Goal: Task Accomplishment & Management: Use online tool/utility

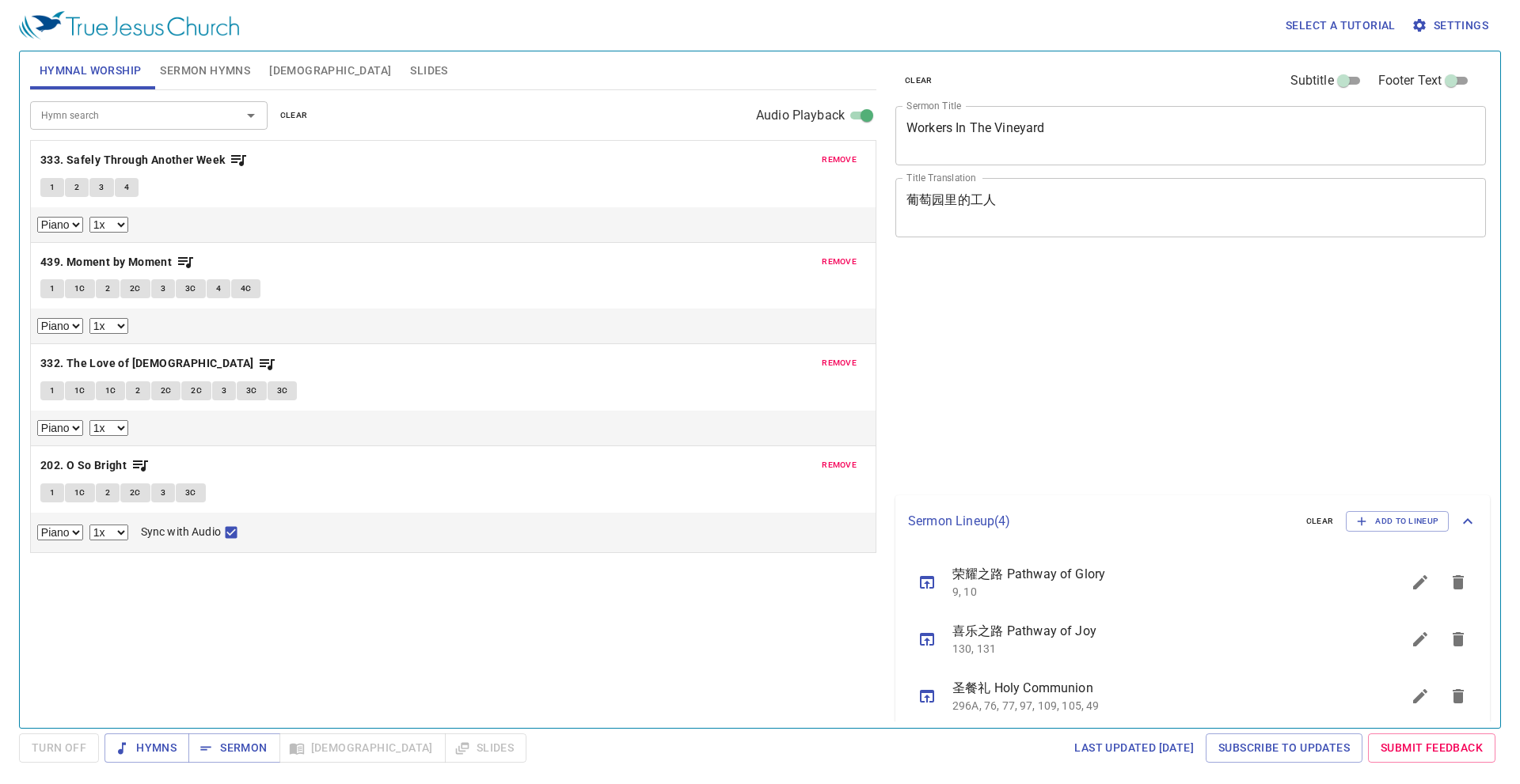
select select "1"
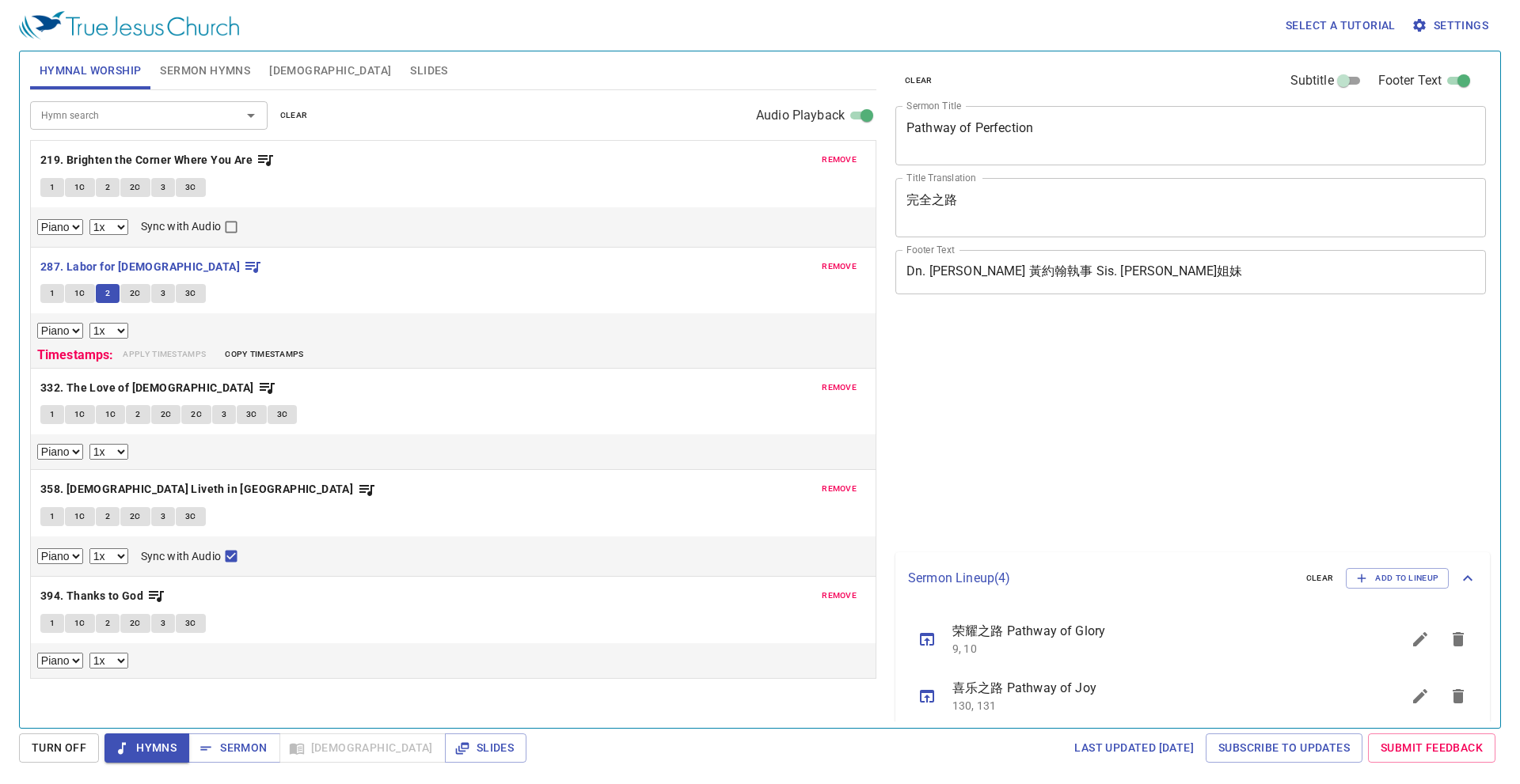
select select "1"
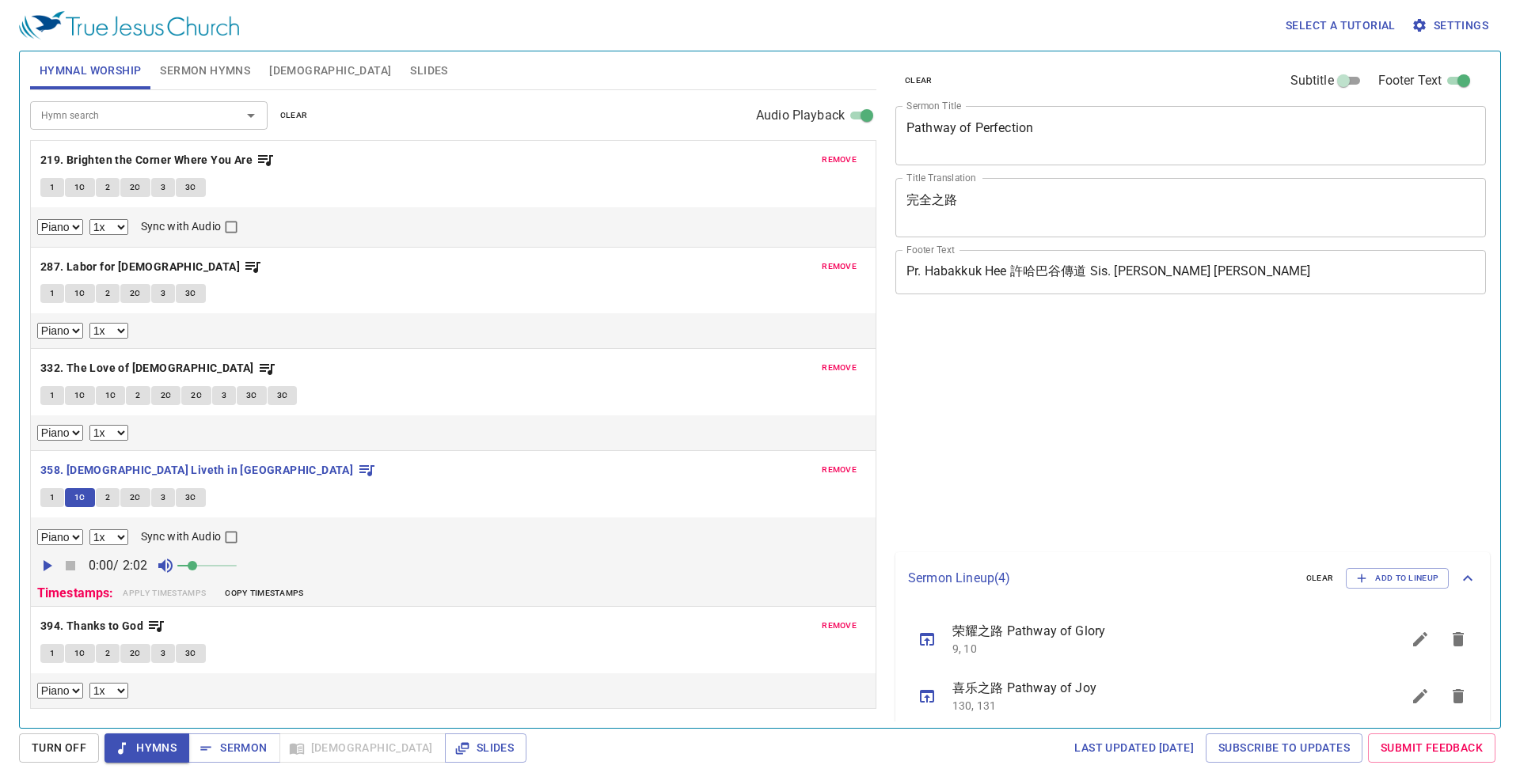
select select "1"
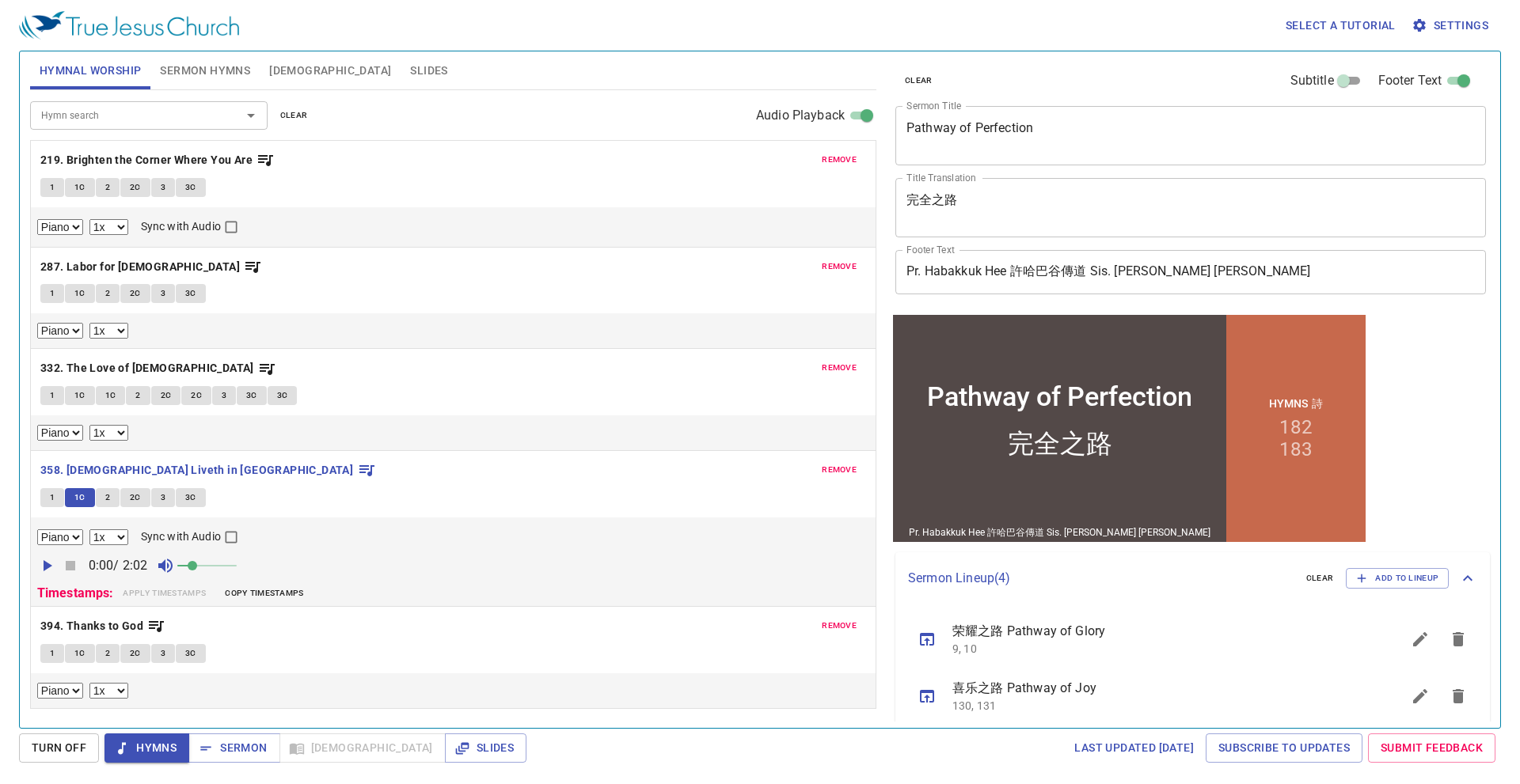
click at [108, 497] on span "2" at bounding box center [108, 498] width 5 height 14
click at [138, 495] on span "2C" at bounding box center [135, 498] width 11 height 14
click at [165, 502] on span "3" at bounding box center [162, 498] width 5 height 14
click at [191, 499] on span "3C" at bounding box center [191, 498] width 11 height 14
click at [161, 744] on span "Hymns" at bounding box center [146, 748] width 59 height 19
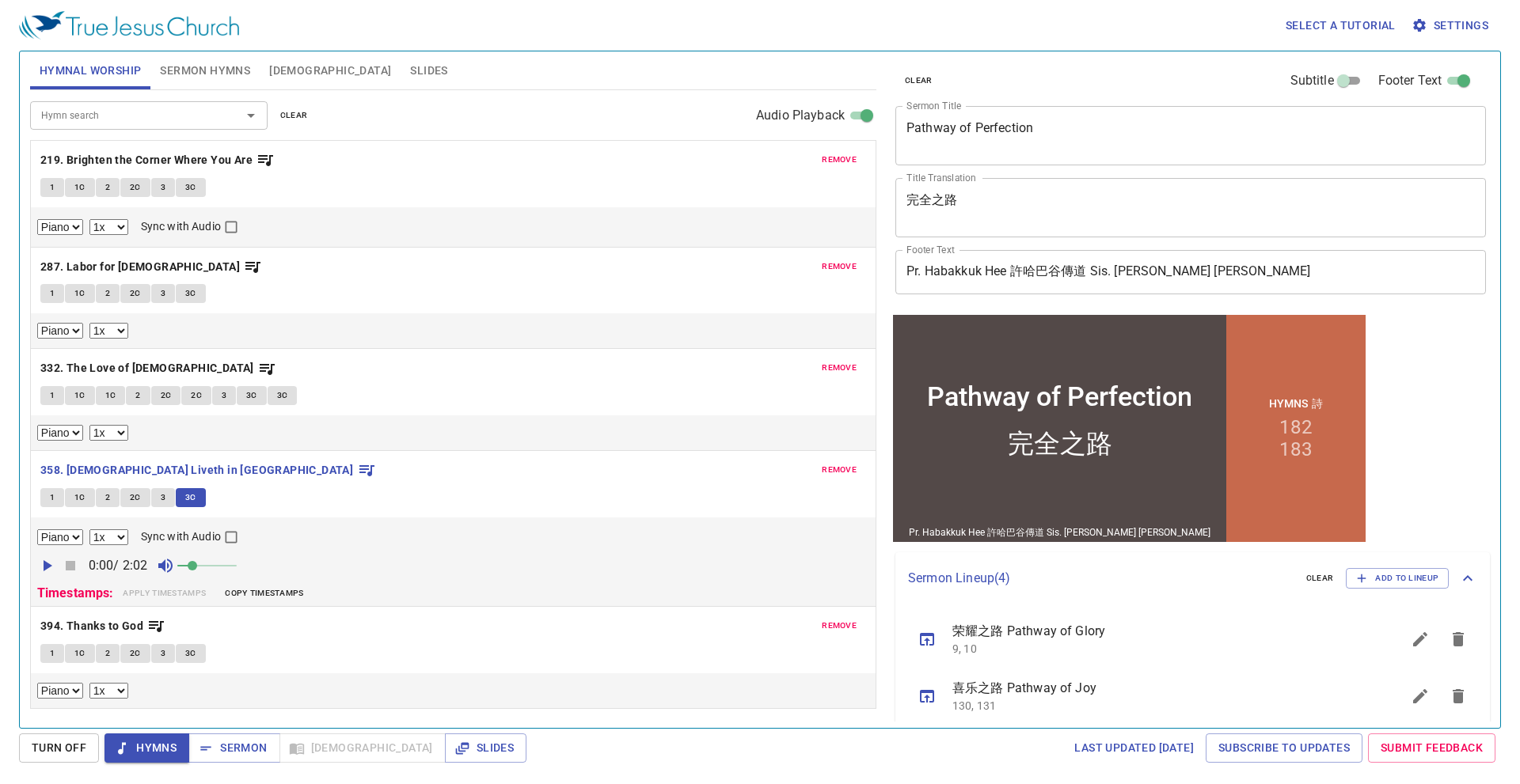
click at [52, 653] on span "1" at bounding box center [52, 653] width 5 height 14
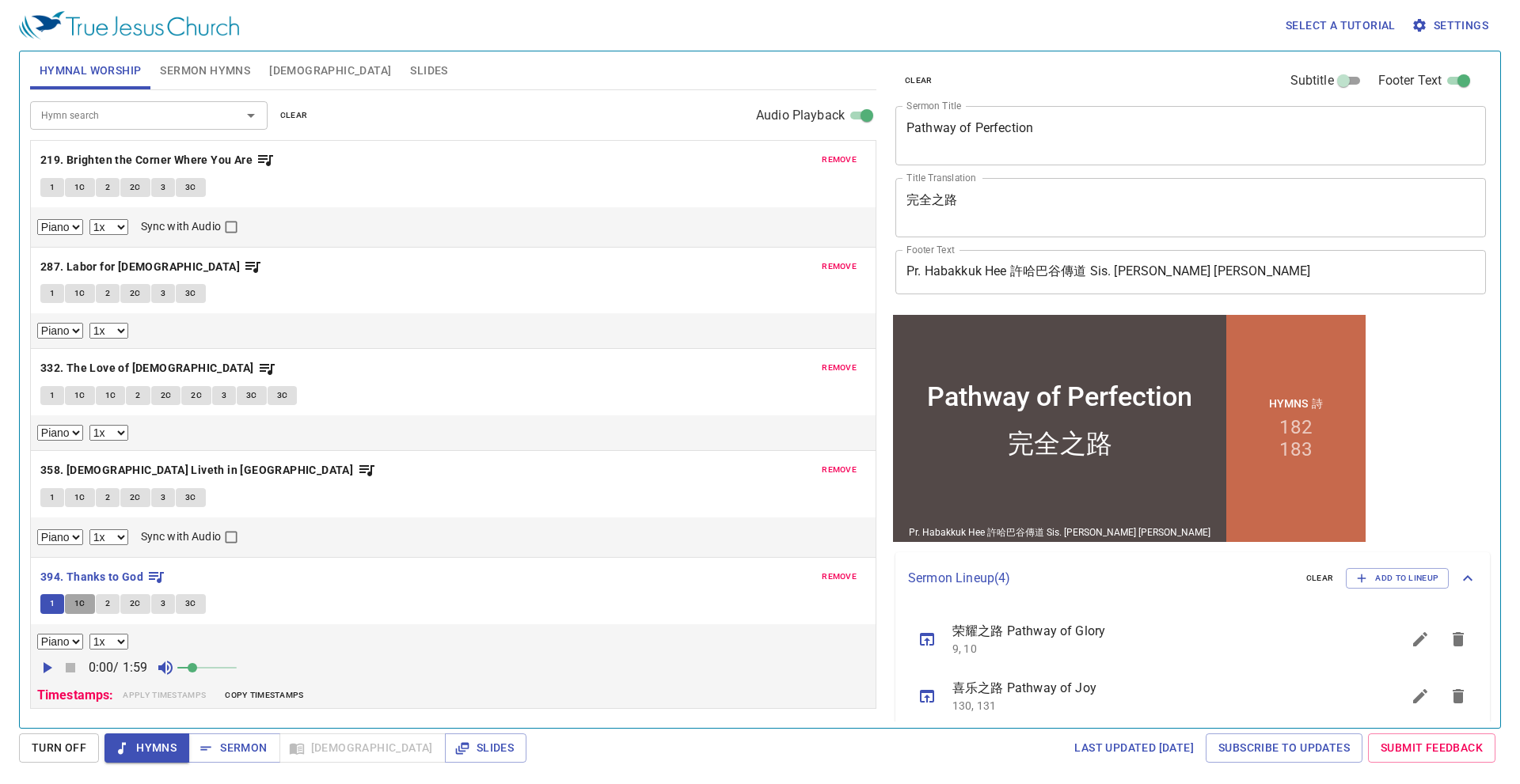
click at [82, 601] on span "1C" at bounding box center [80, 603] width 11 height 14
click at [106, 599] on span "2" at bounding box center [108, 603] width 5 height 14
click at [131, 602] on span "2C" at bounding box center [135, 603] width 11 height 14
click at [158, 605] on button "3" at bounding box center [163, 603] width 24 height 19
click at [182, 601] on button "3C" at bounding box center [191, 603] width 30 height 19
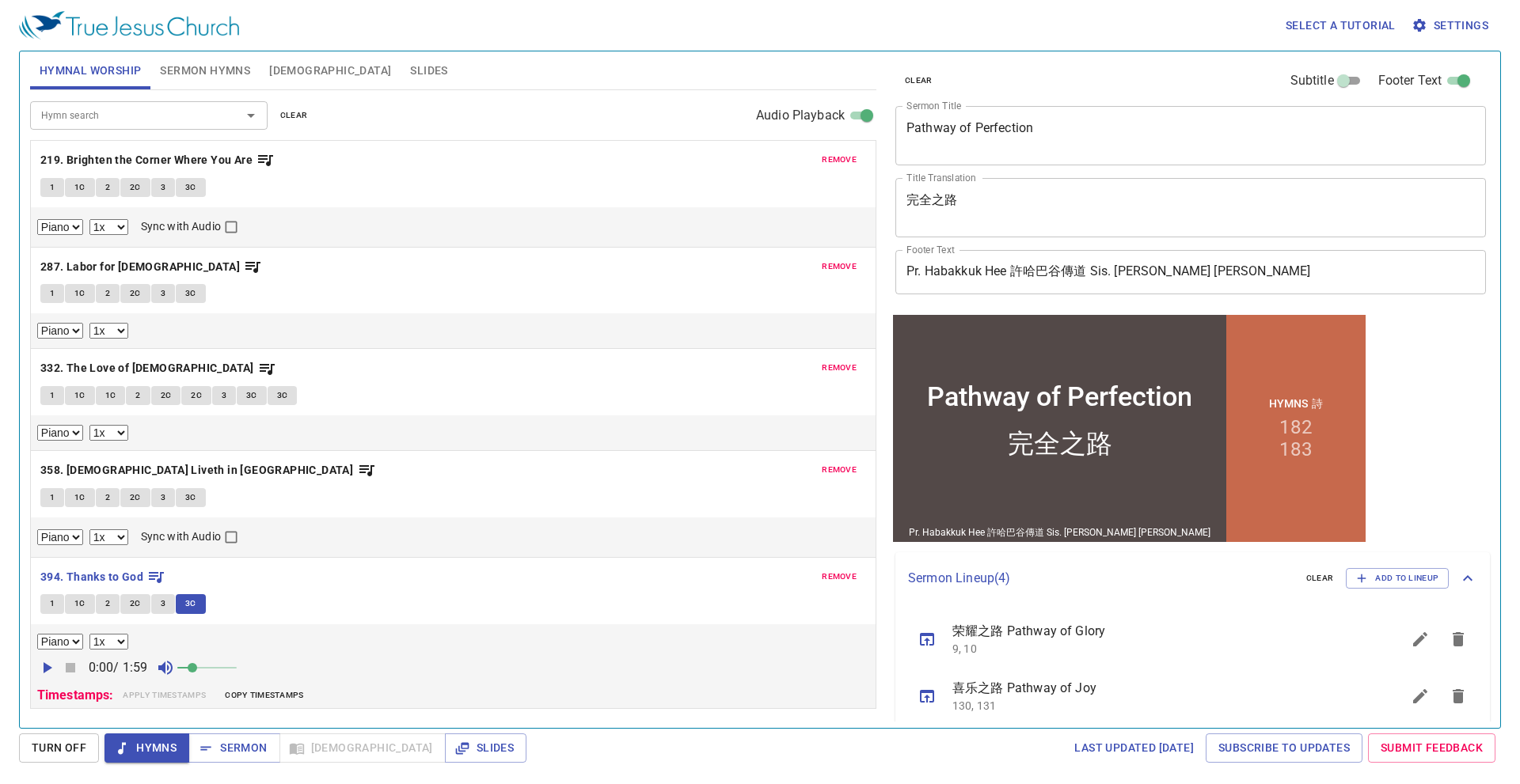
click at [217, 69] on span "Sermon Hymns" at bounding box center [205, 70] width 90 height 19
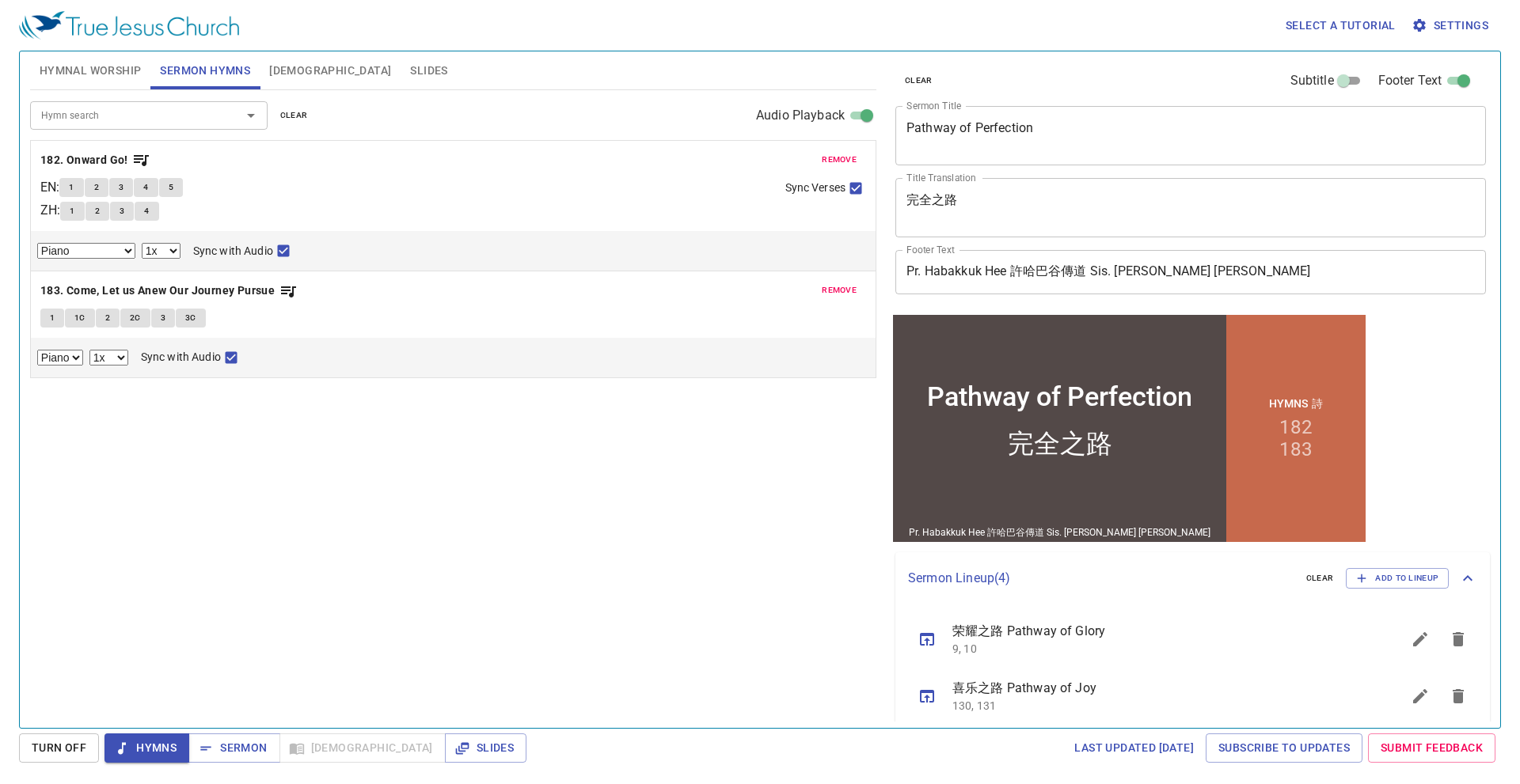
click at [285, 68] on span "[DEMOGRAPHIC_DATA]" at bounding box center [330, 70] width 122 height 19
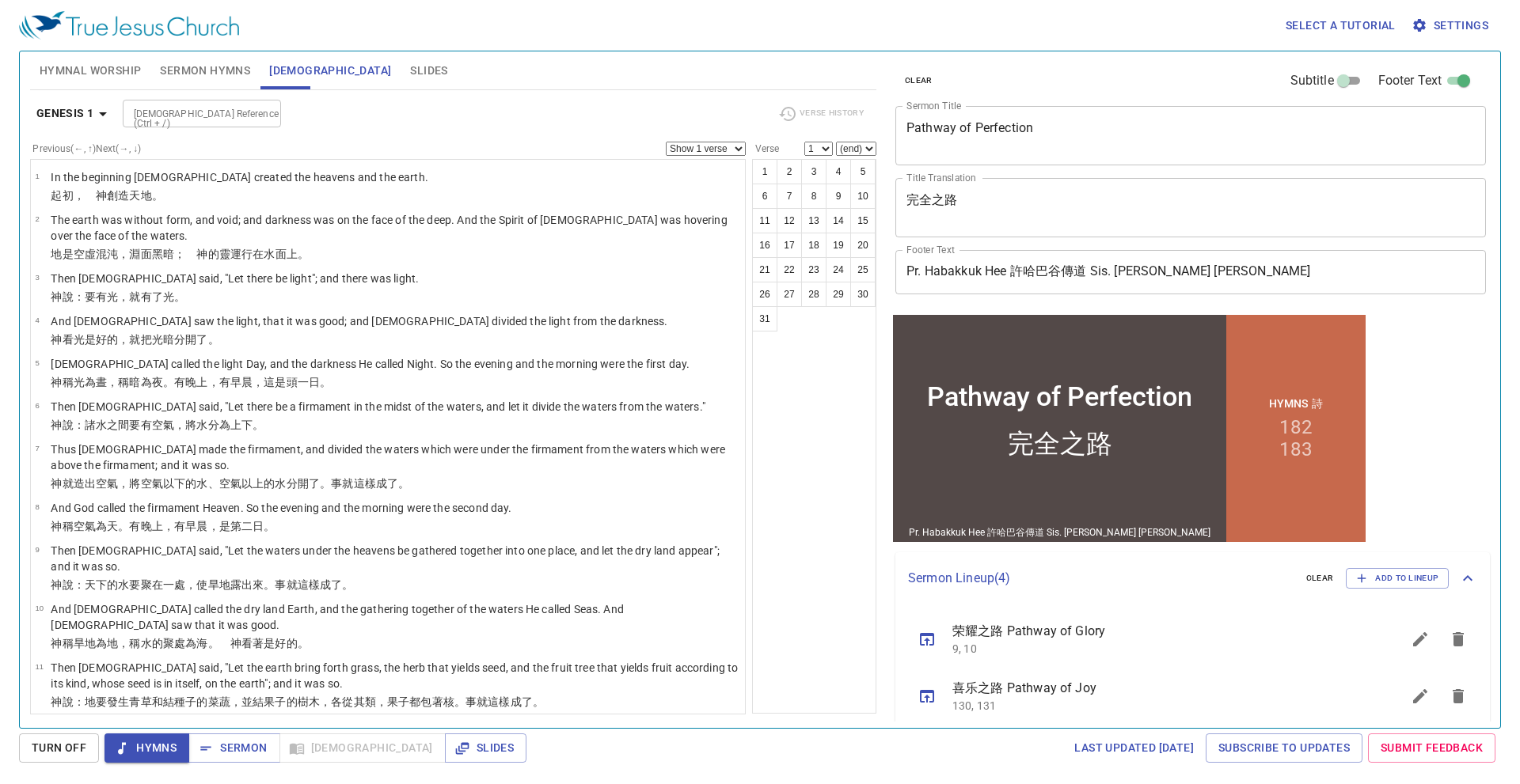
click at [1111, 386] on div "Pathway of Perfection" at bounding box center [1059, 396] width 265 height 32
click at [186, 61] on span "Sermon Hymns" at bounding box center [205, 70] width 90 height 19
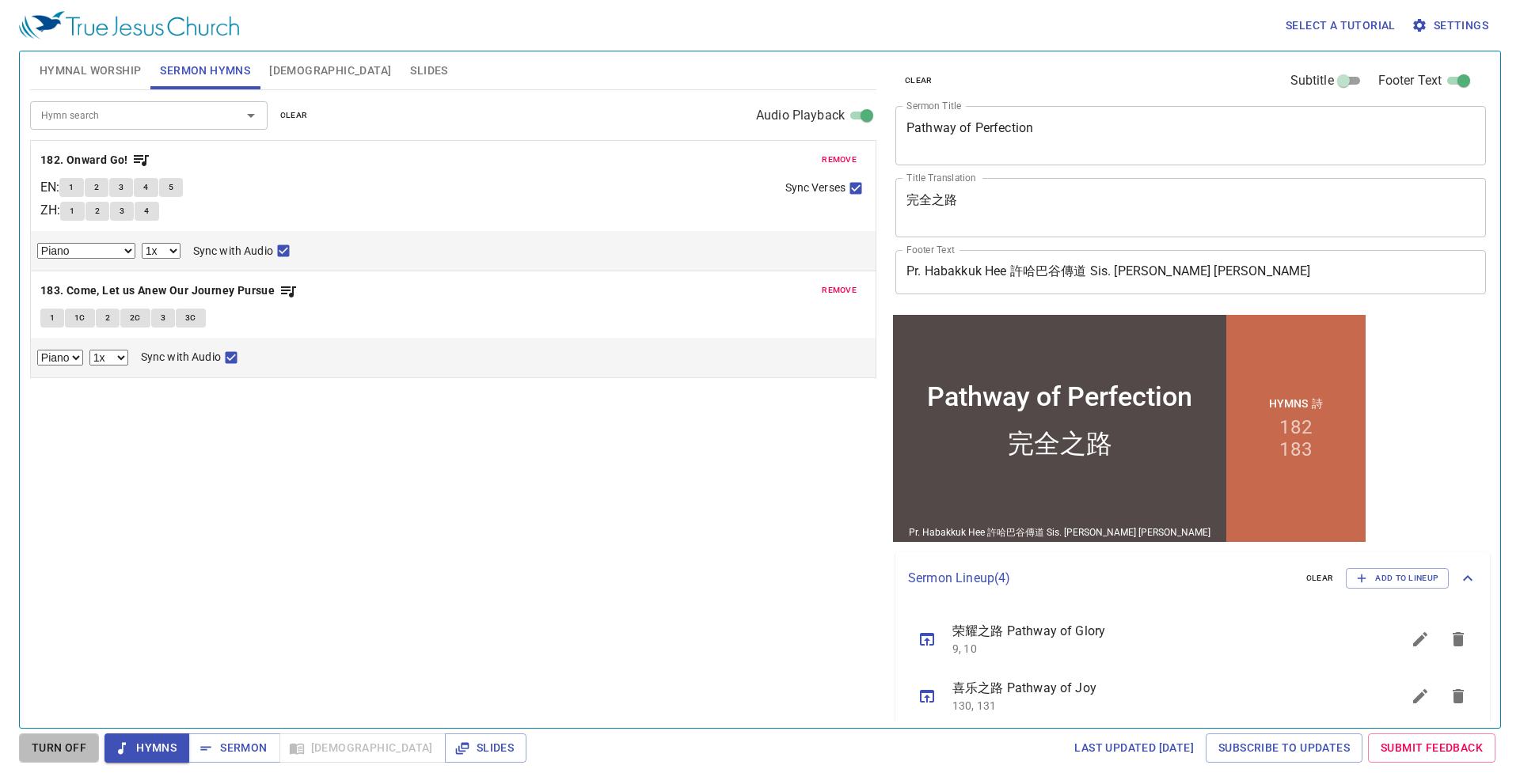
click at [62, 751] on span "Turn Off" at bounding box center [58, 748] width 55 height 19
click at [219, 741] on span "Sermon" at bounding box center [234, 748] width 66 height 19
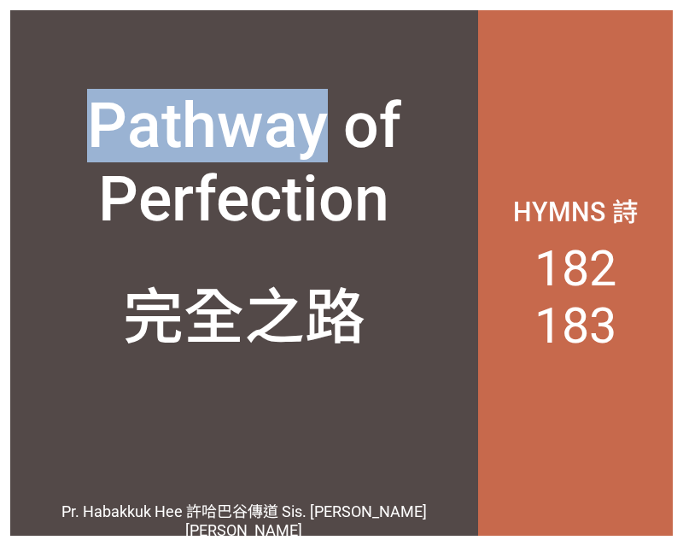
drag, startPoint x: 323, startPoint y: 76, endPoint x: -705, endPoint y: 167, distance: 1031.5
click at [0, 7] on html "Pathway of Perfection Pathway of Perfection 完全之路 完全之路 Pr. Habakkuk Hee 許哈巴谷傳道 S…" at bounding box center [341, 3] width 683 height 7
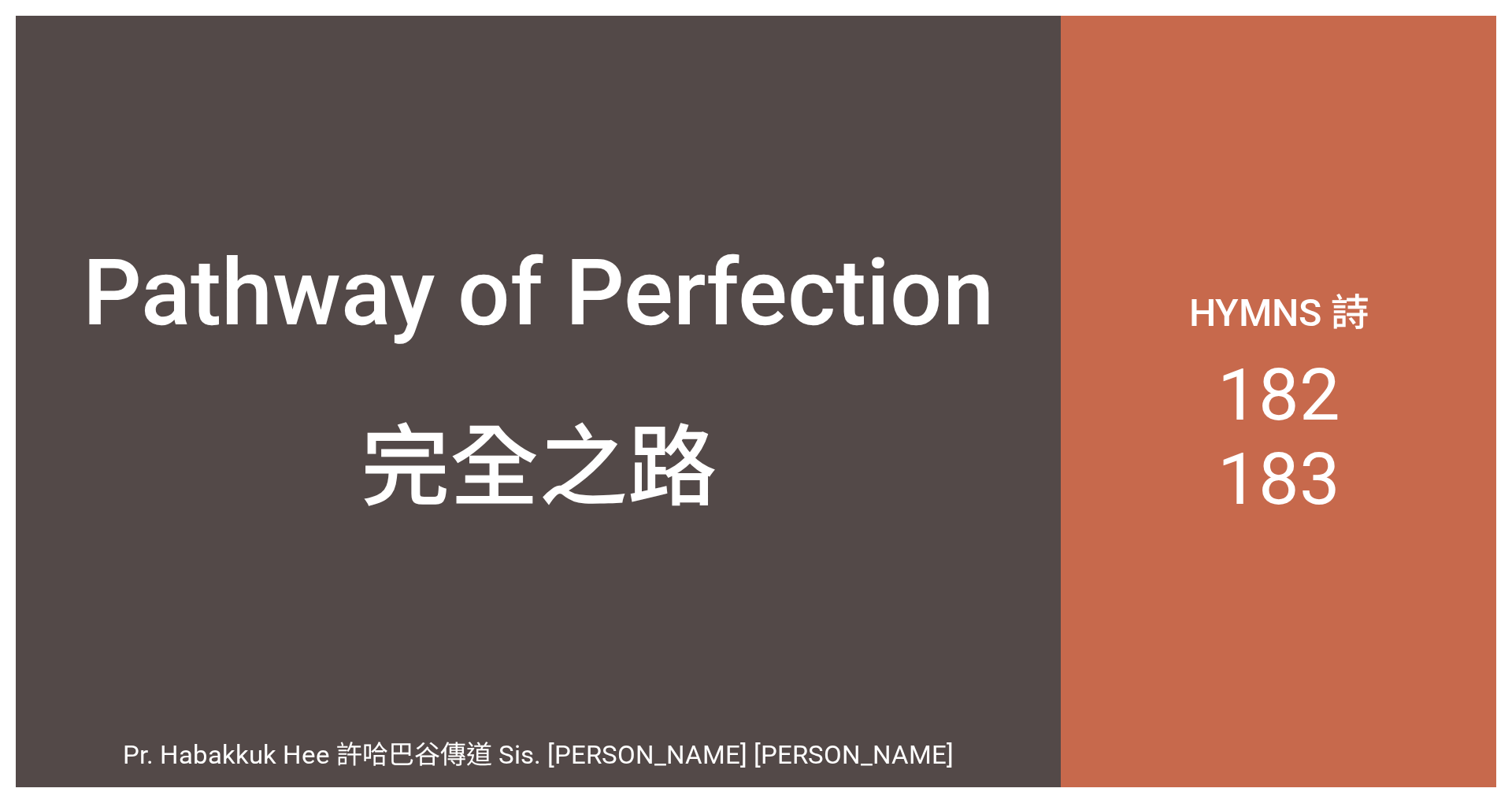
click at [629, 433] on div "完全之路" at bounding box center [537, 498] width 1045 height 270
click at [484, 286] on div "Pathway of Perfection" at bounding box center [538, 293] width 911 height 109
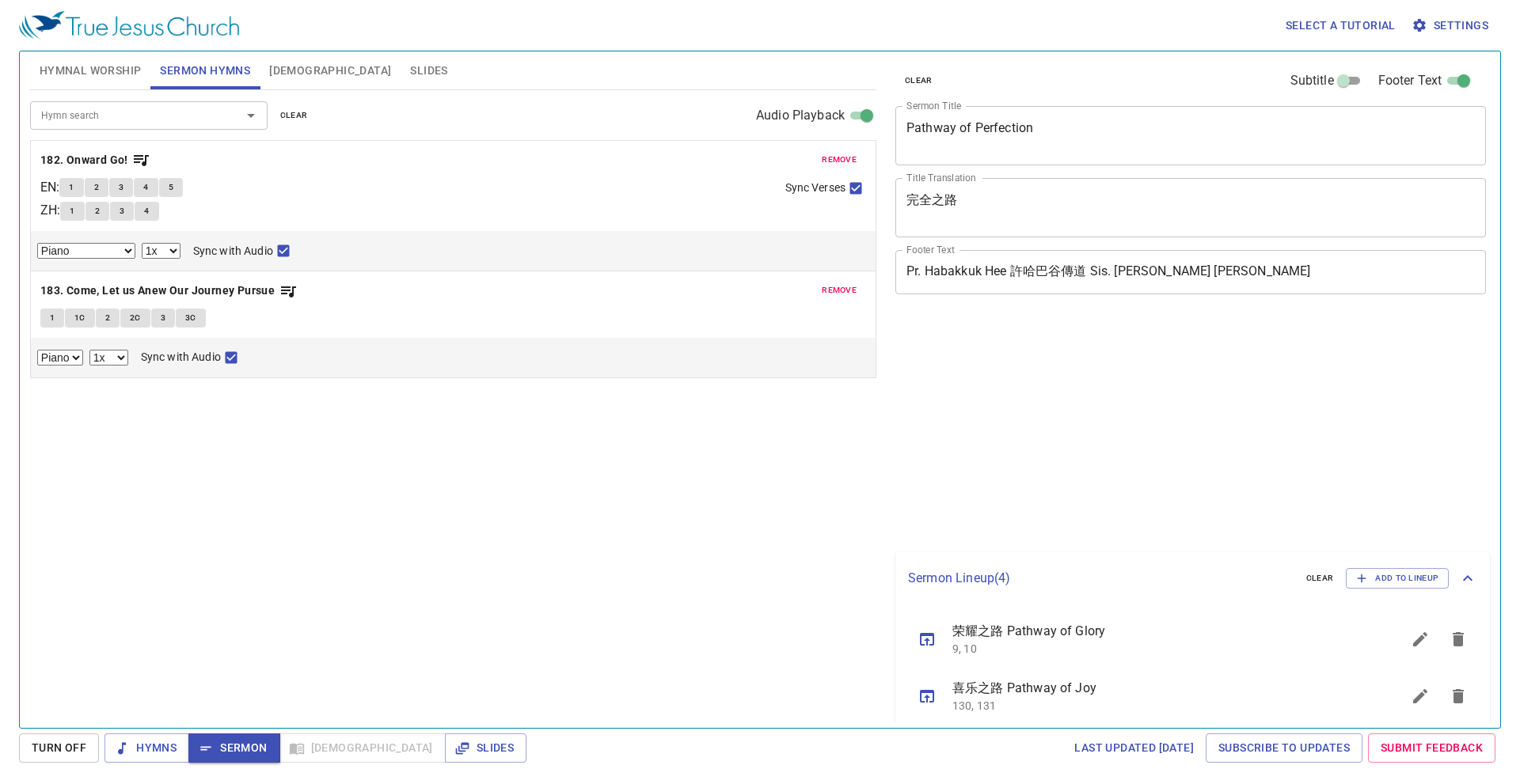
select select "1"
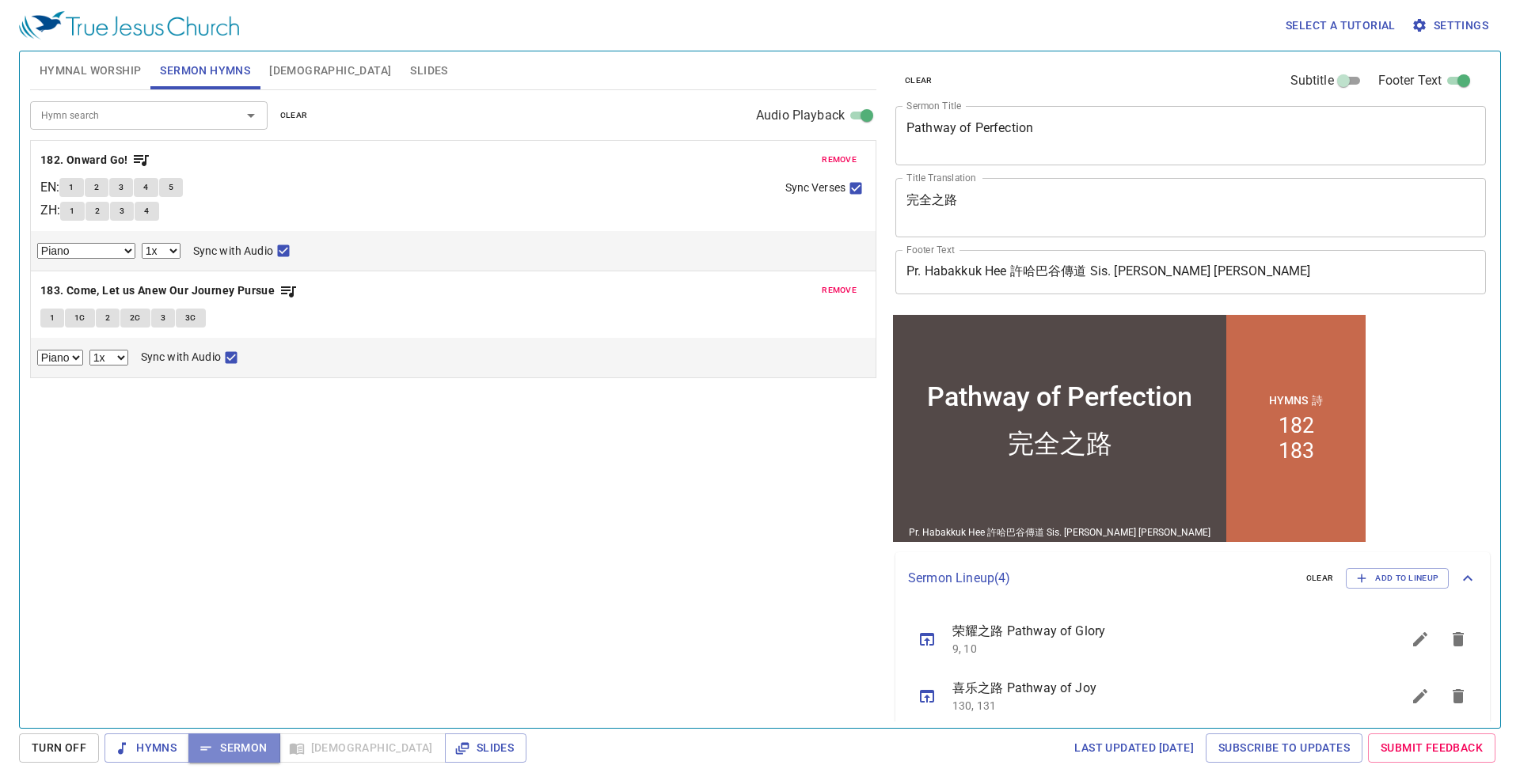
click at [236, 756] on span "Sermon" at bounding box center [234, 748] width 66 height 19
click at [73, 183] on span "1" at bounding box center [70, 187] width 5 height 14
checkbox input "false"
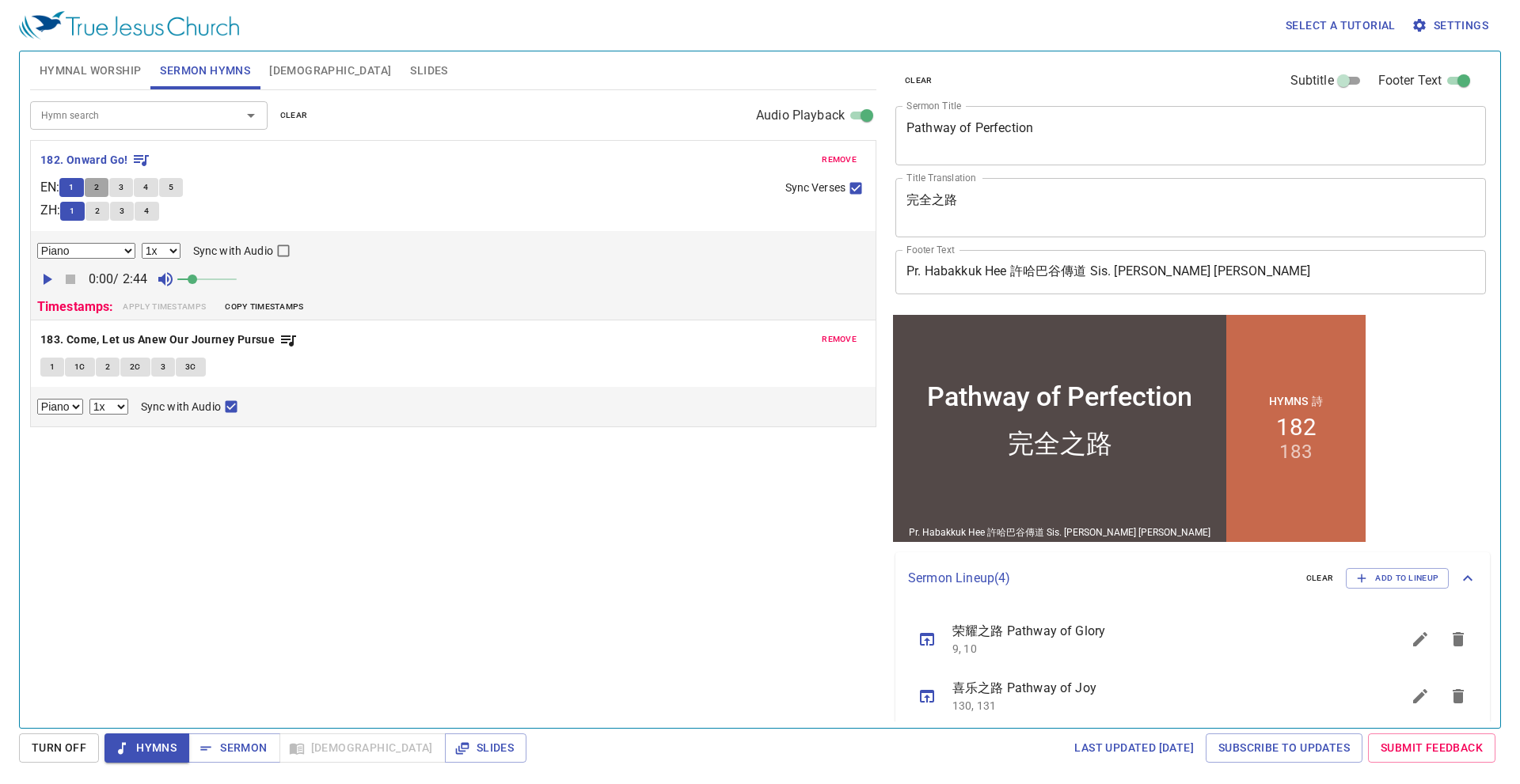
click at [108, 184] on button "2" at bounding box center [96, 187] width 24 height 19
click at [123, 184] on span "3" at bounding box center [120, 187] width 5 height 14
click at [148, 182] on span "4" at bounding box center [146, 187] width 5 height 14
drag, startPoint x: 133, startPoint y: 183, endPoint x: 141, endPoint y: 183, distance: 8.0
click at [133, 183] on button "3" at bounding box center [121, 187] width 24 height 19
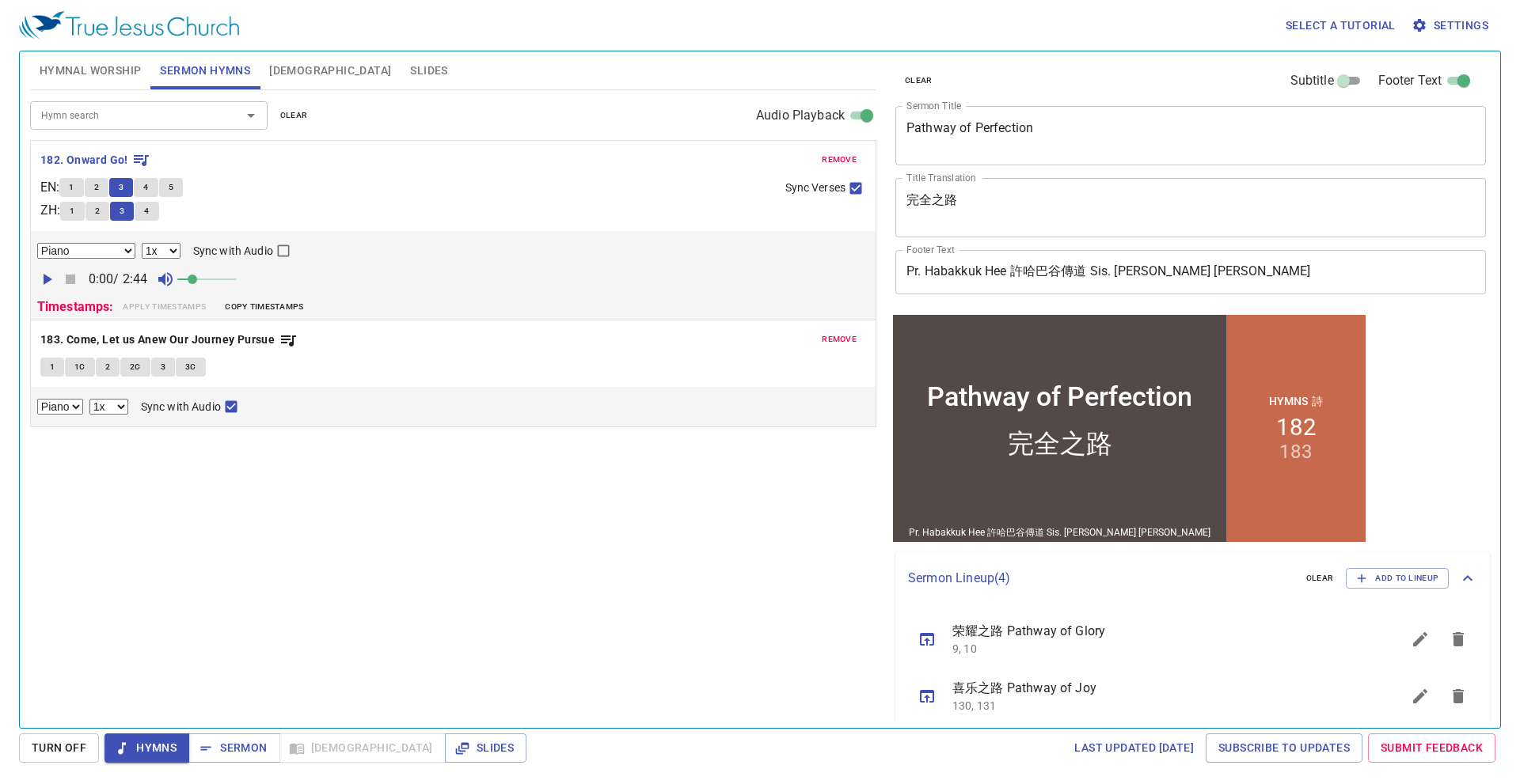
click at [147, 184] on button "4" at bounding box center [146, 187] width 24 height 19
click at [247, 744] on span "Sermon" at bounding box center [234, 748] width 66 height 19
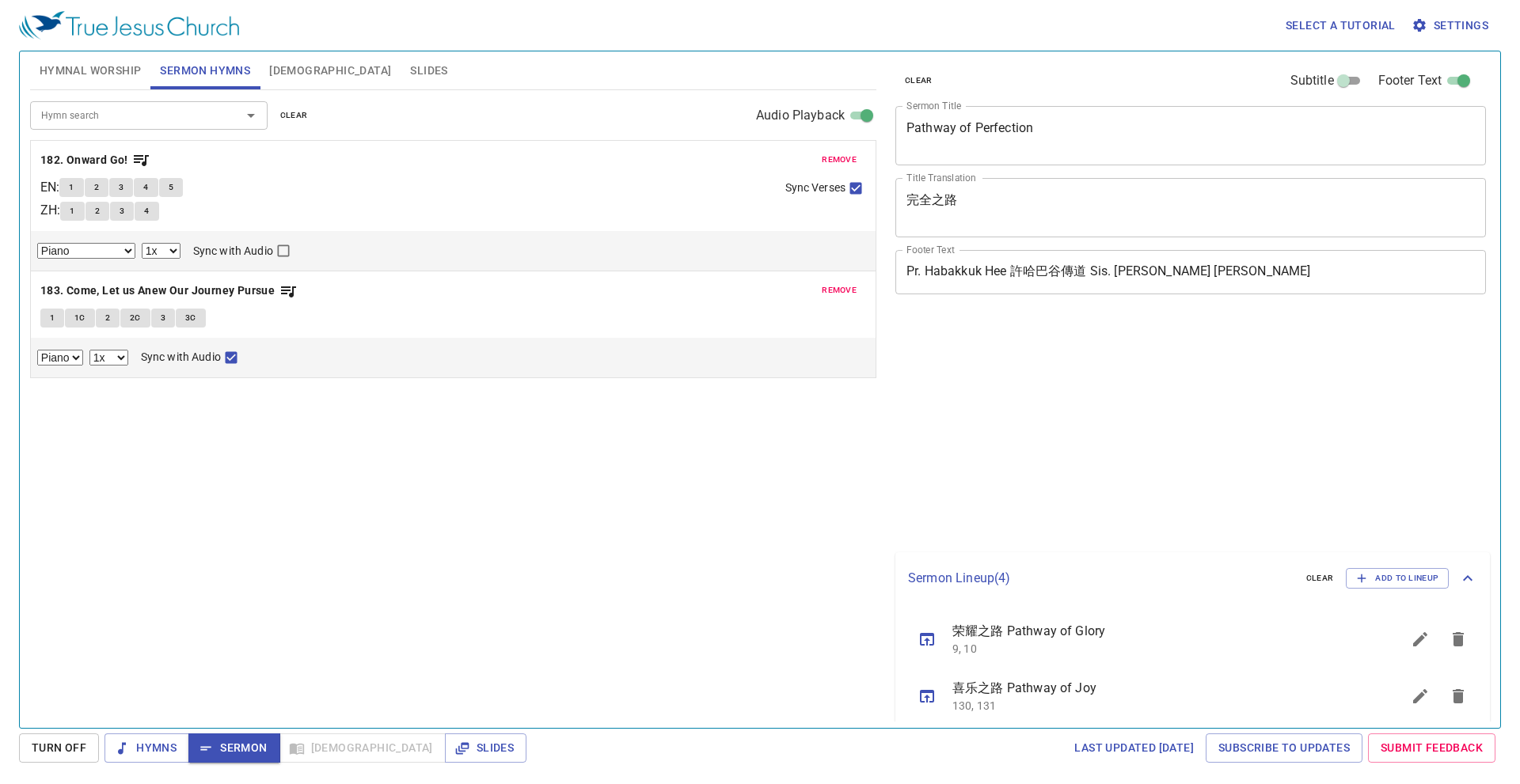
select select "1"
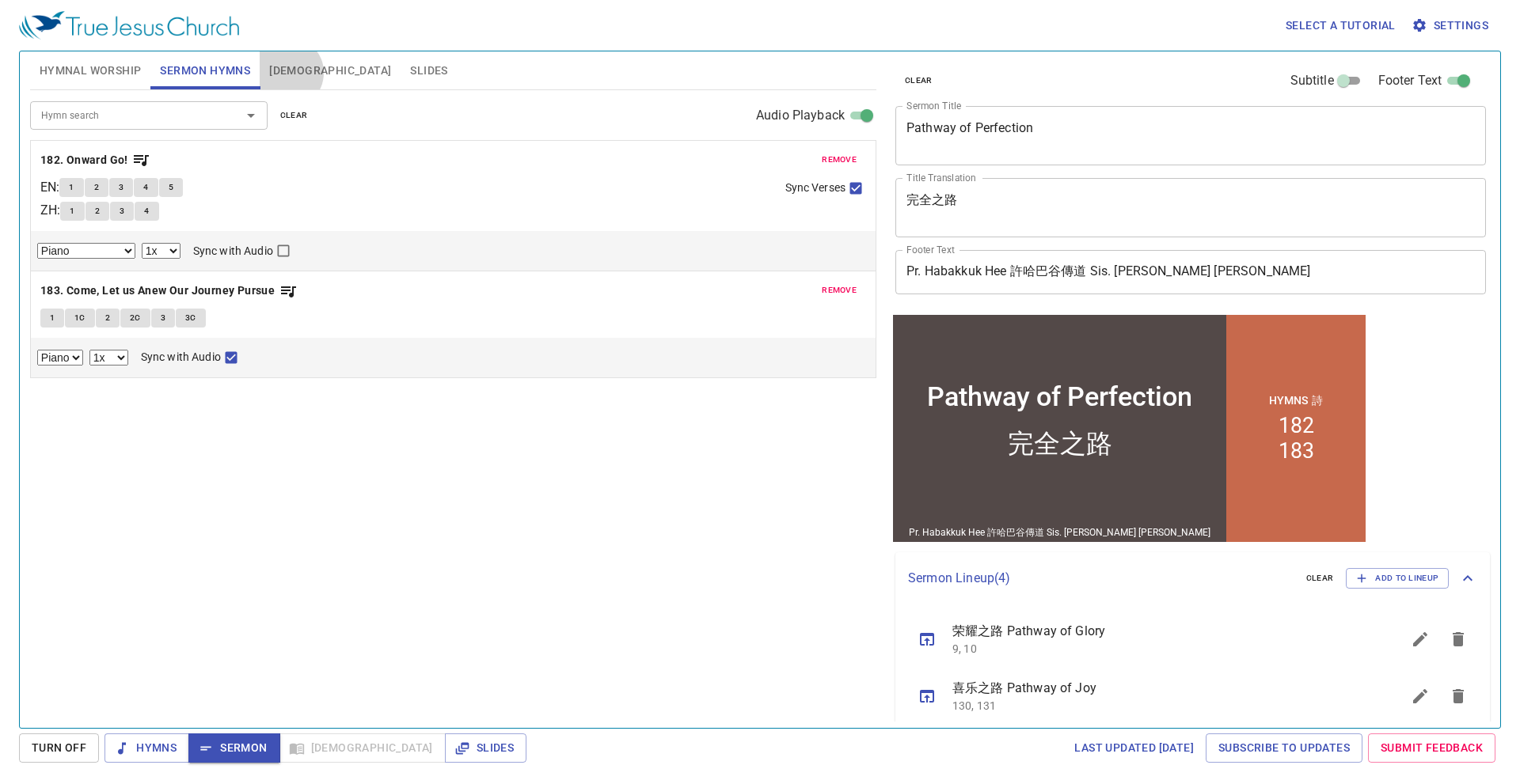
click at [288, 69] on span "[DEMOGRAPHIC_DATA]" at bounding box center [330, 70] width 122 height 19
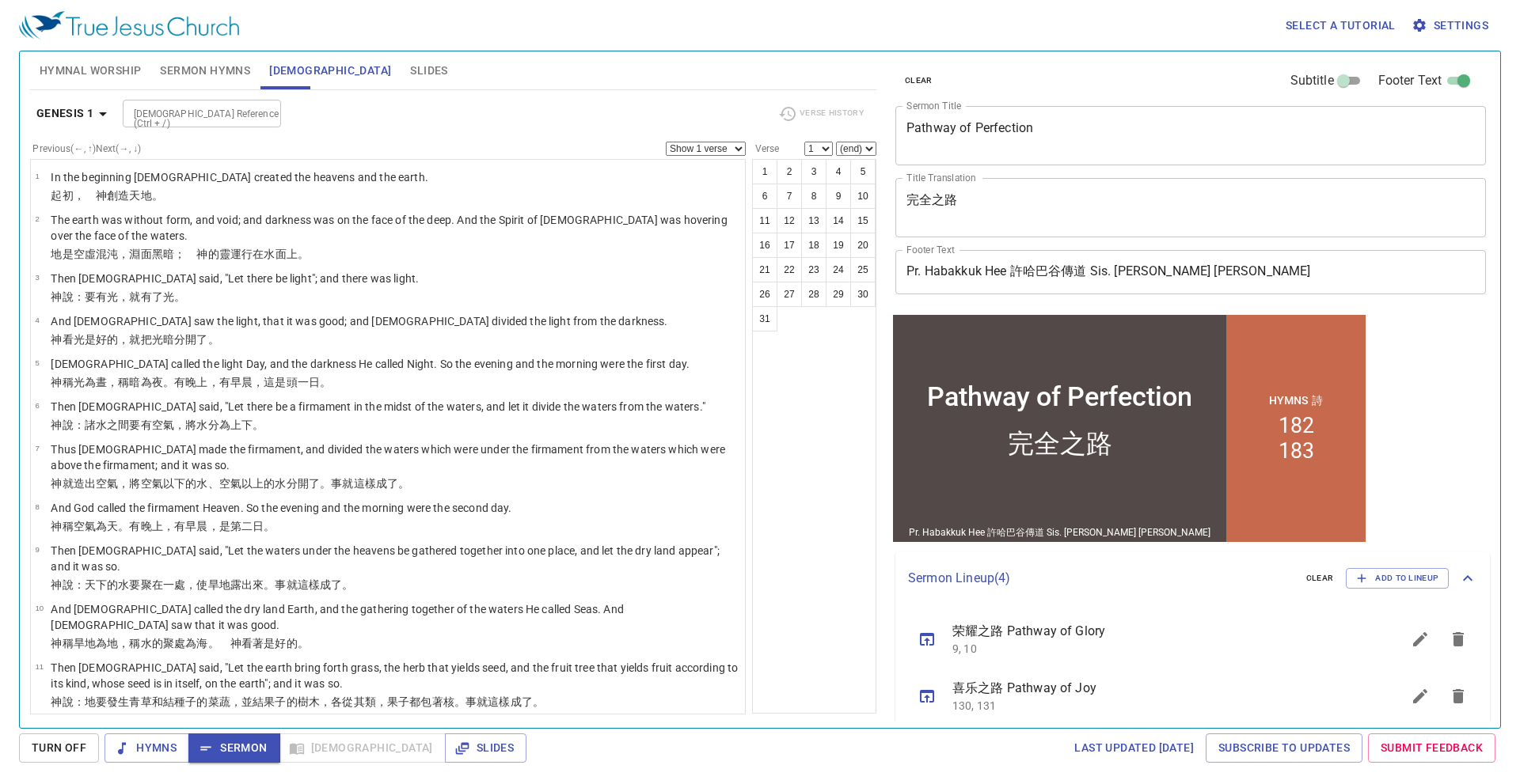
click at [605, 111] on div "Bible Reference (Ctrl + /) Bible Reference (Ctrl + /)" at bounding box center [444, 114] width 643 height 28
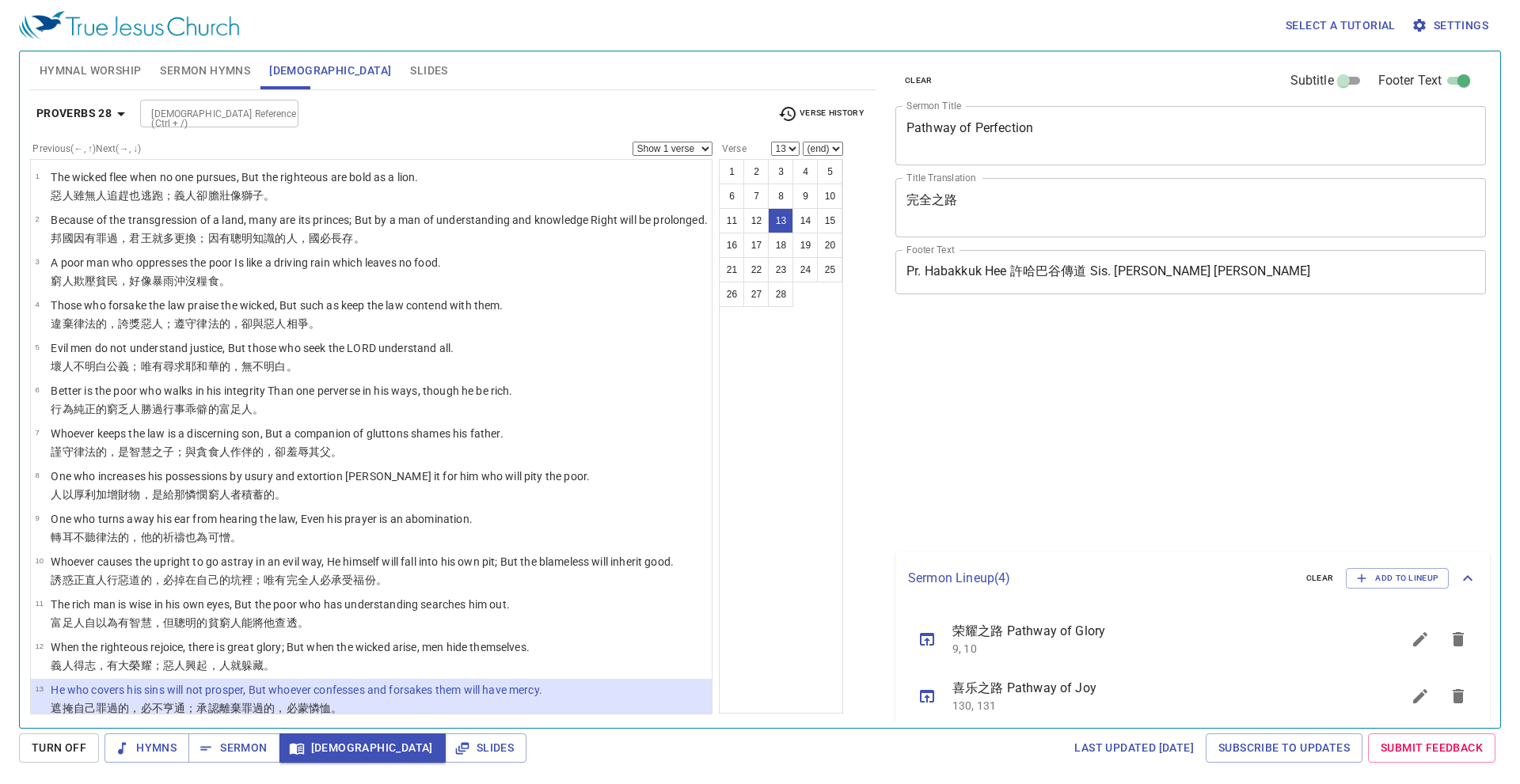
select select "13"
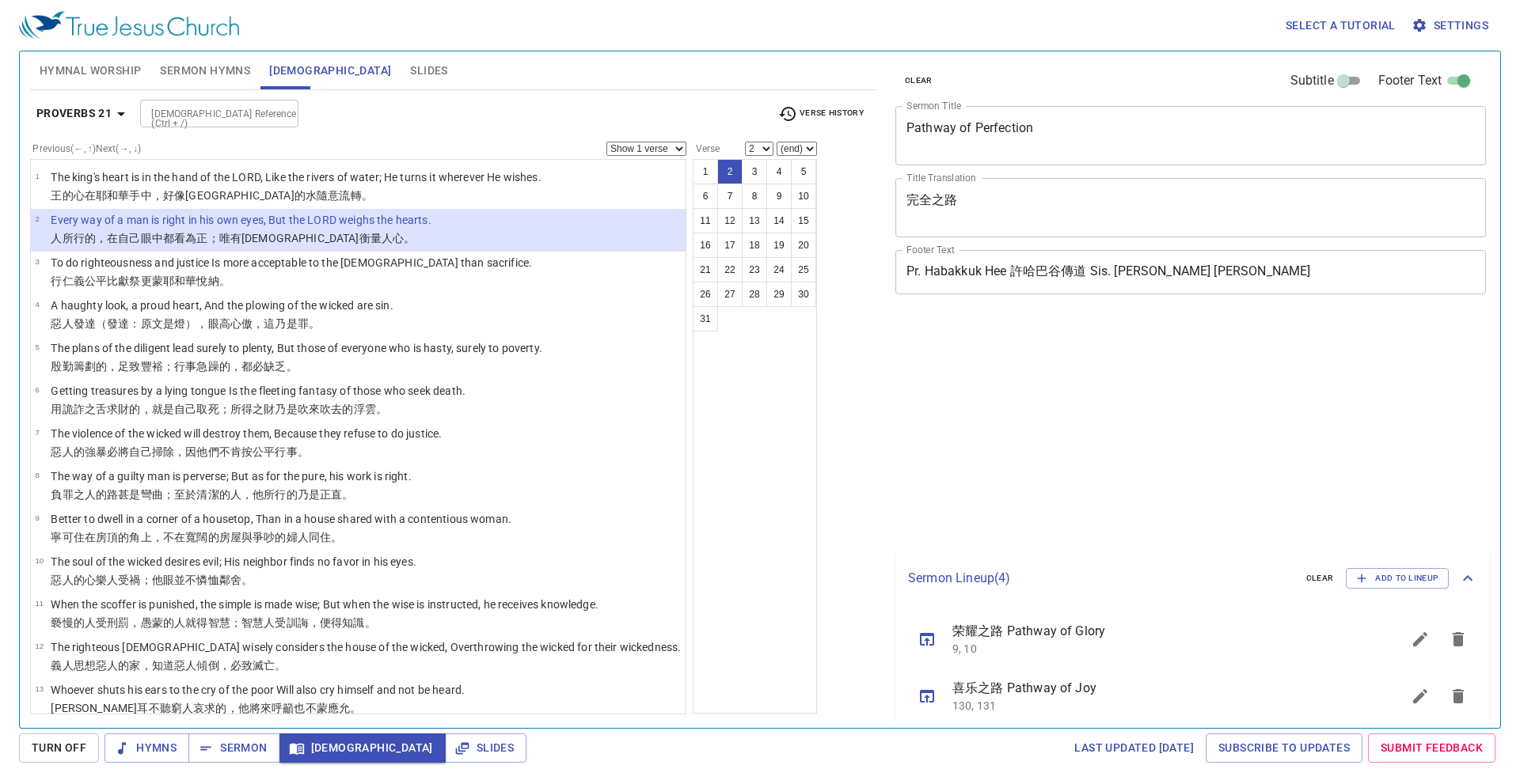
select select "2"
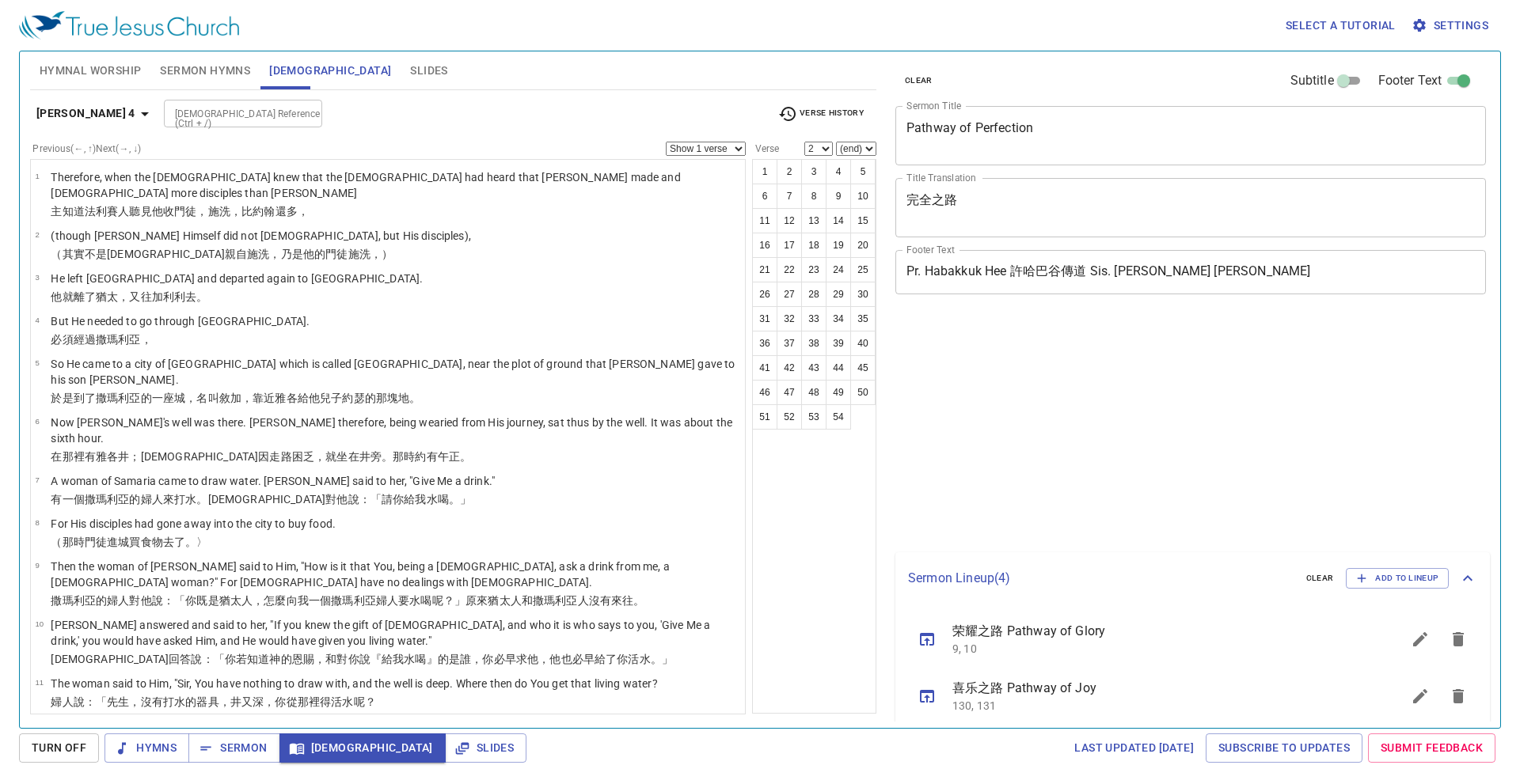
select select "2"
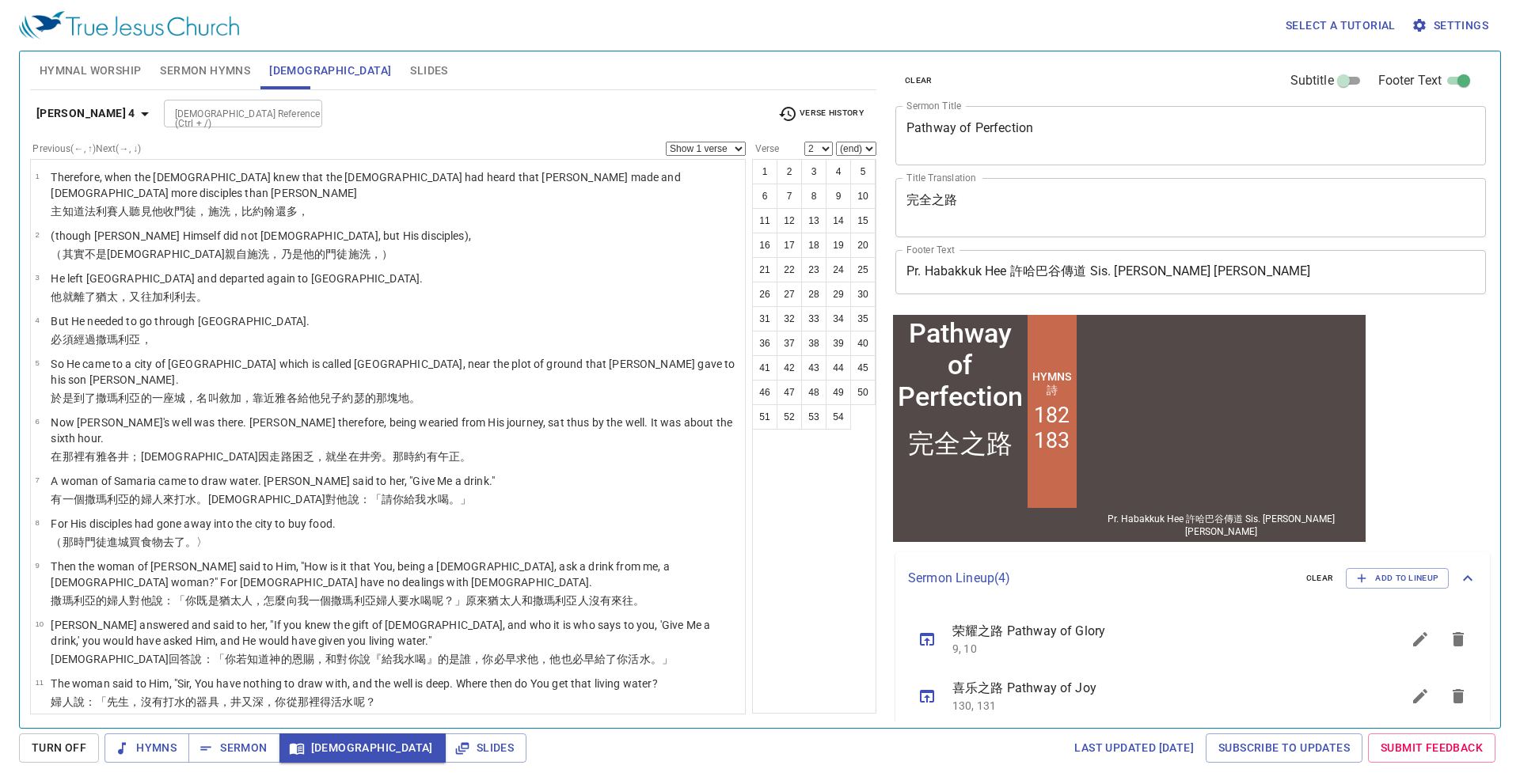
scroll to position [220, 0]
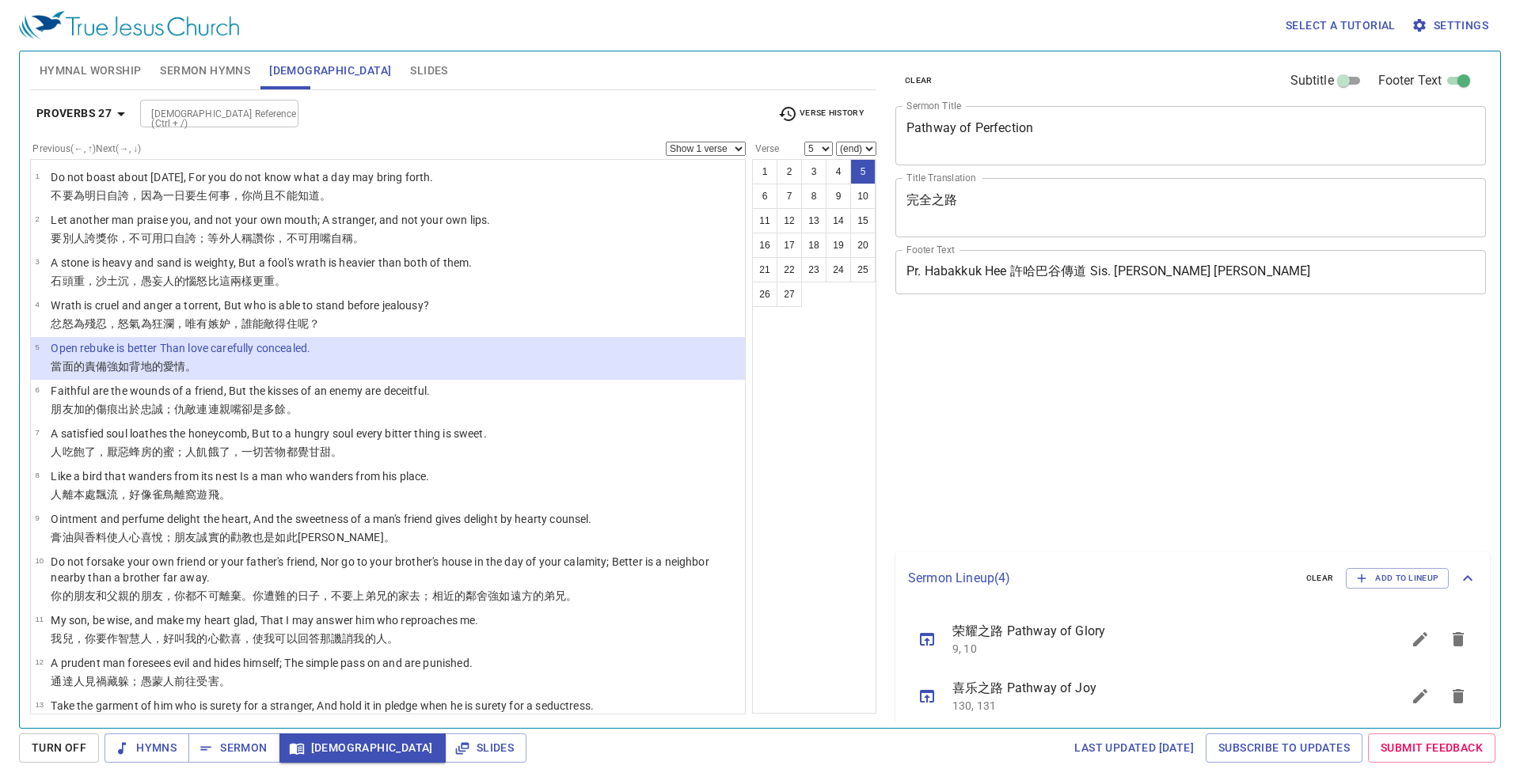
select select "5"
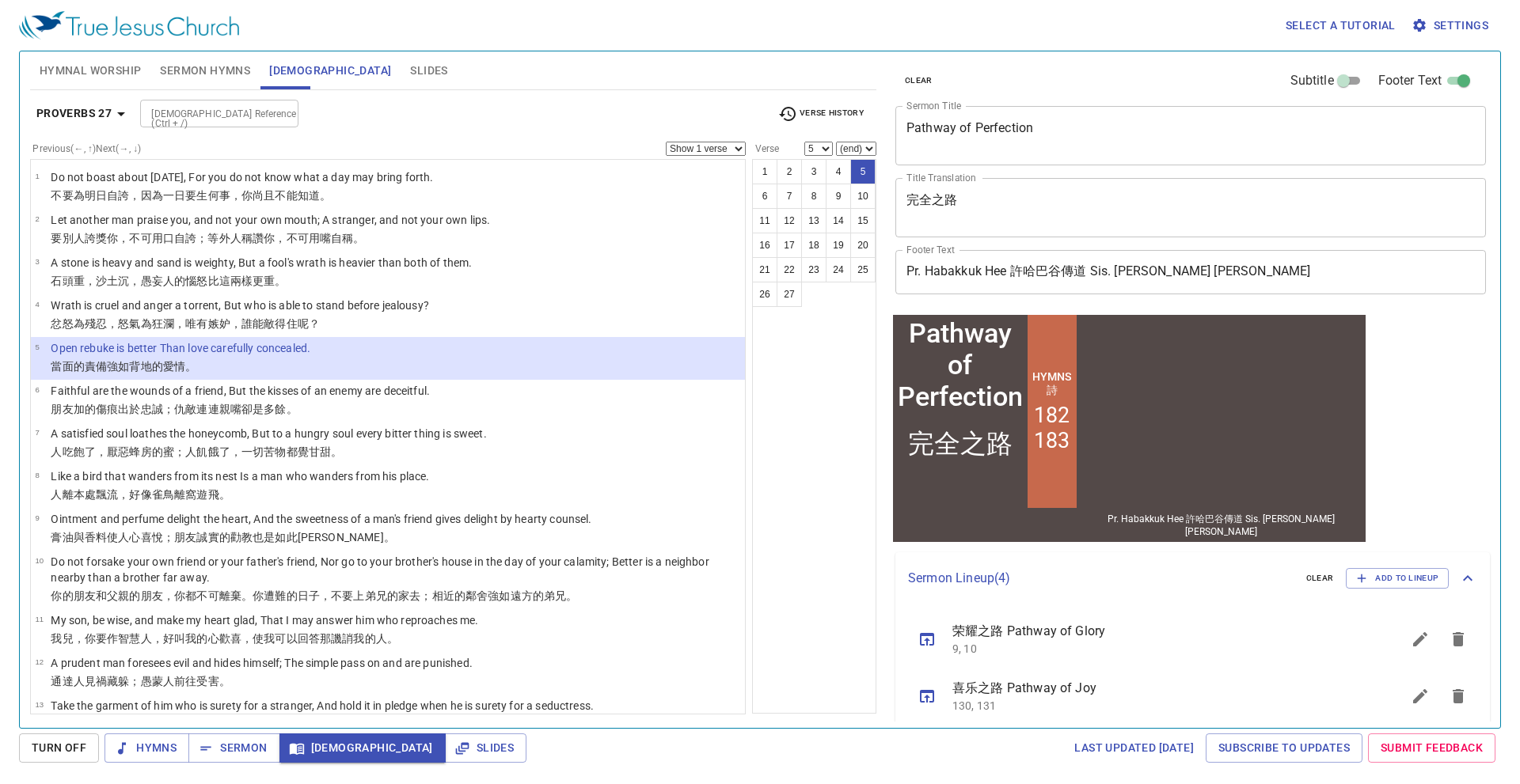
select select "6"
click at [836, 142] on select "(end) 6 7 8 9 10 11 12 13 14 15 16 17 18 19 20 21 22 23 24 25 26 27" at bounding box center [856, 148] width 41 height 14
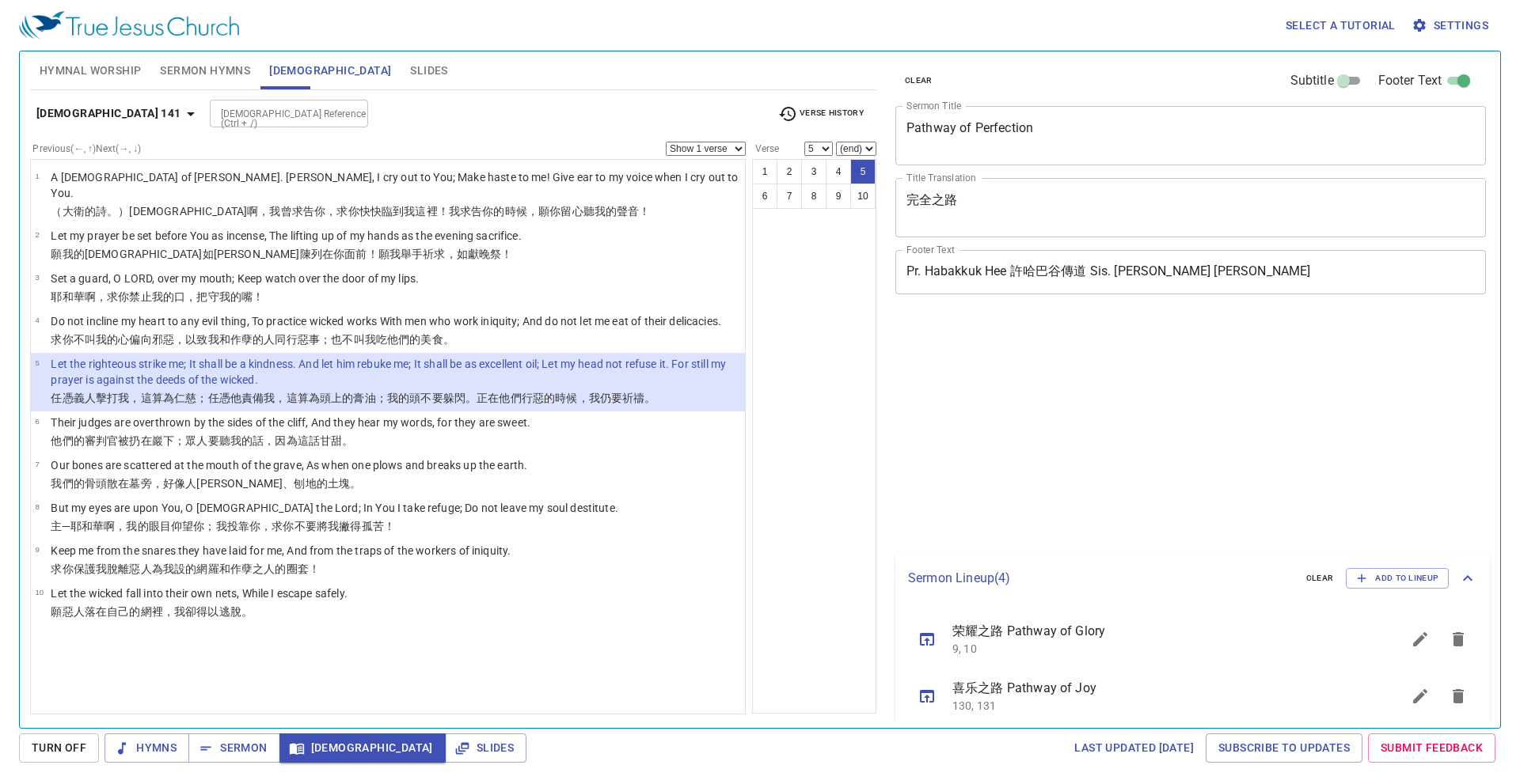
select select "5"
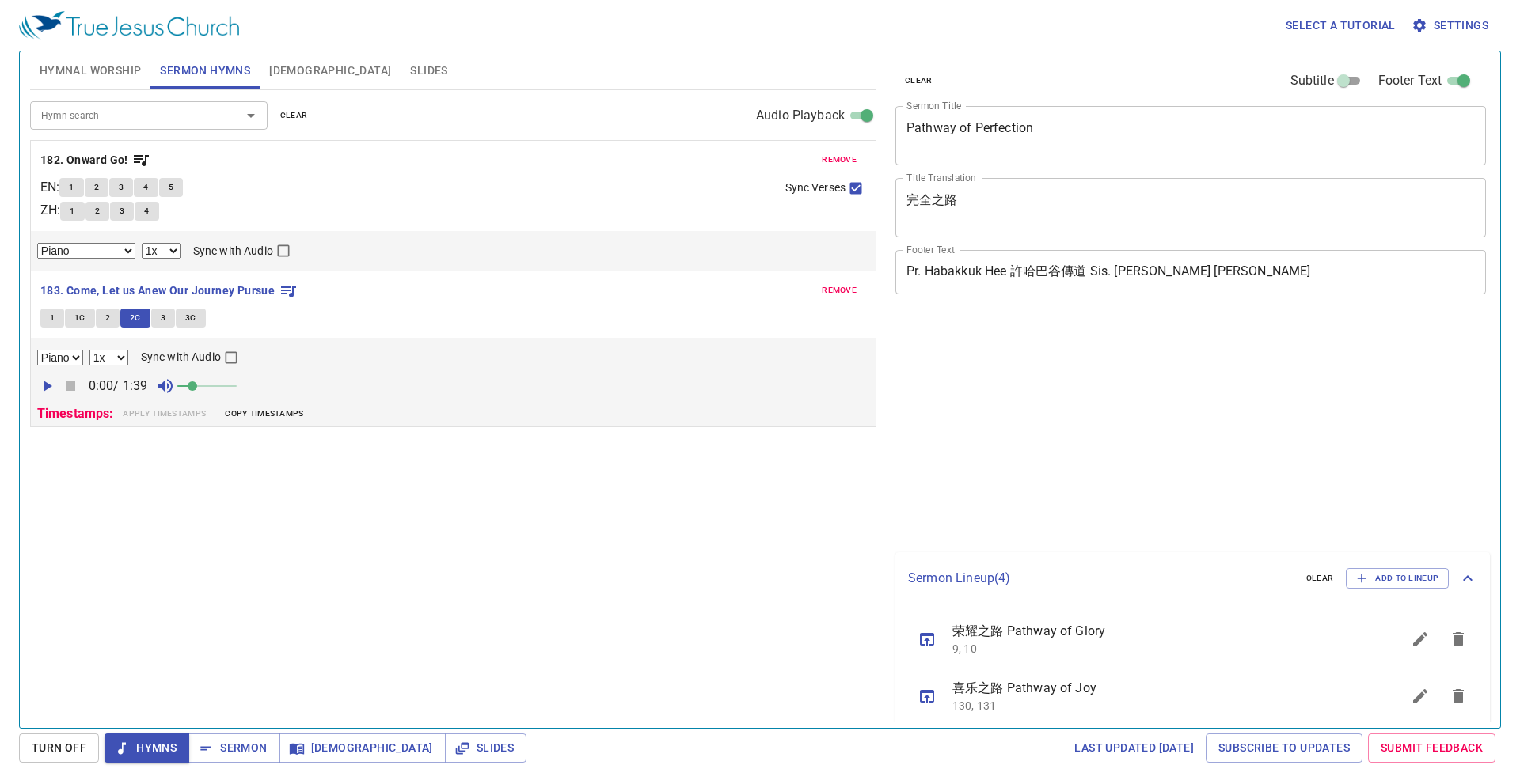
select select "1"
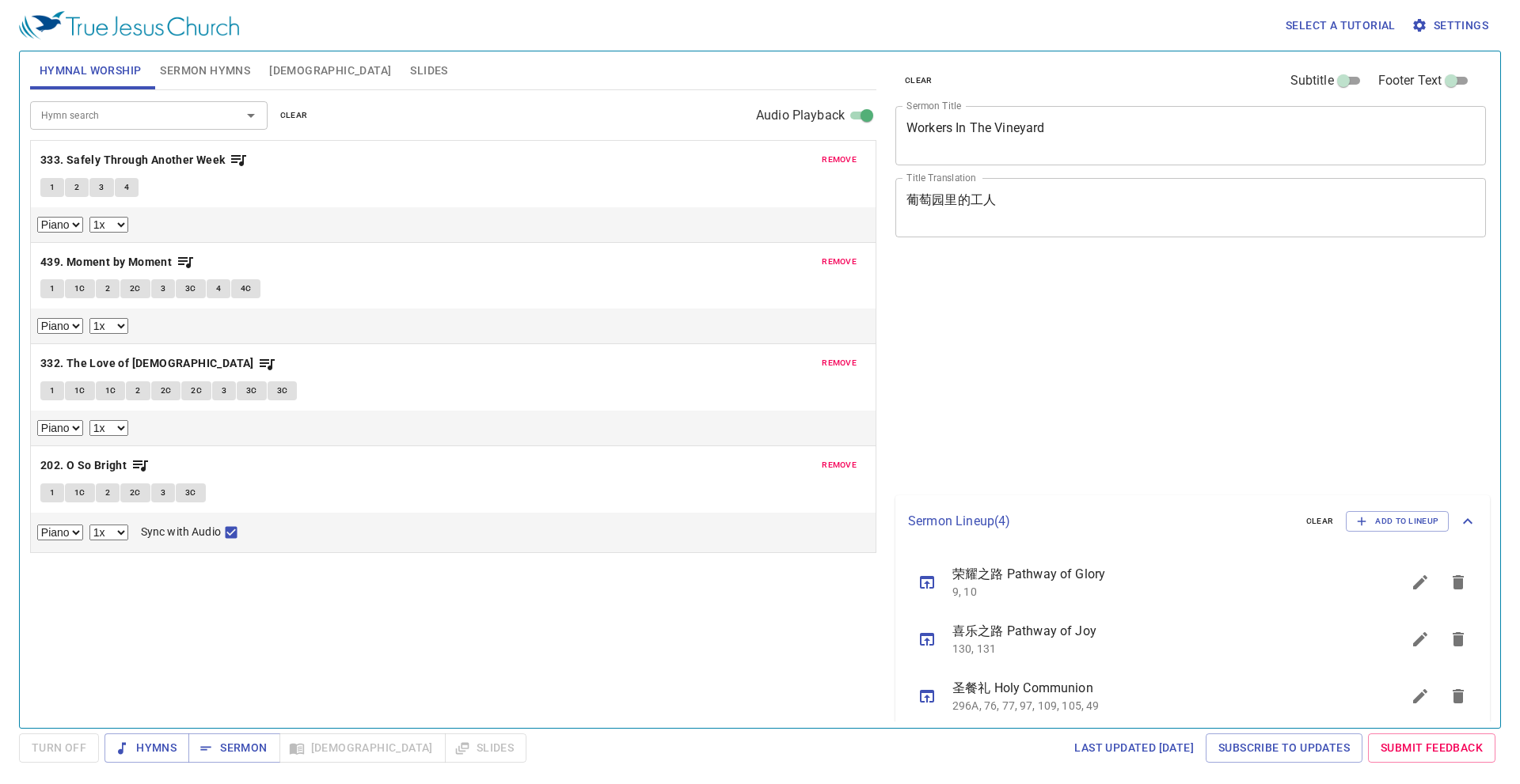
select select "1"
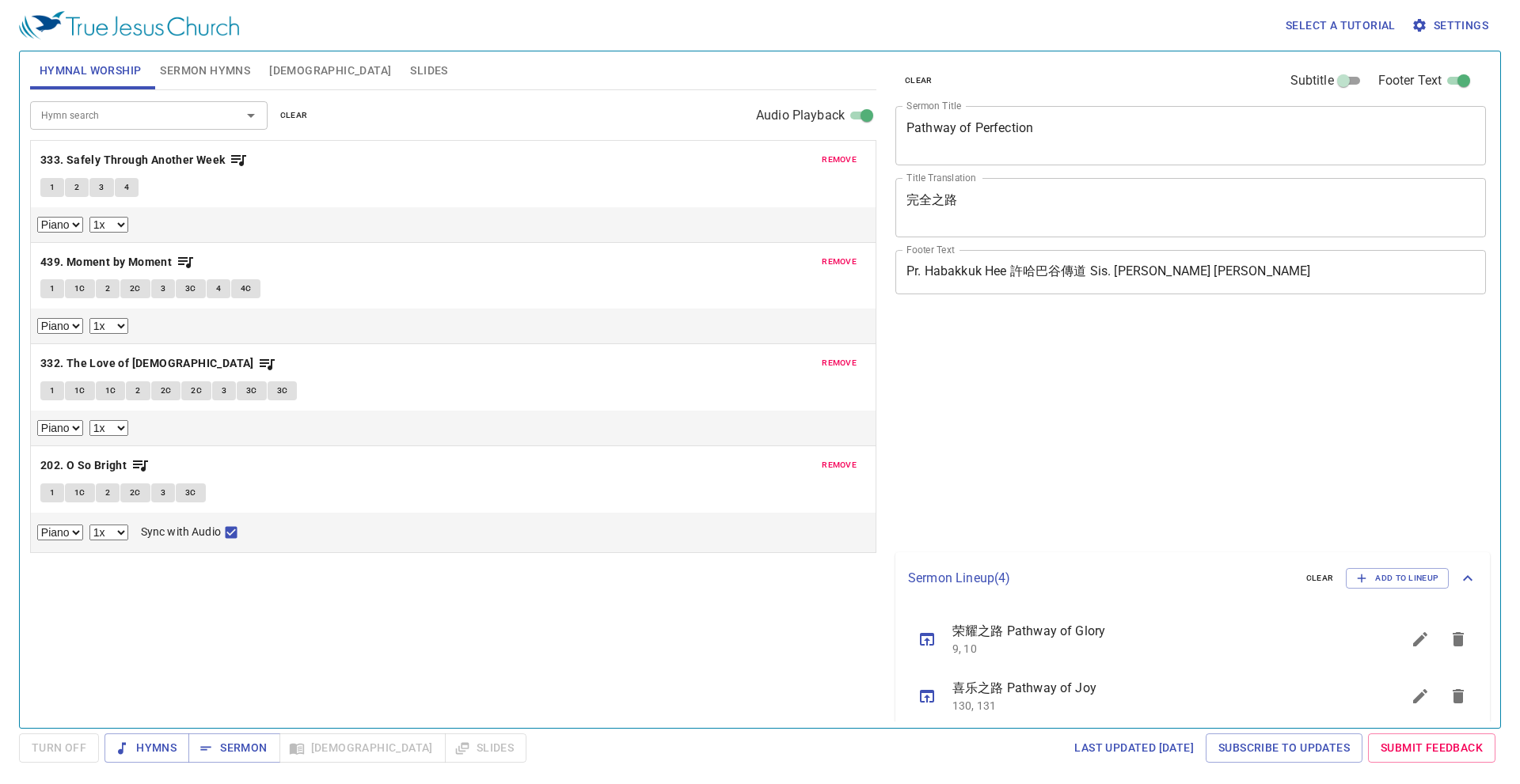
select select "1"
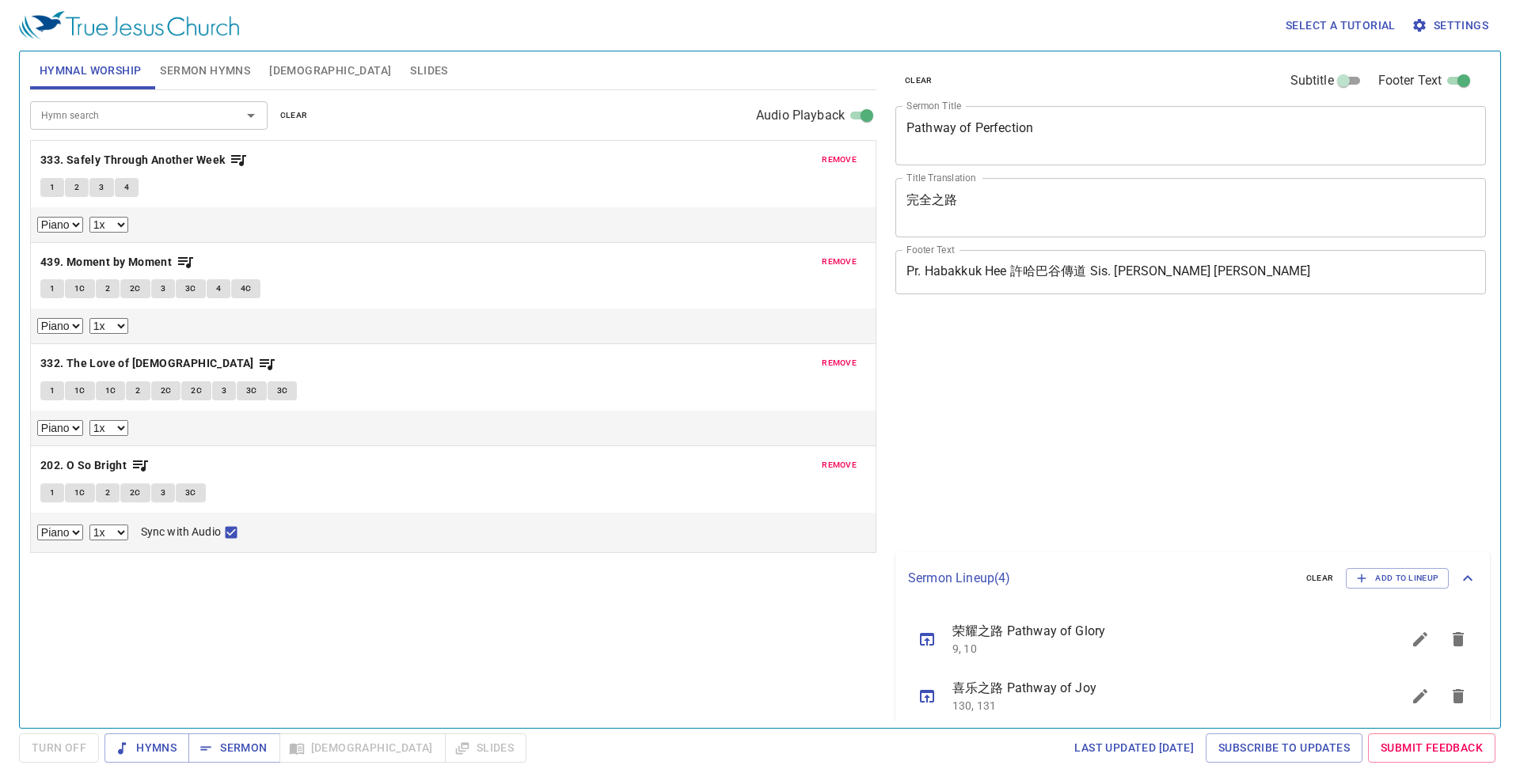
select select "1"
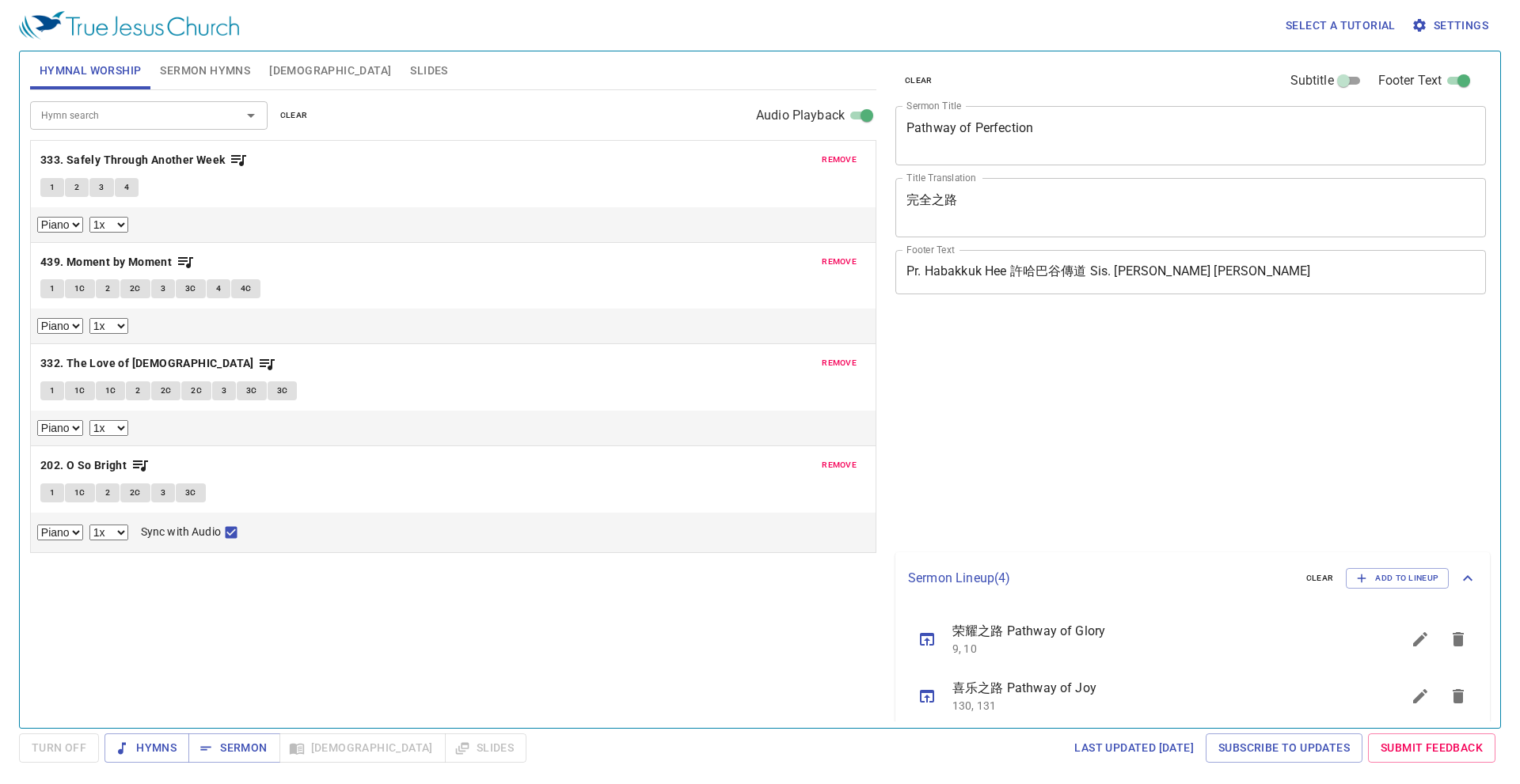
select select "1"
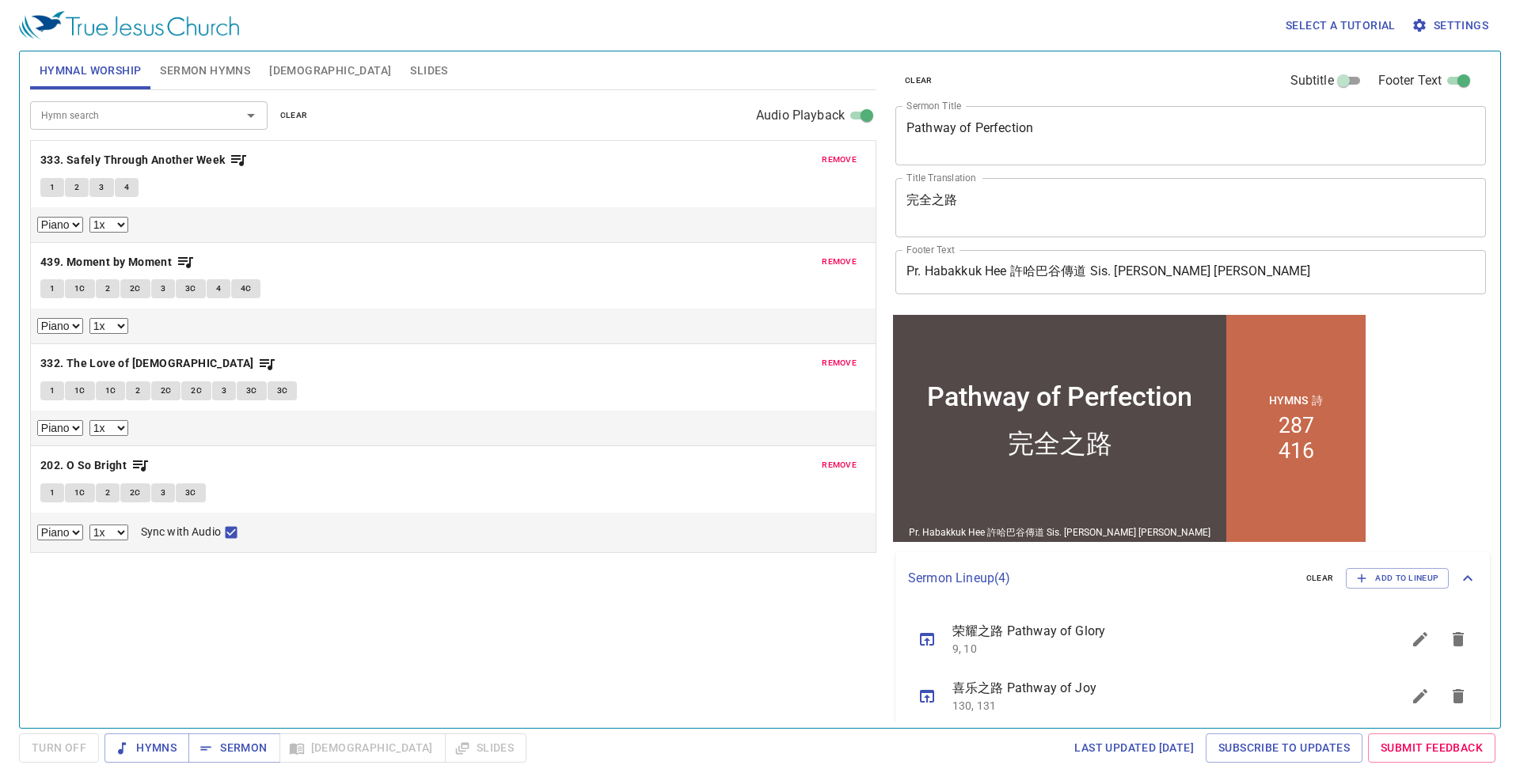
click at [859, 155] on button "remove" at bounding box center [839, 159] width 54 height 19
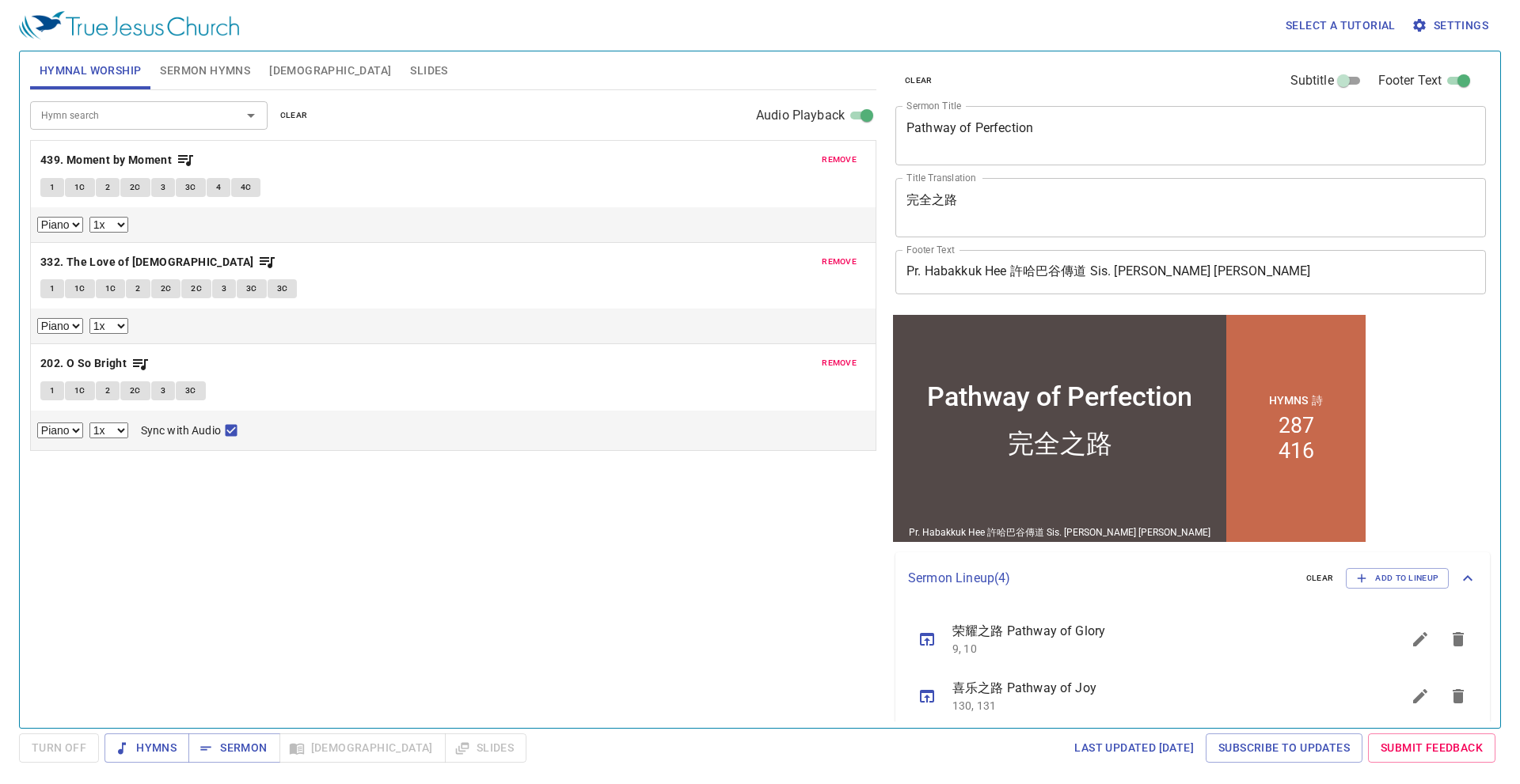
click at [848, 159] on span "remove" at bounding box center [840, 159] width 35 height 14
click at [848, 255] on span "remove" at bounding box center [840, 261] width 35 height 14
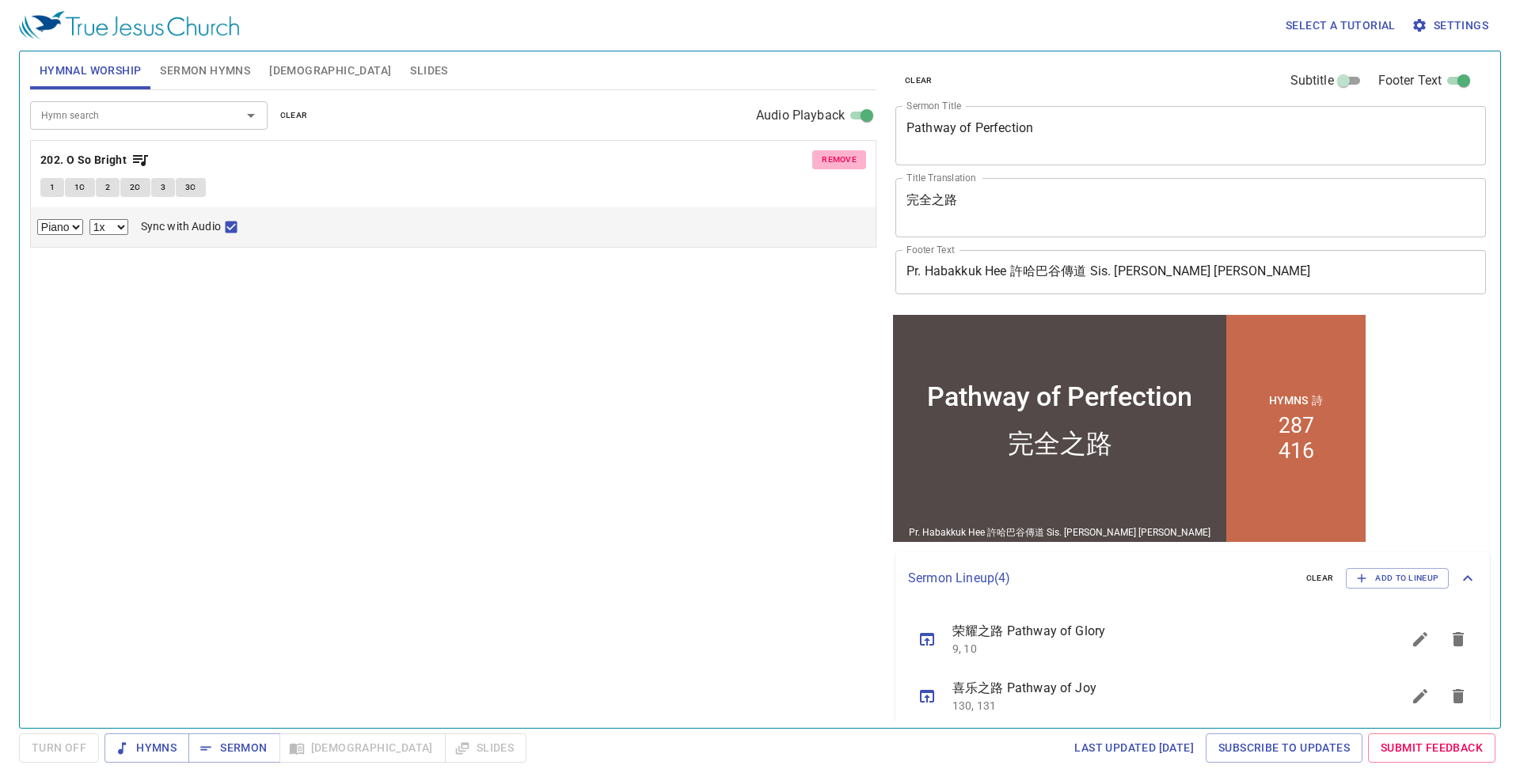
click at [848, 159] on span "remove" at bounding box center [840, 159] width 35 height 14
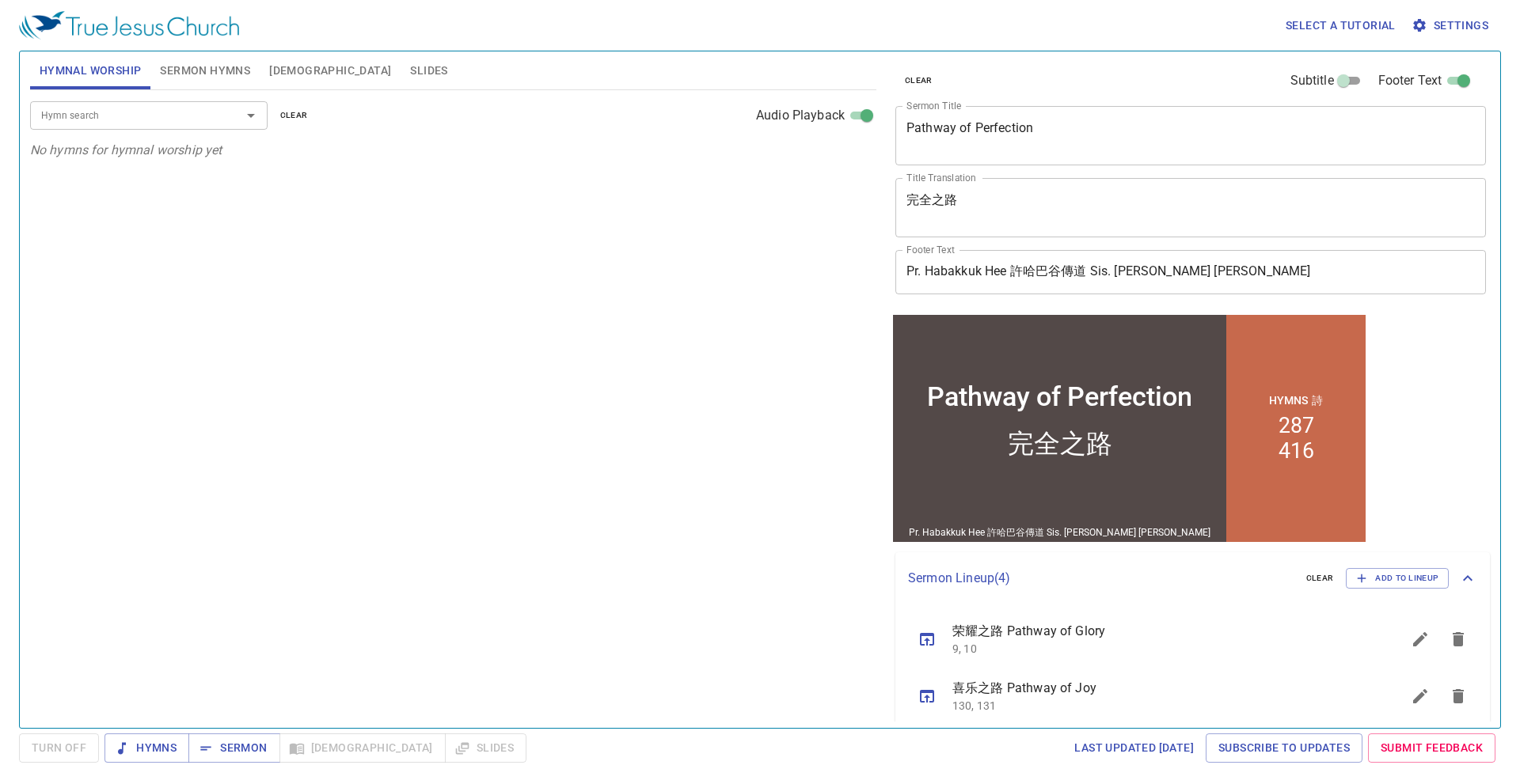
click at [44, 141] on p "No hymns for hymnal worship yet" at bounding box center [452, 150] width 846 height 19
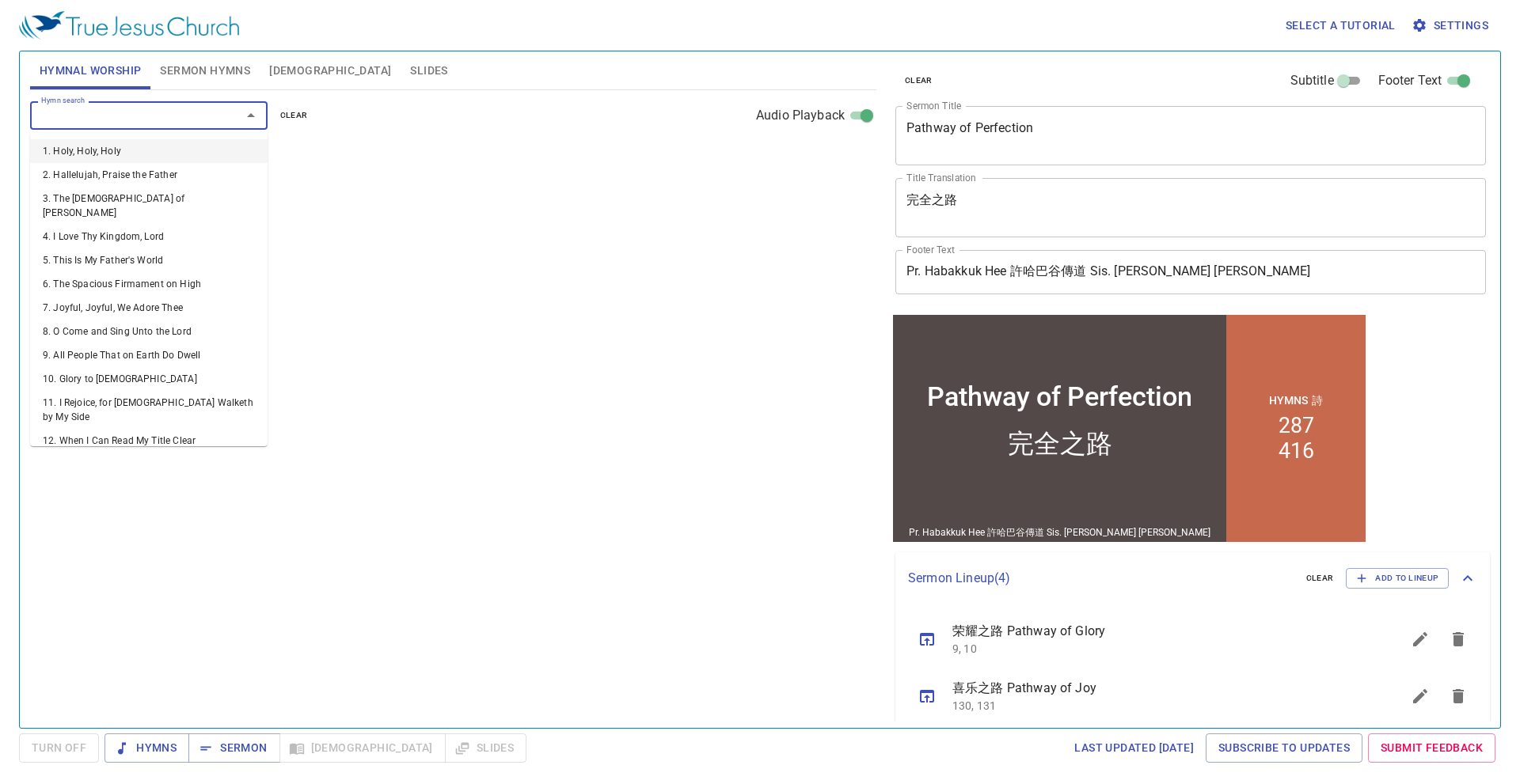
drag, startPoint x: 53, startPoint y: 120, endPoint x: 66, endPoint y: 122, distance: 13.2
click at [54, 120] on input "Hymn search" at bounding box center [126, 115] width 182 height 19
type input "436"
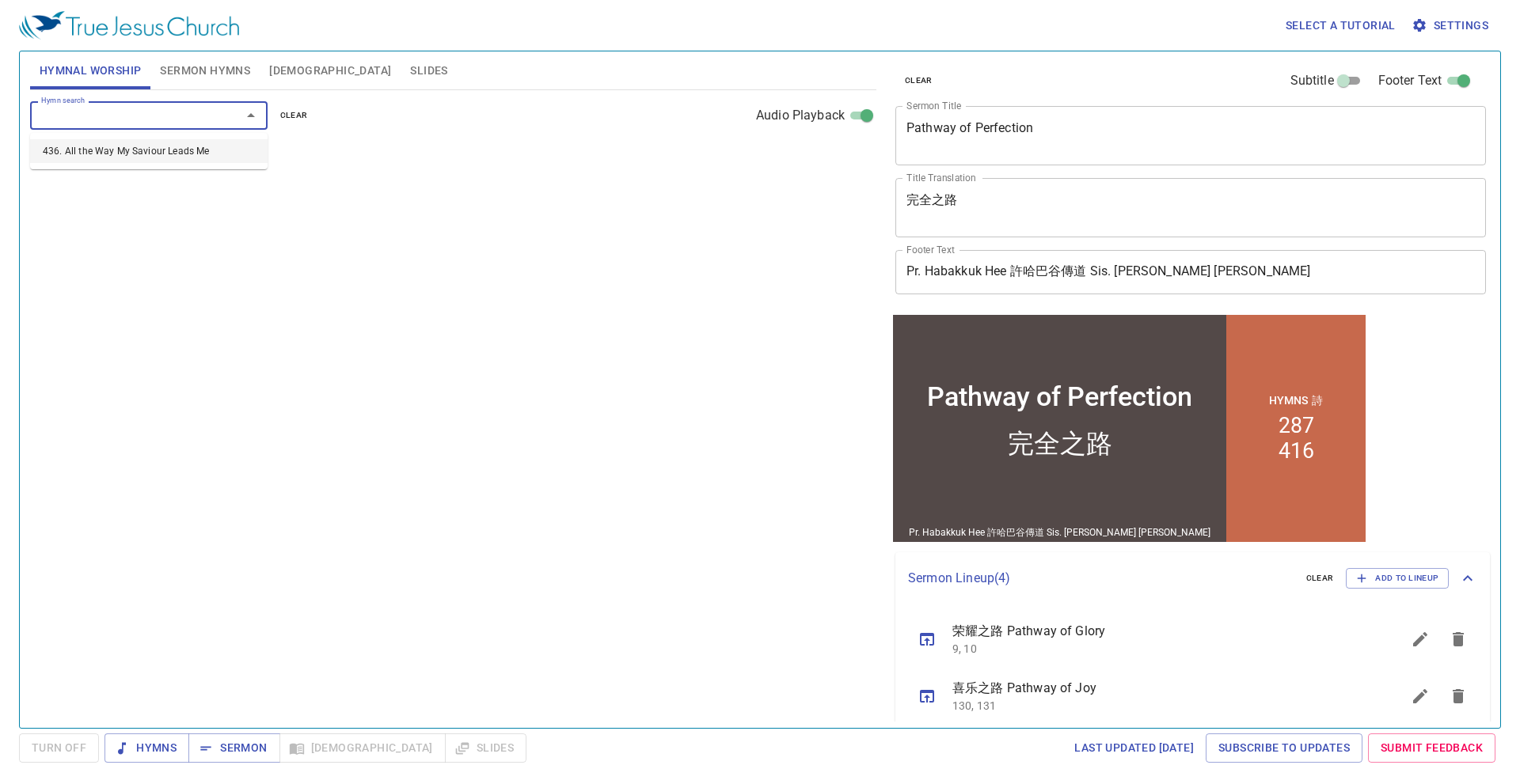
select select "1"
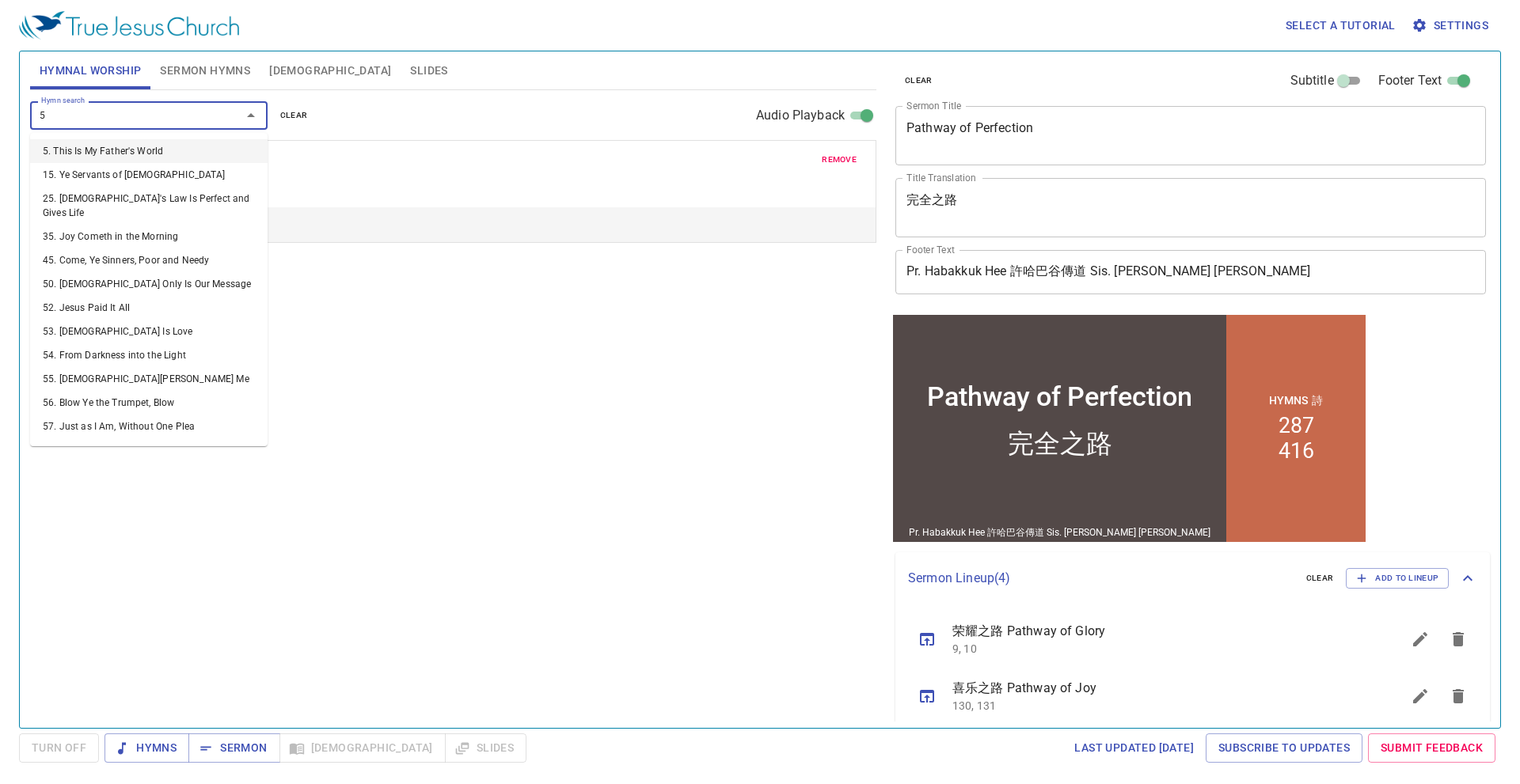
type input "59"
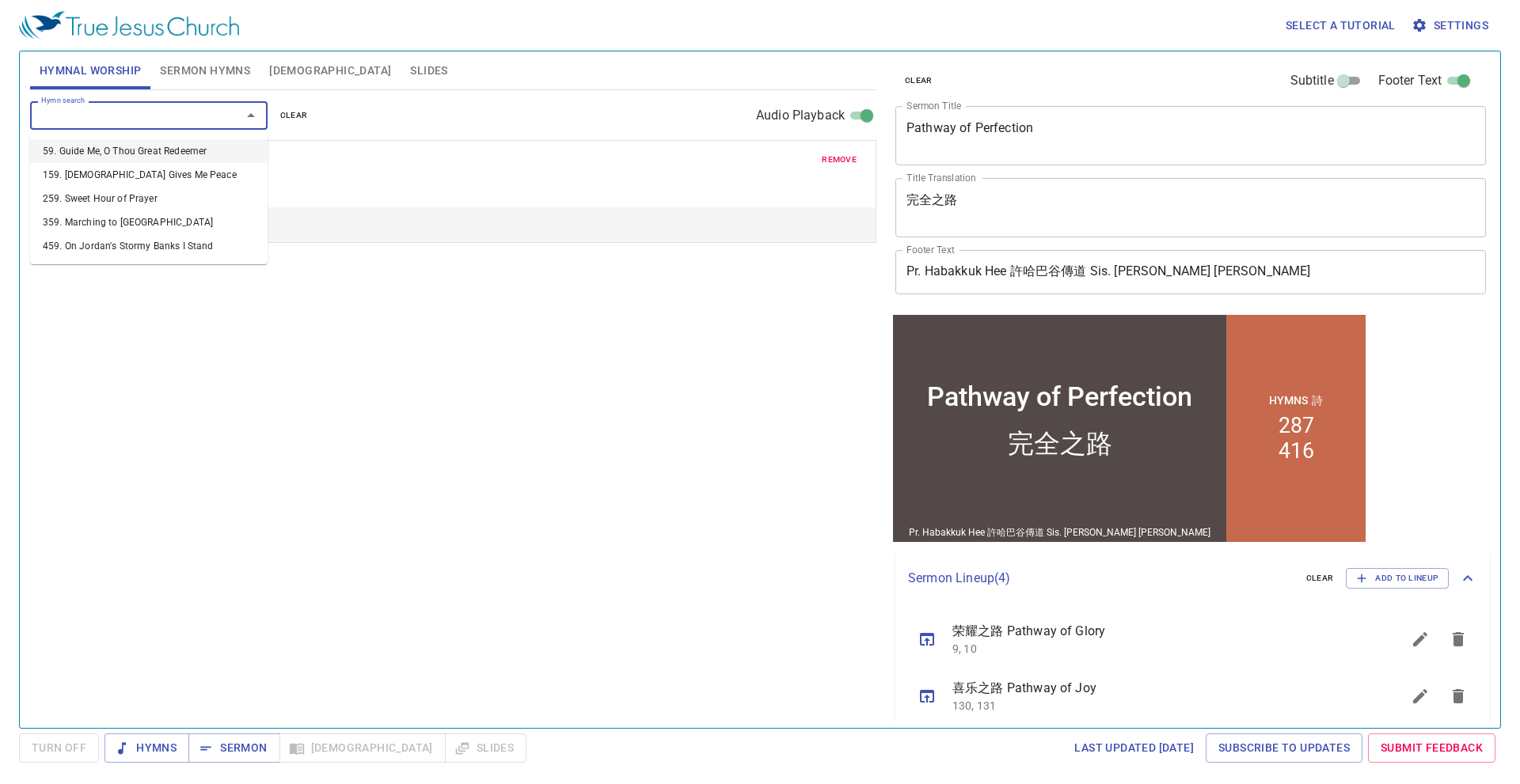
select select "1"
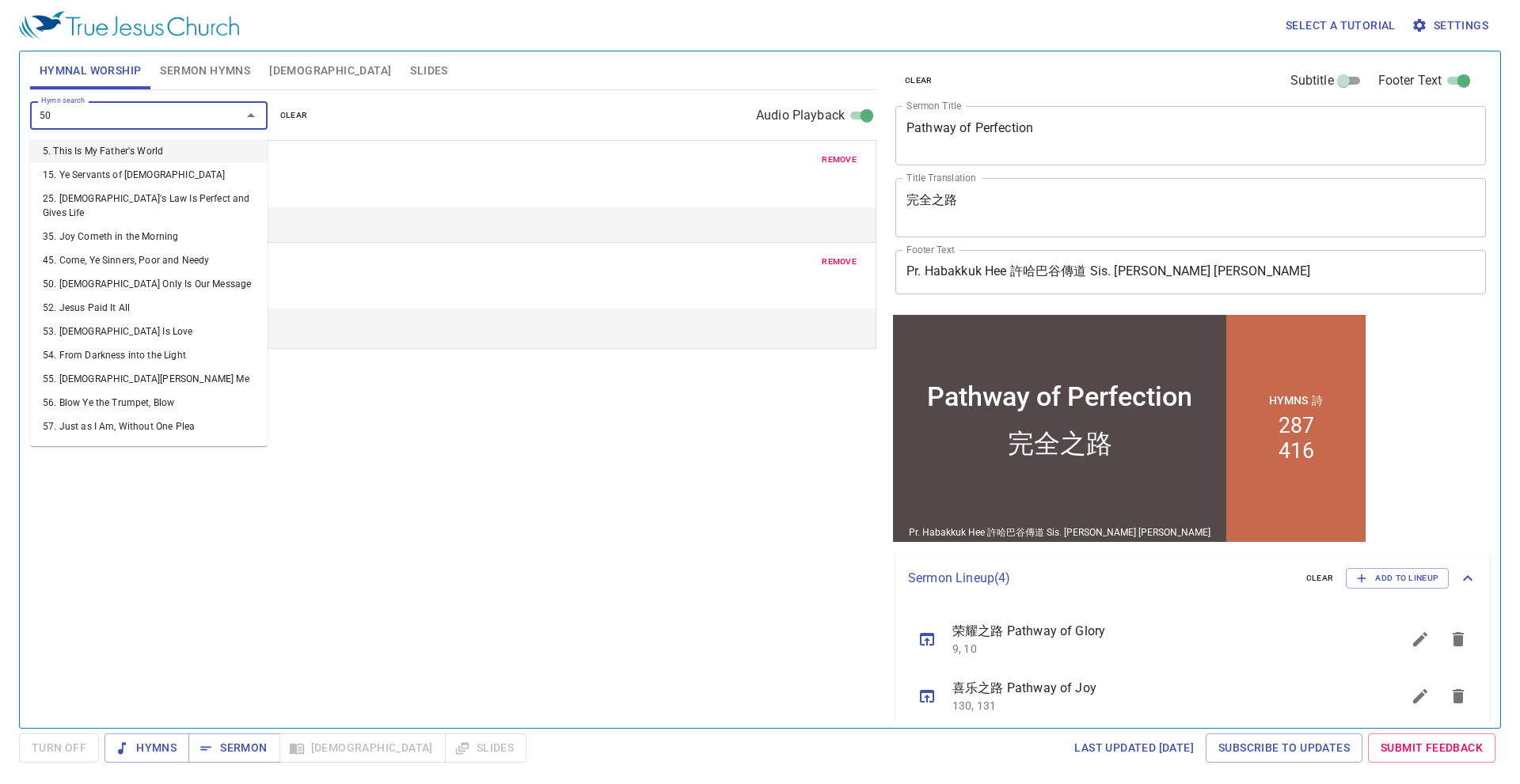
type input "502"
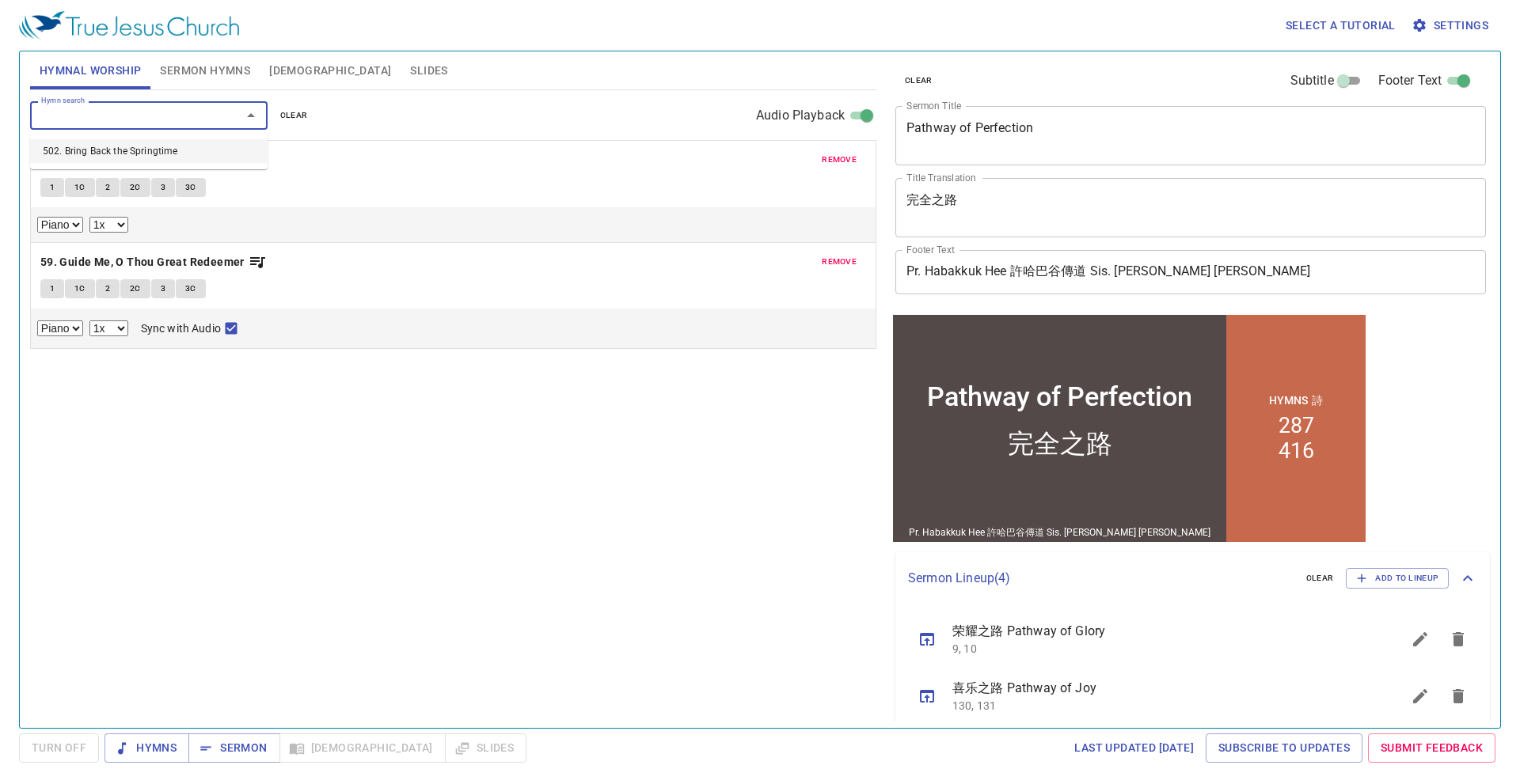
select select "1"
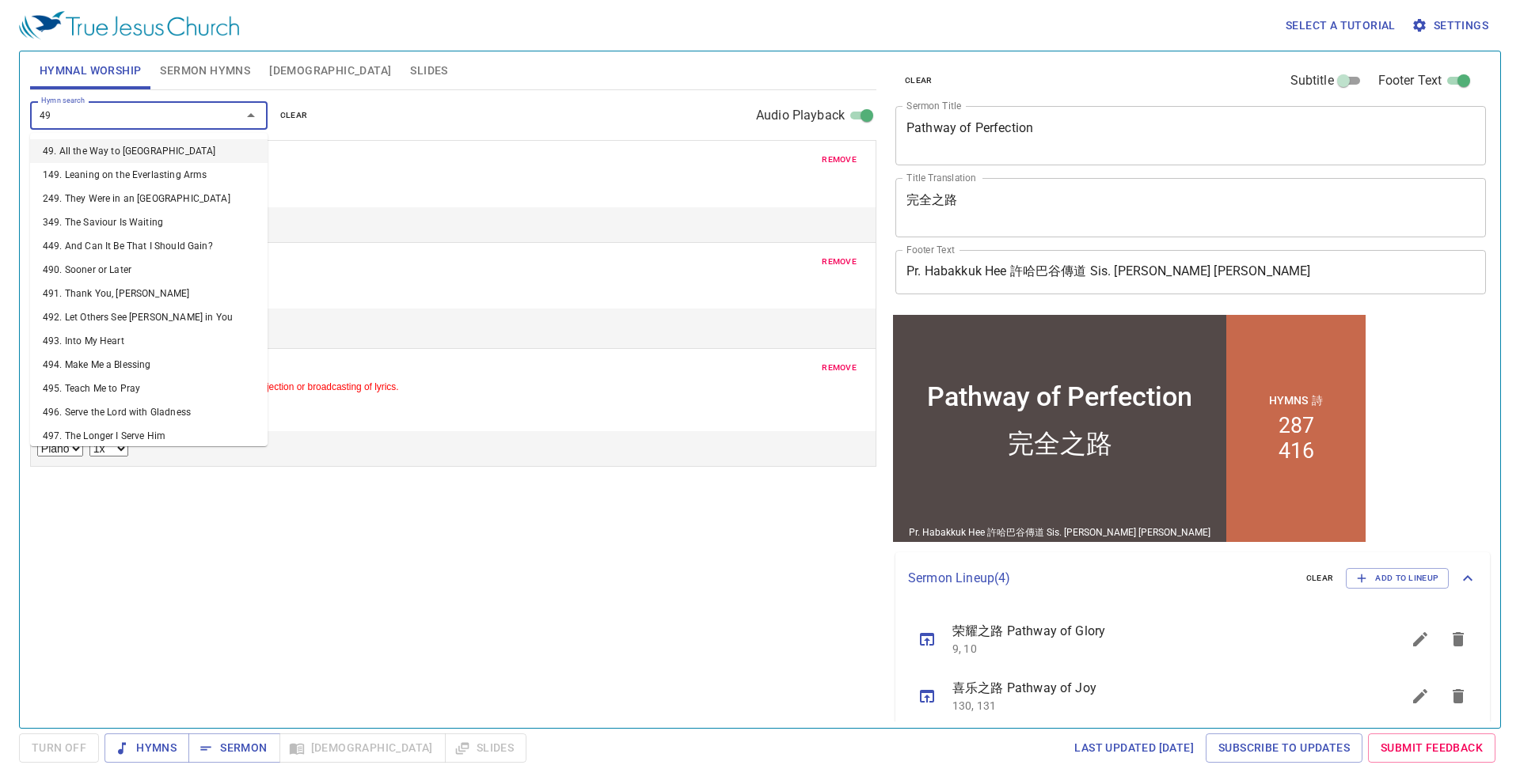
type input "492"
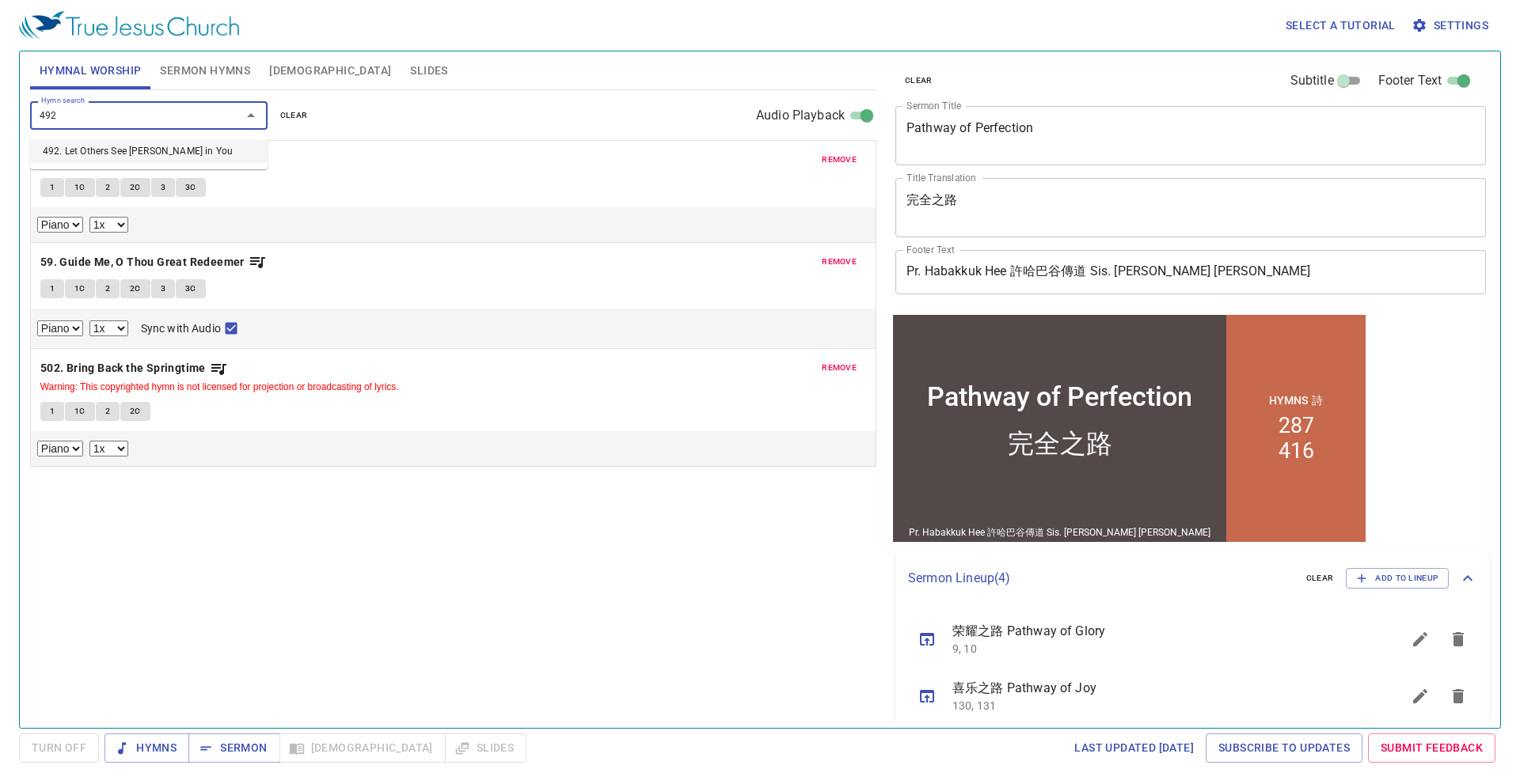
select select "1"
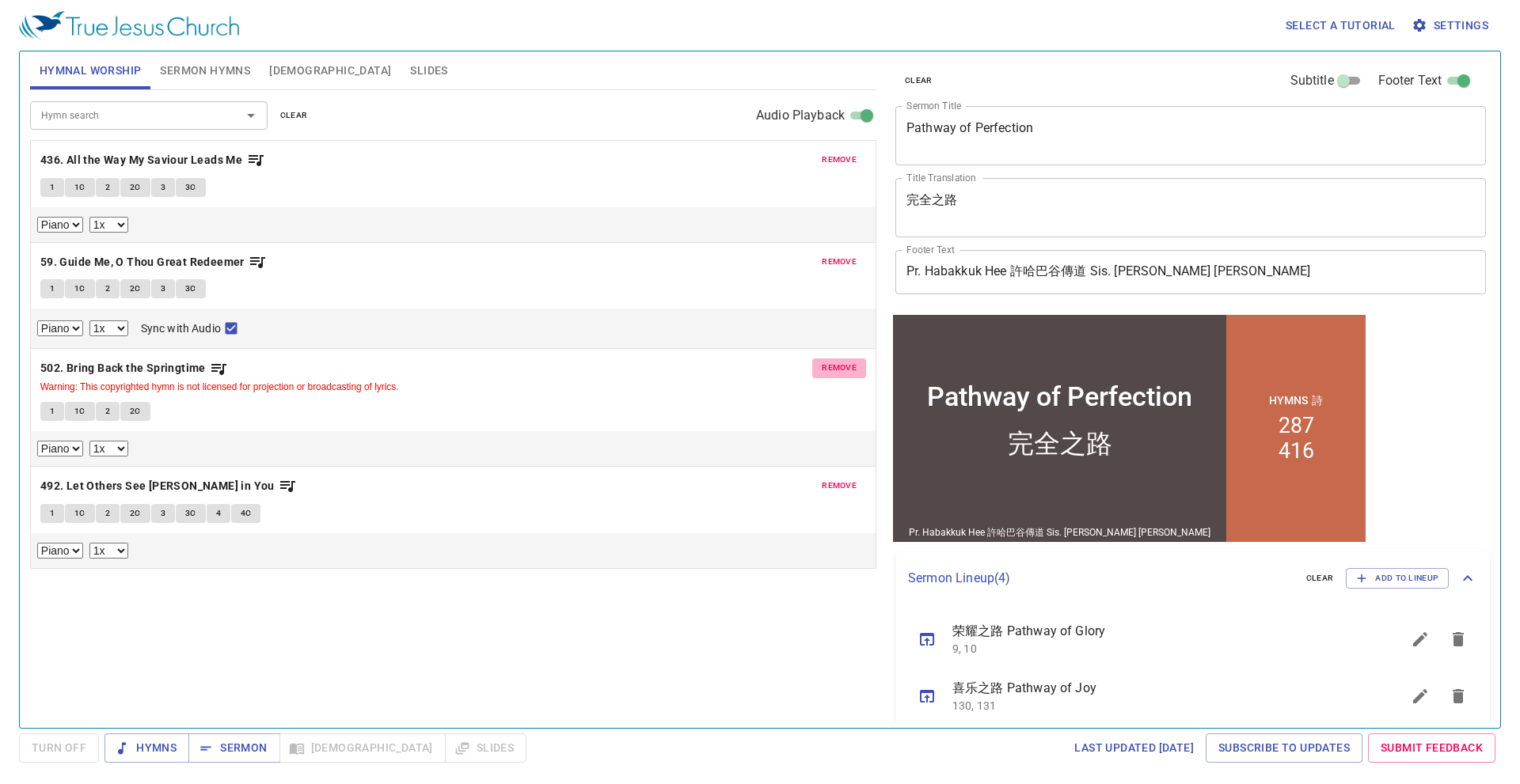
click at [838, 369] on span "remove" at bounding box center [840, 367] width 35 height 14
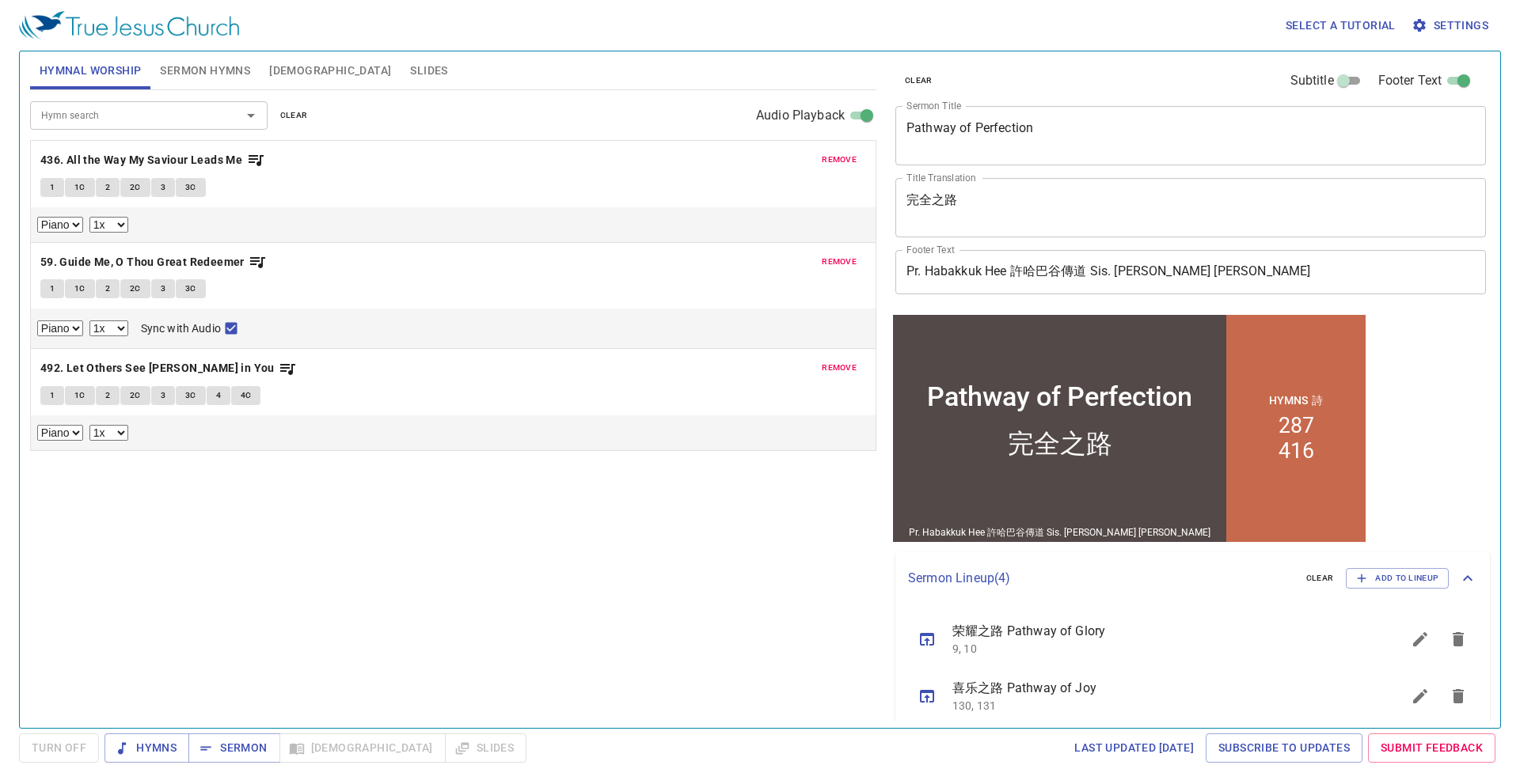
click at [130, 111] on input "Hymn search" at bounding box center [126, 115] width 182 height 19
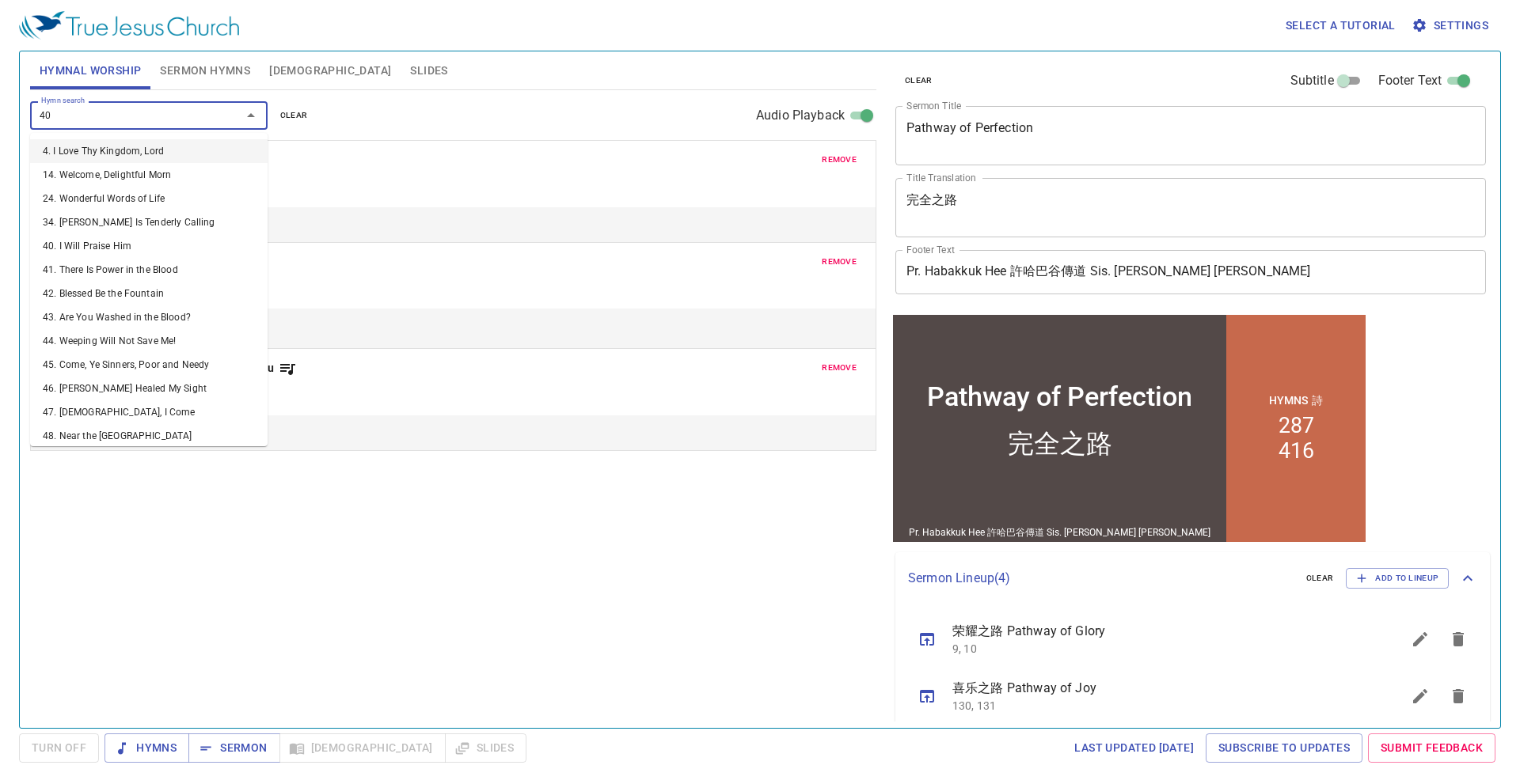
type input "402"
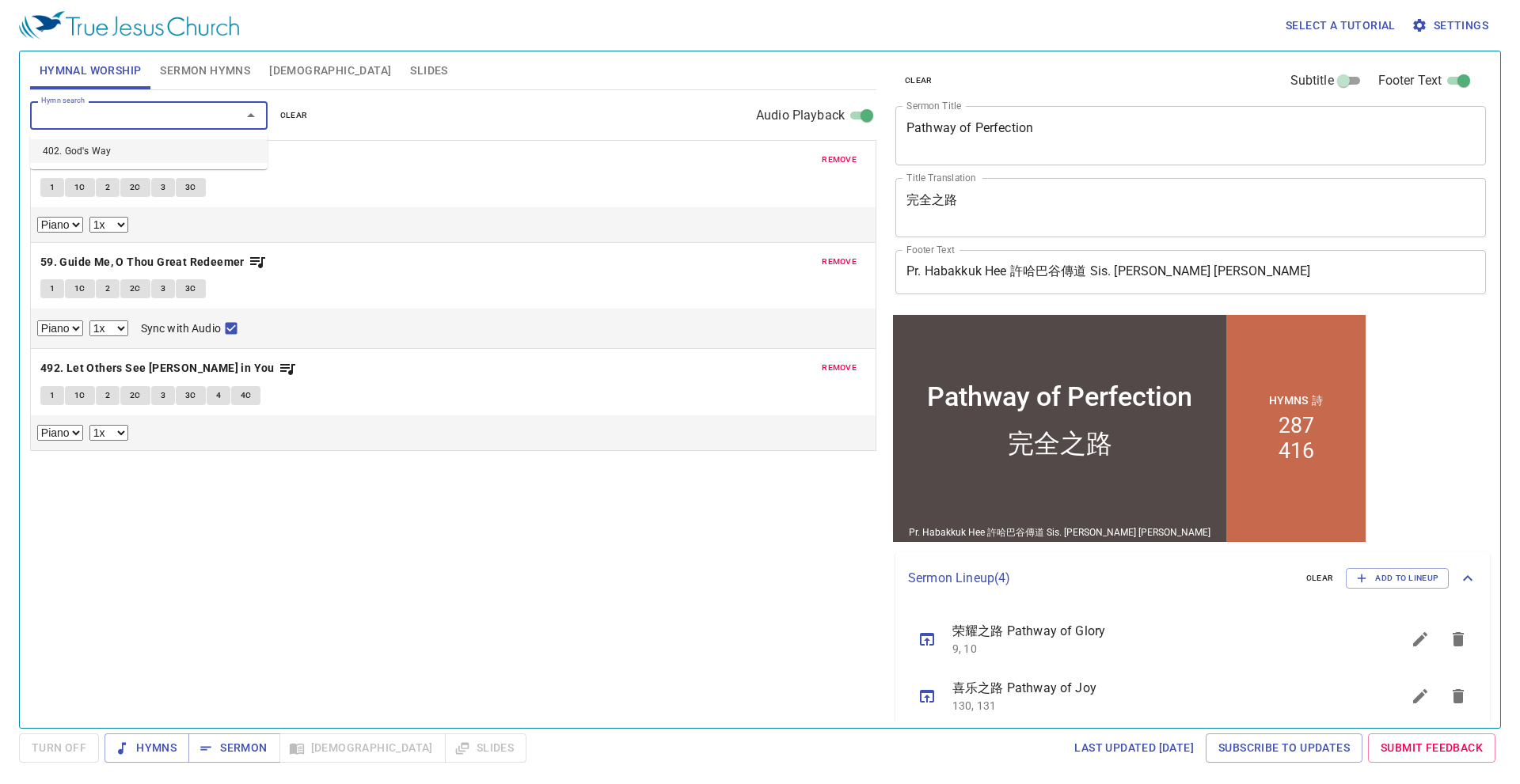
select select "1"
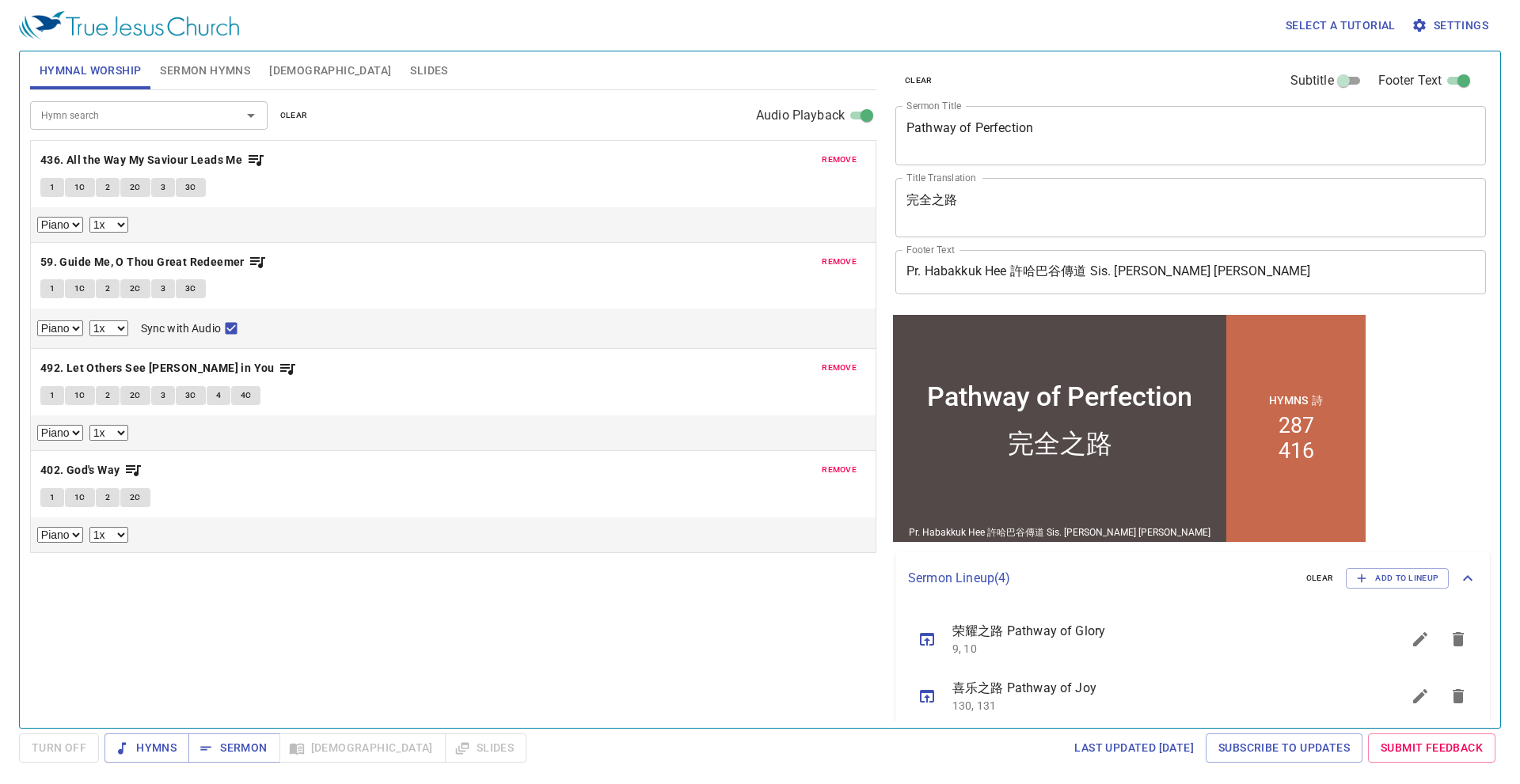
select select "1"
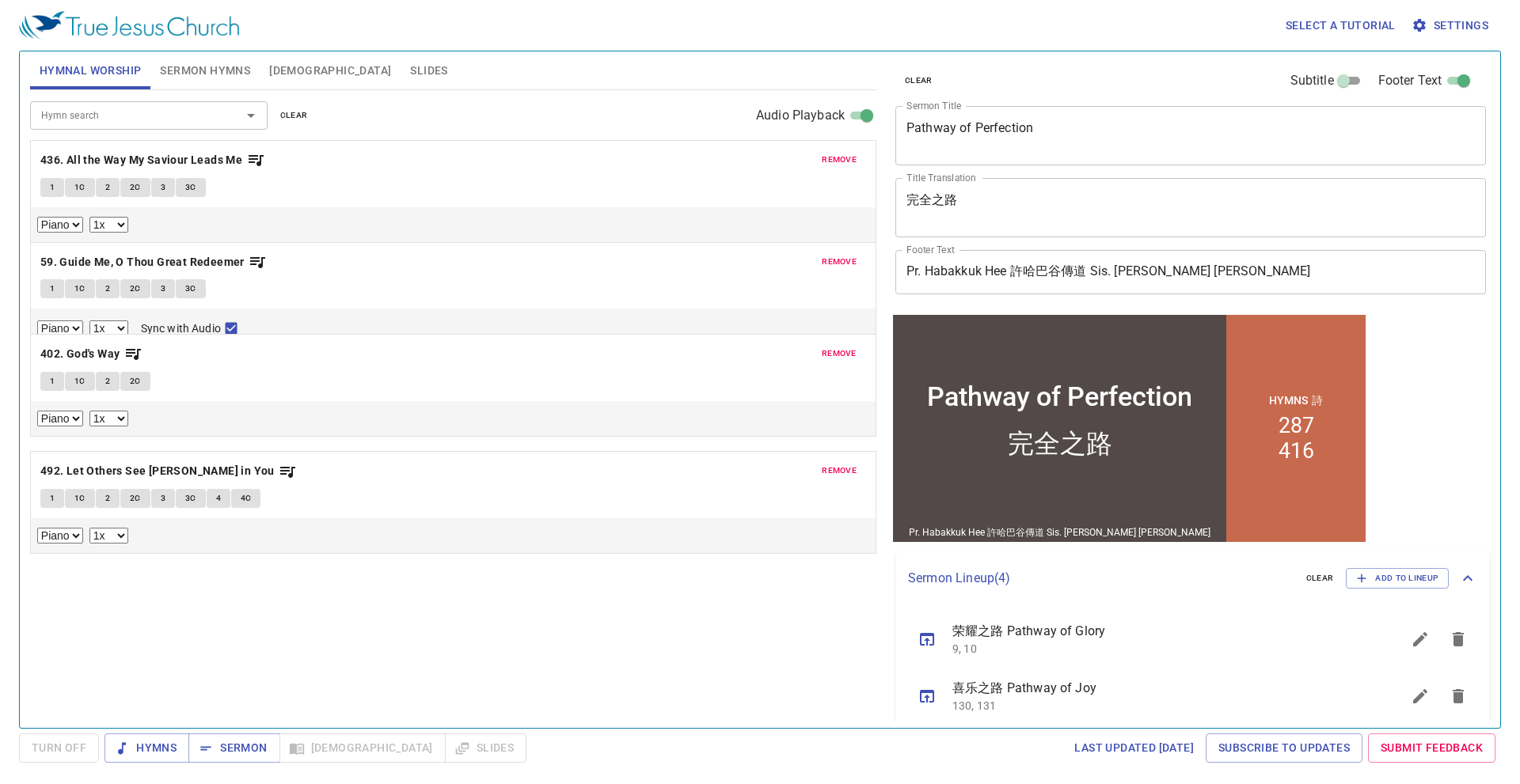
drag, startPoint x: 271, startPoint y: 490, endPoint x: 301, endPoint y: 379, distance: 115.0
click at [299, 374] on div "remove 436. All the Way My Saviour Leads Me 1 1C 2 2C 3 3C Piano 0.6x 0.7x 0.8x…" at bounding box center [452, 347] width 846 height 413
select select "1"
click at [400, 56] on button "Slides" at bounding box center [428, 70] width 57 height 38
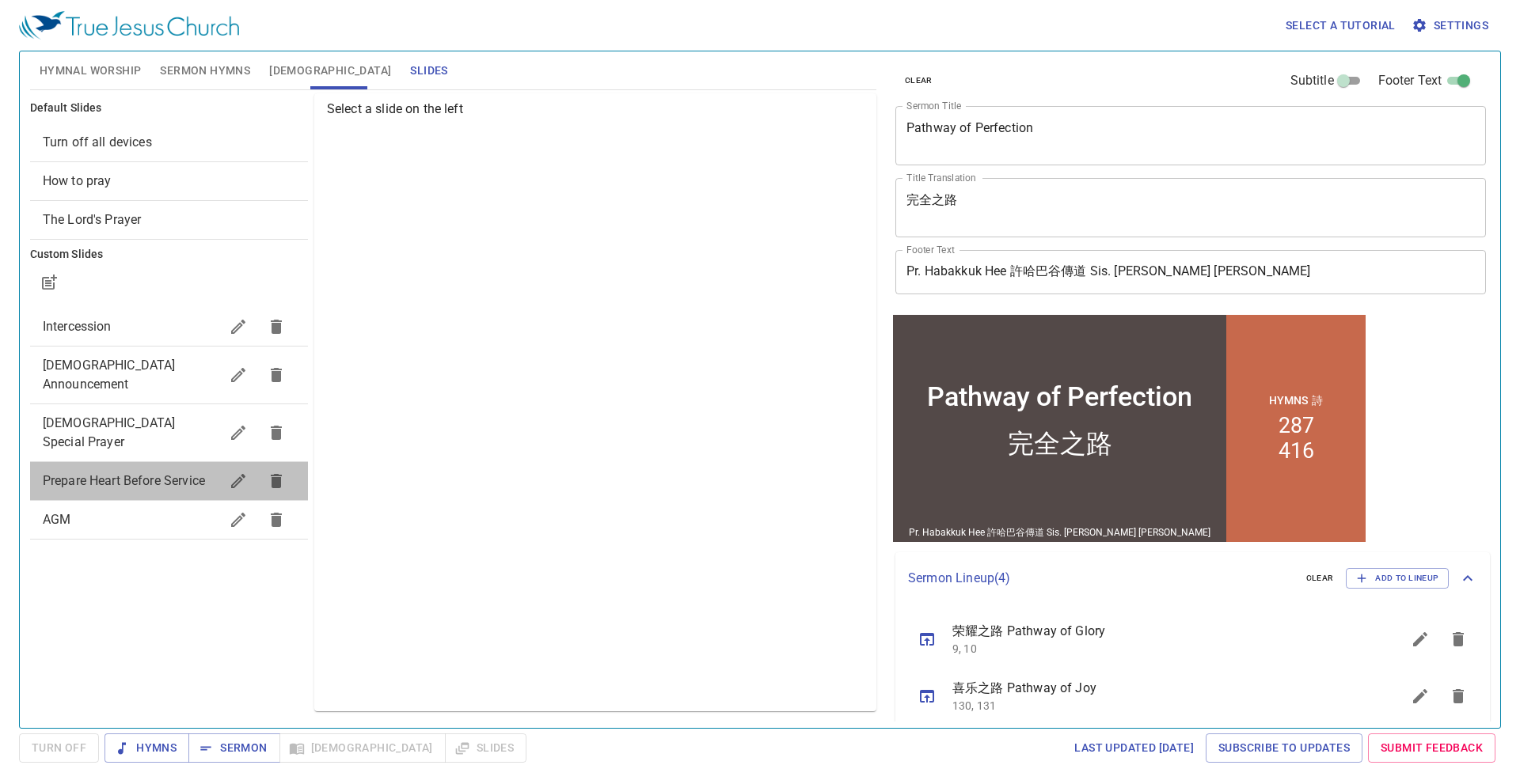
click at [128, 474] on span "Prepare Heart Before Service" at bounding box center [123, 481] width 162 height 15
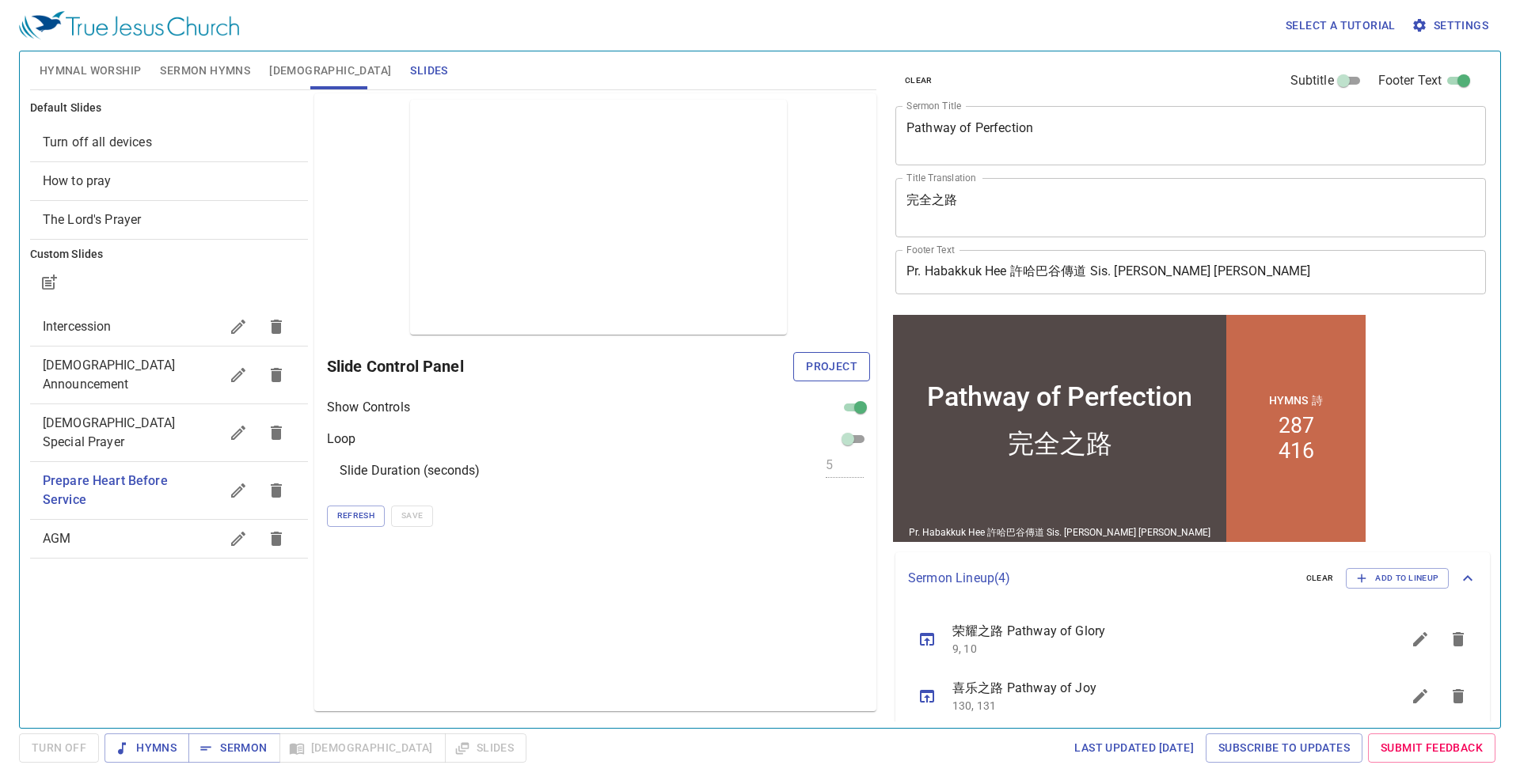
click at [855, 359] on span "Project" at bounding box center [831, 366] width 52 height 19
click at [135, 319] on span "Intercession" at bounding box center [131, 326] width 176 height 19
click at [844, 360] on span "Project" at bounding box center [831, 366] width 52 height 19
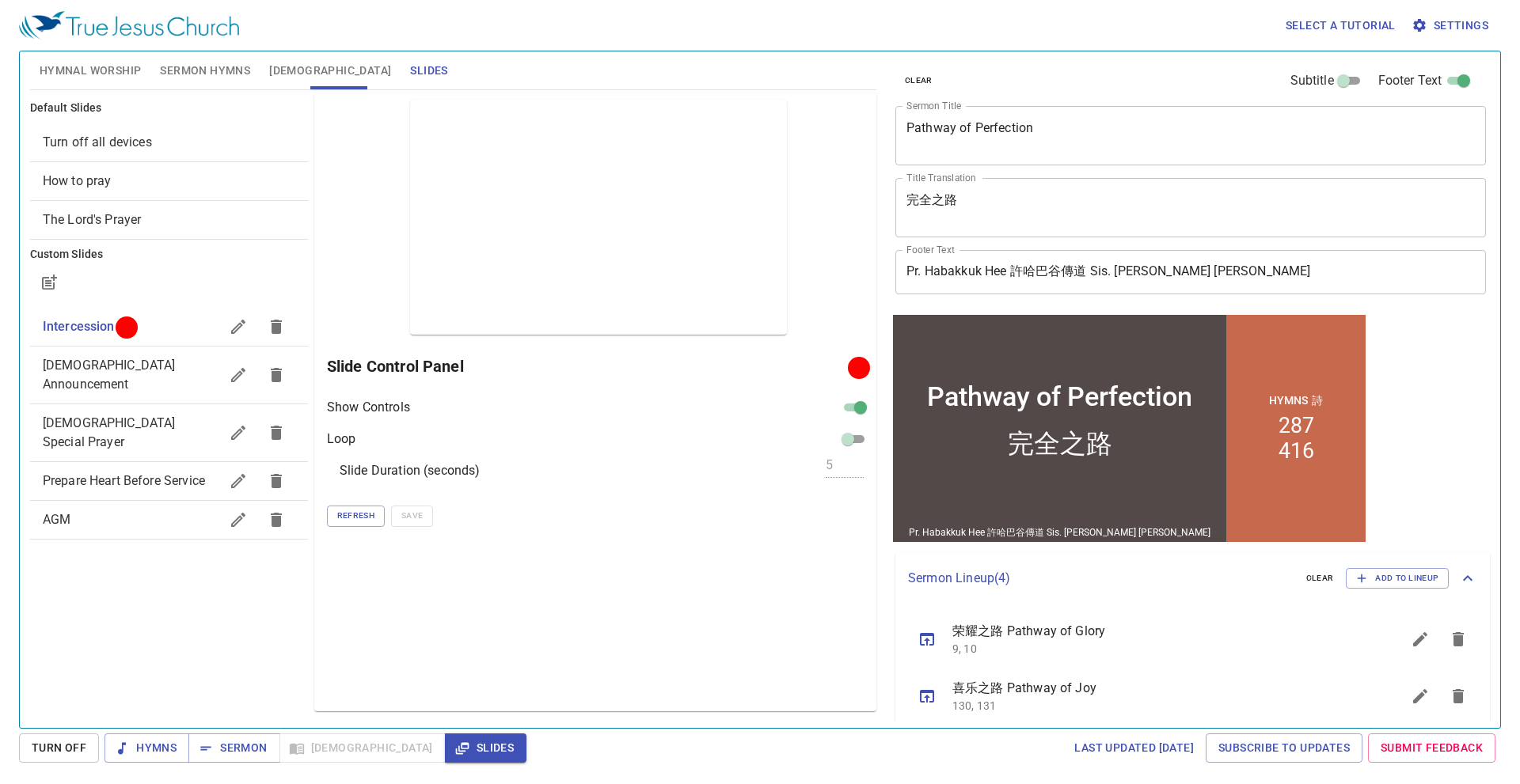
click at [111, 80] on button "Hymnal Worship" at bounding box center [90, 70] width 121 height 38
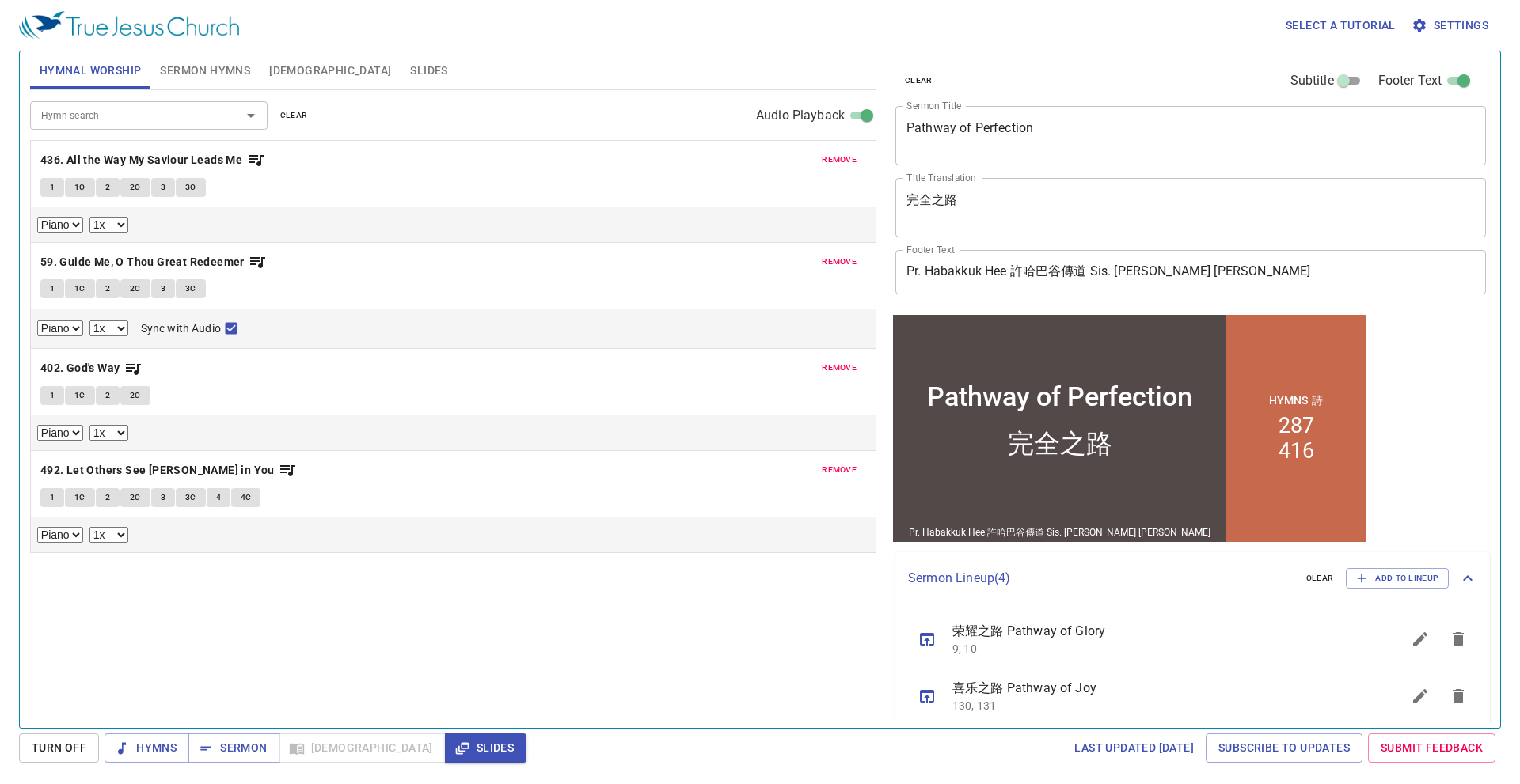
click at [228, 71] on span "Sermon Hymns" at bounding box center [205, 70] width 90 height 19
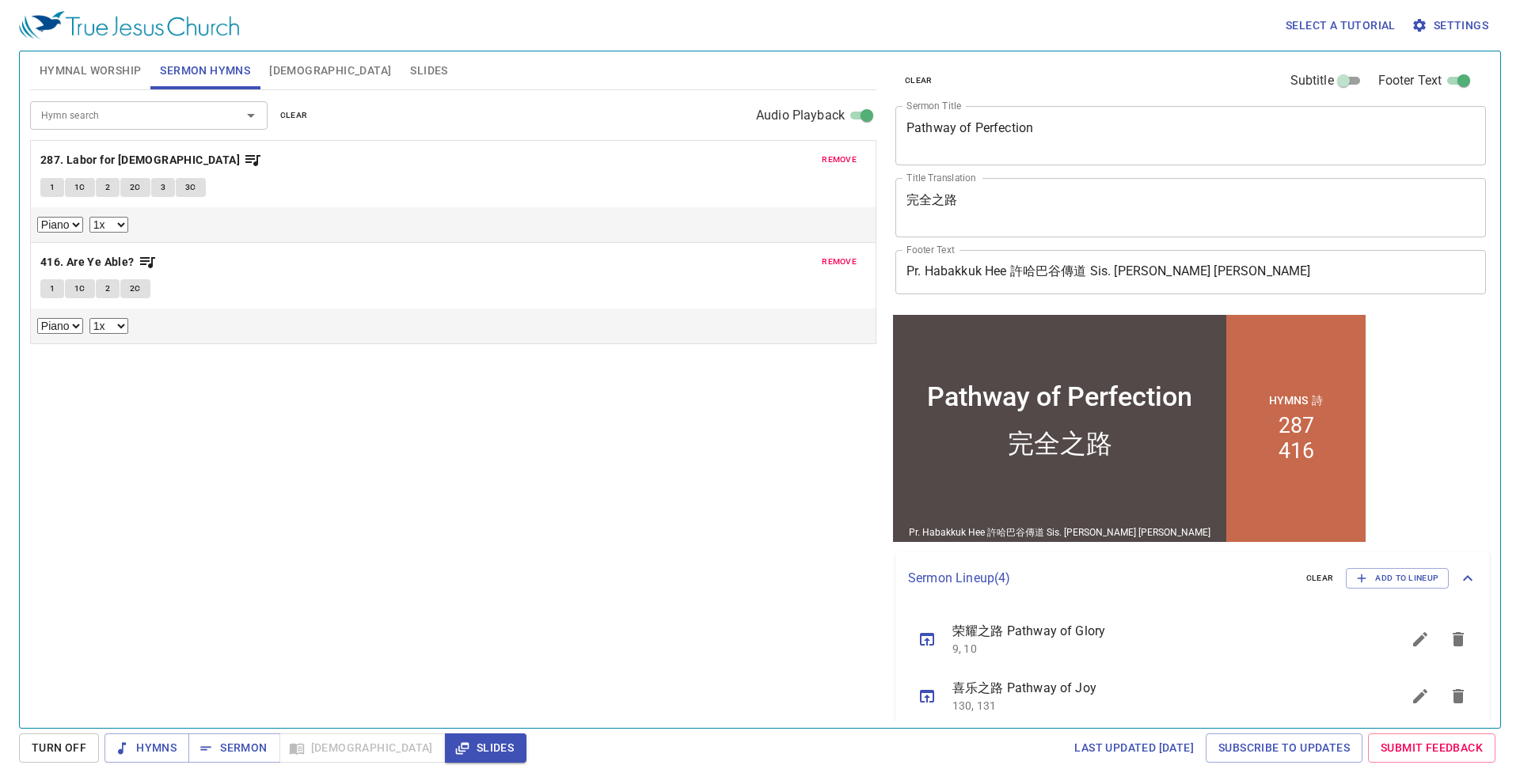
click at [96, 63] on span "Hymnal Worship" at bounding box center [91, 70] width 102 height 19
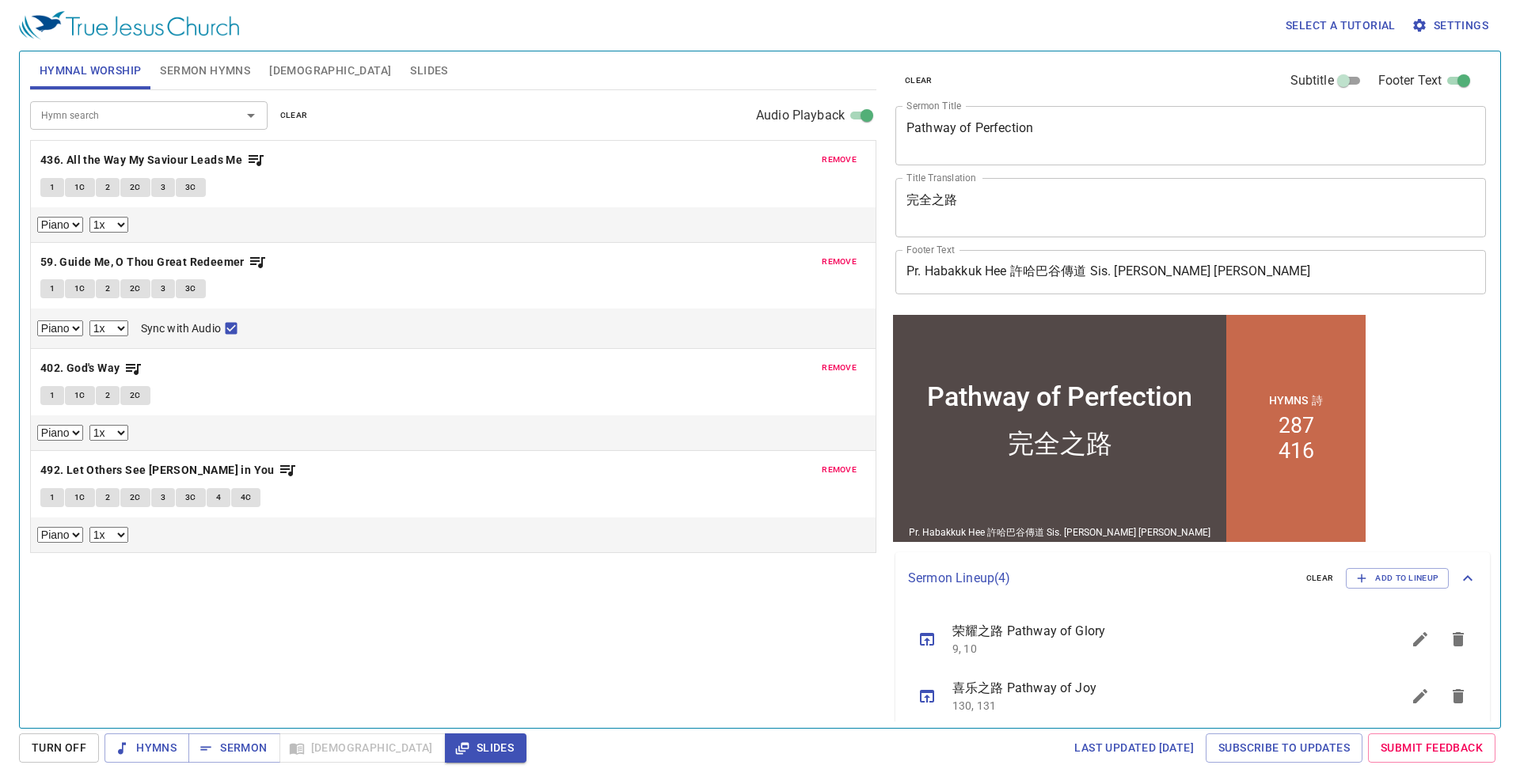
click at [1018, 182] on div "clear Subtitle Footer Text Sermon Title Pathway of Perfection x Sermon Title Ti…" at bounding box center [1189, 182] width 601 height 259
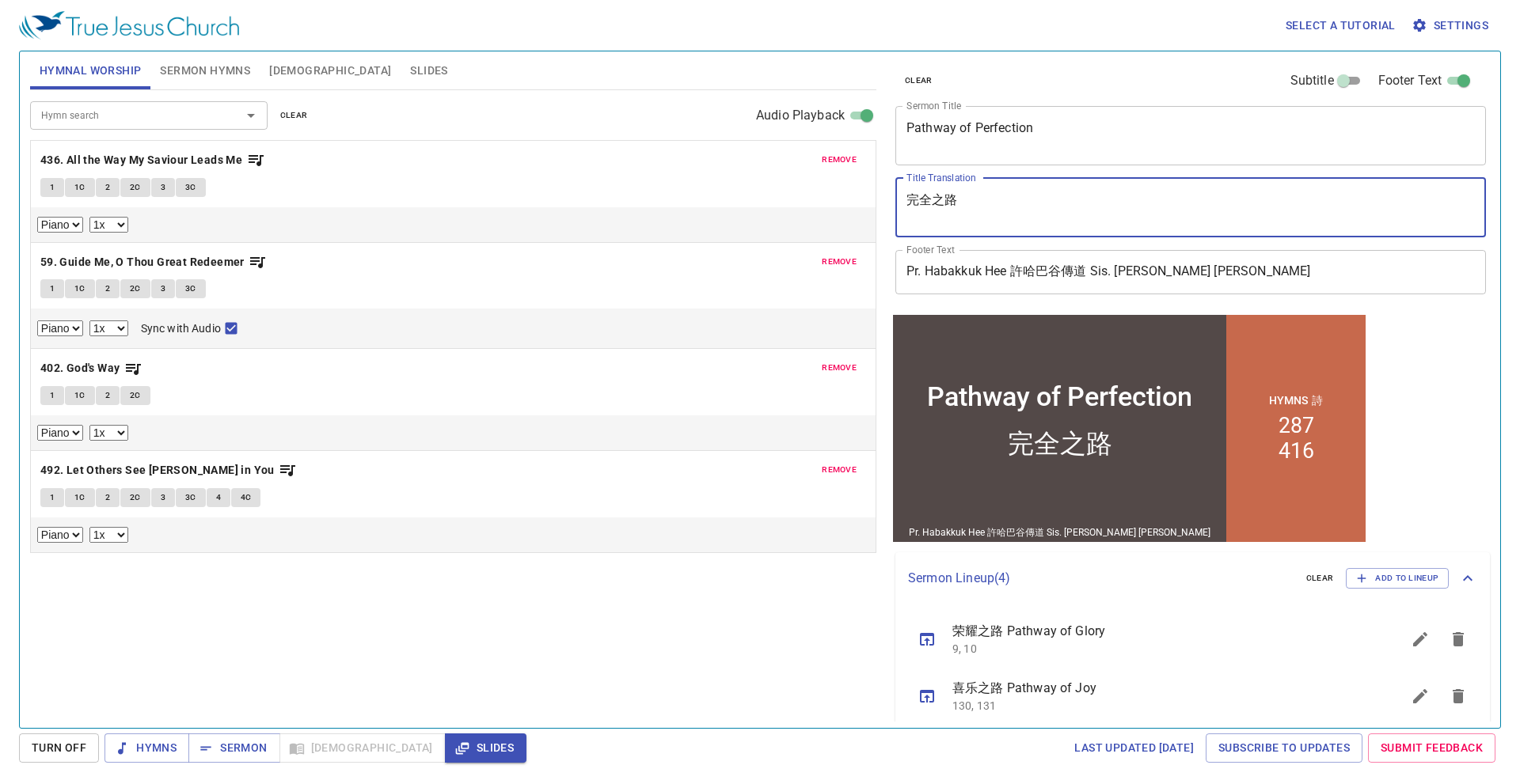
drag, startPoint x: 1010, startPoint y: 193, endPoint x: 842, endPoint y: 196, distance: 168.0
click at [848, 200] on div "Hymnal Worship Sermon Hymns Bible Slides Hymn search Hymn search clear Audio Pl…" at bounding box center [760, 384] width 1473 height 677
type textarea "A Bridge That Builds"
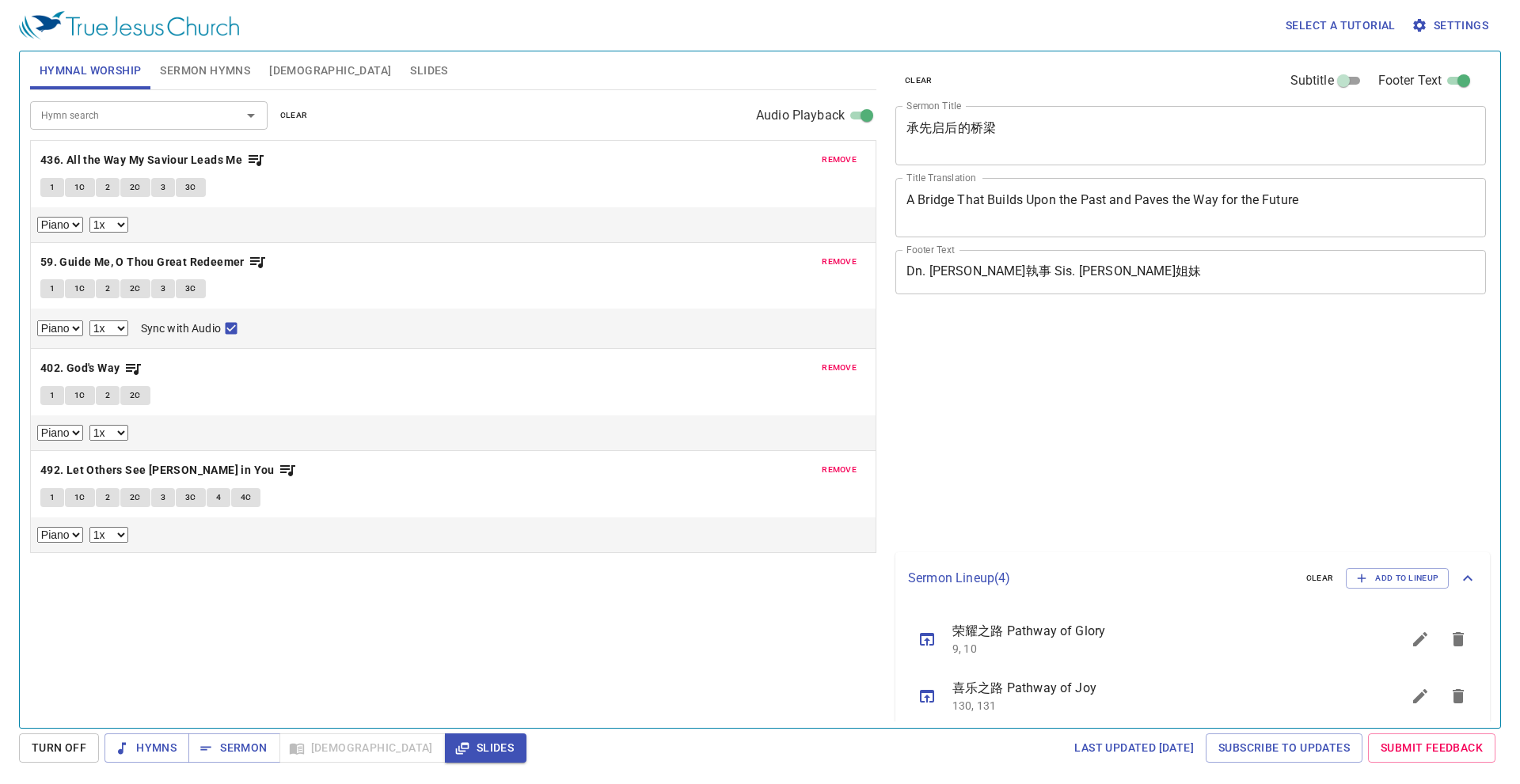
select select "1"
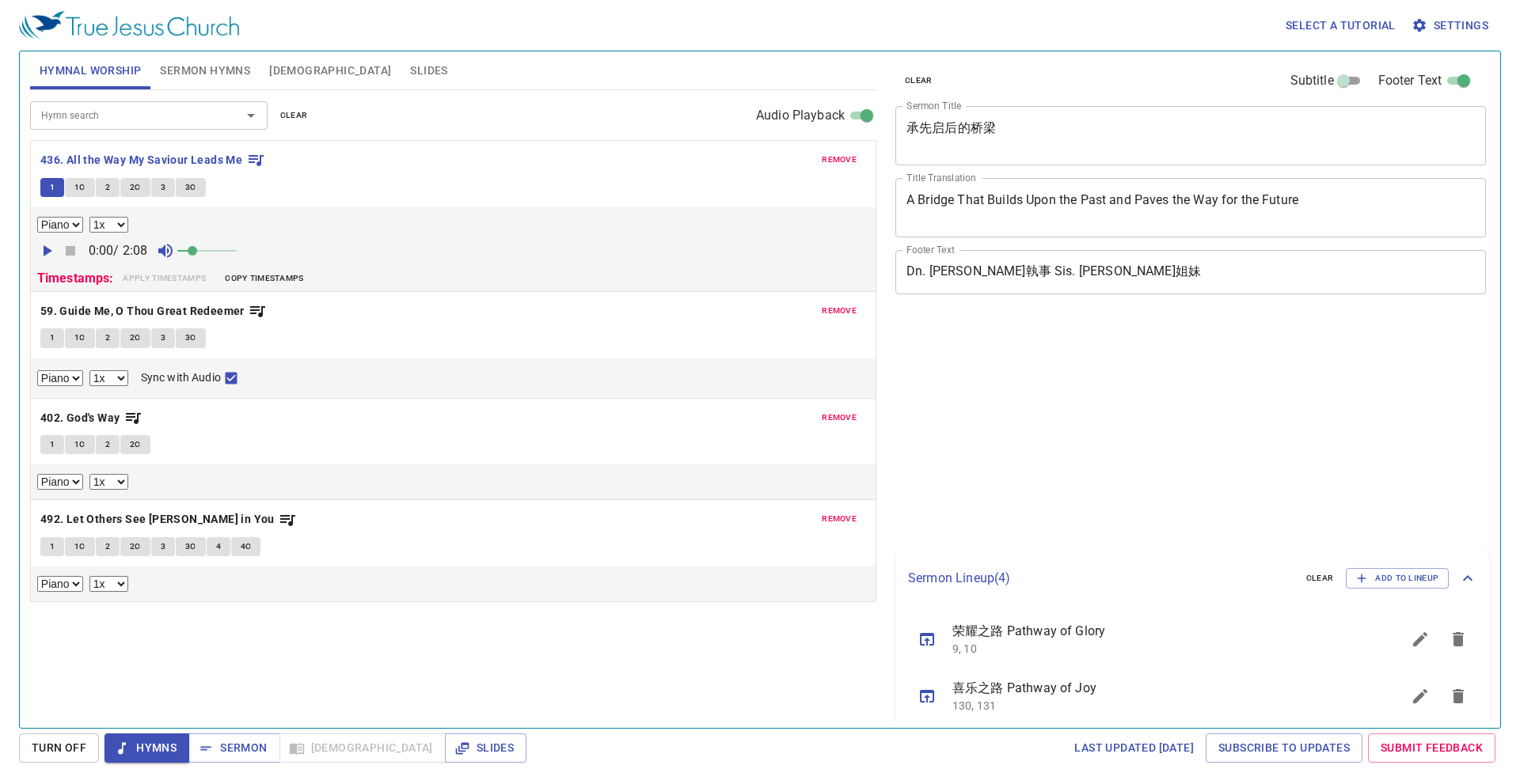
select select "1"
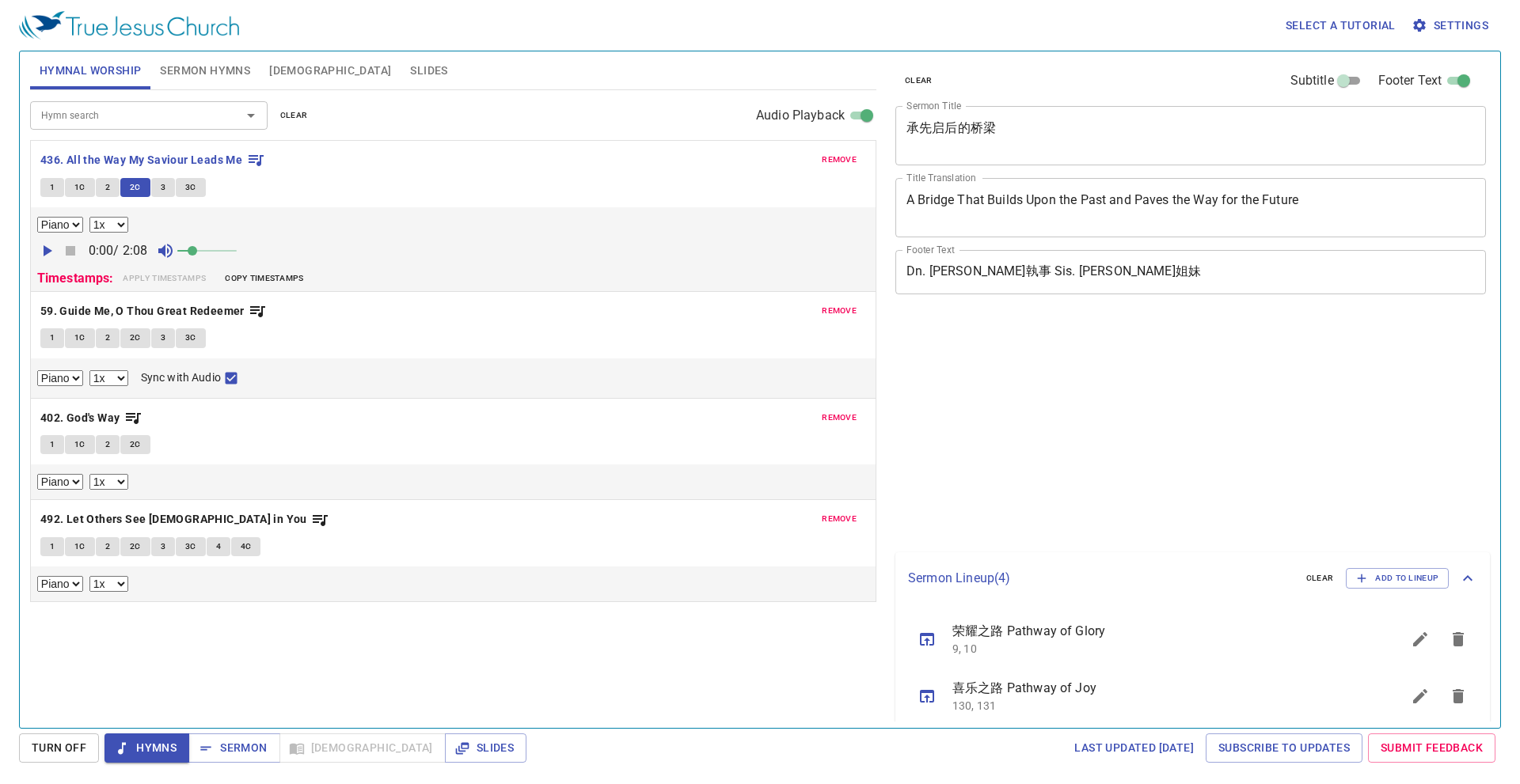
select select "1"
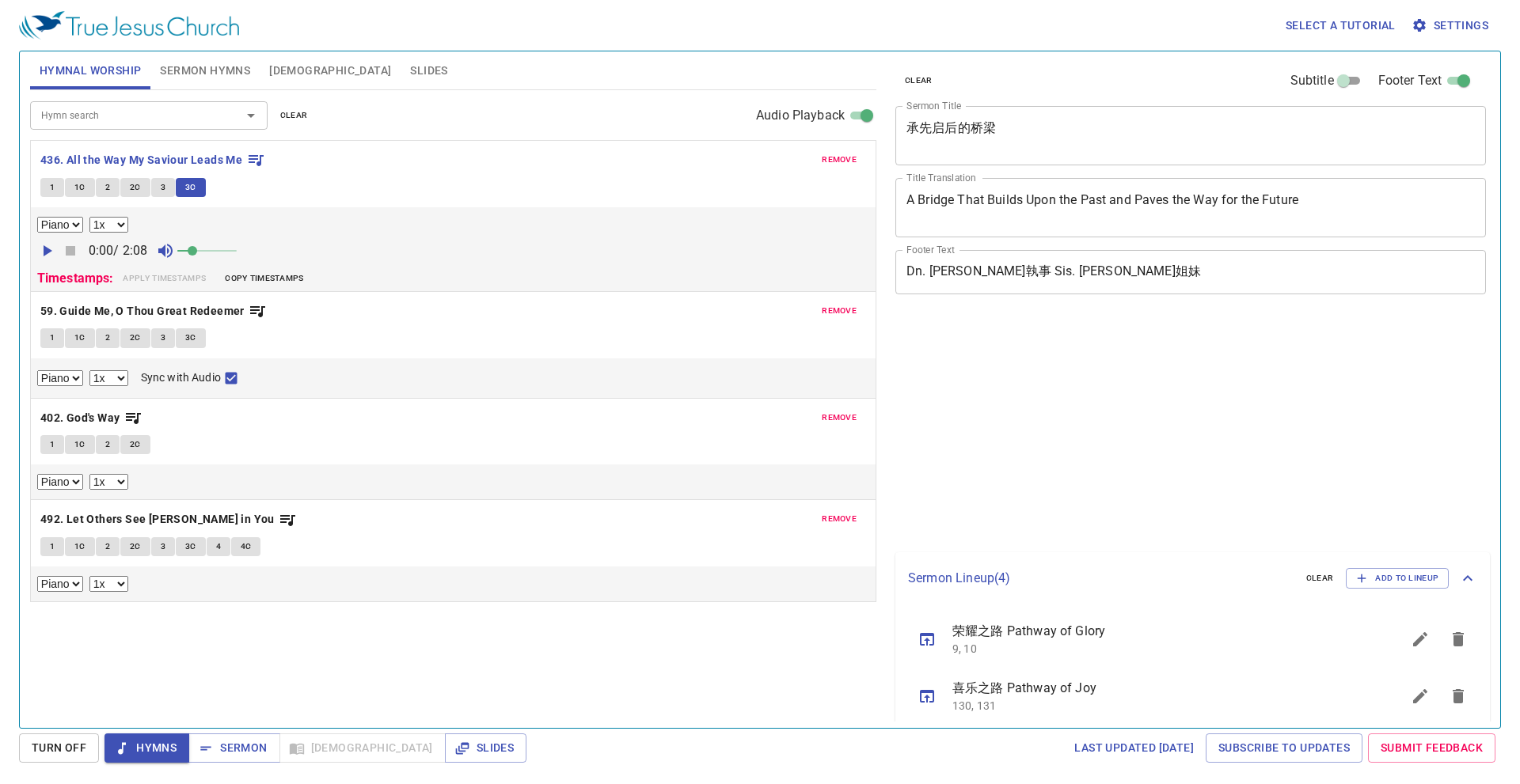
select select "1"
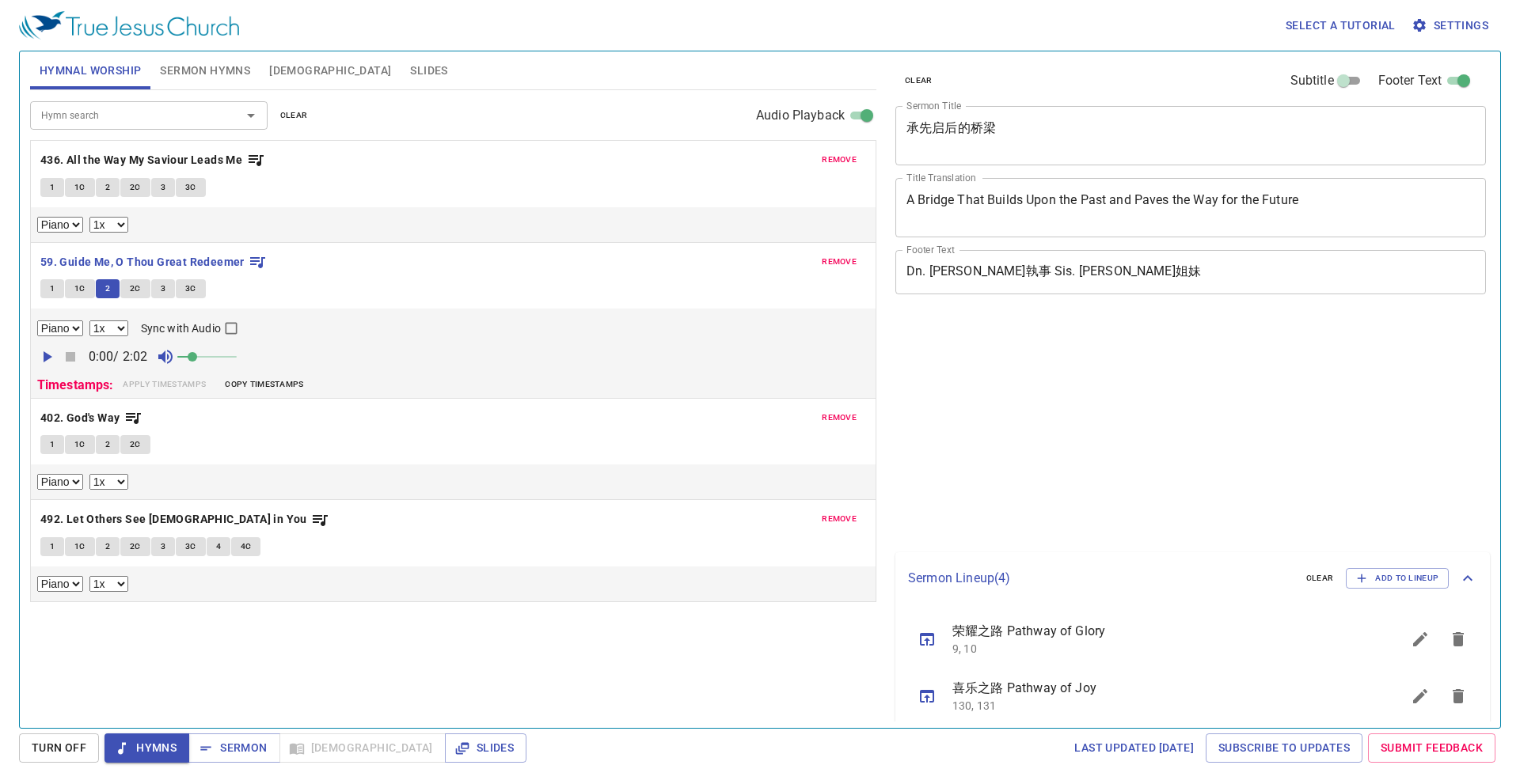
select select "1"
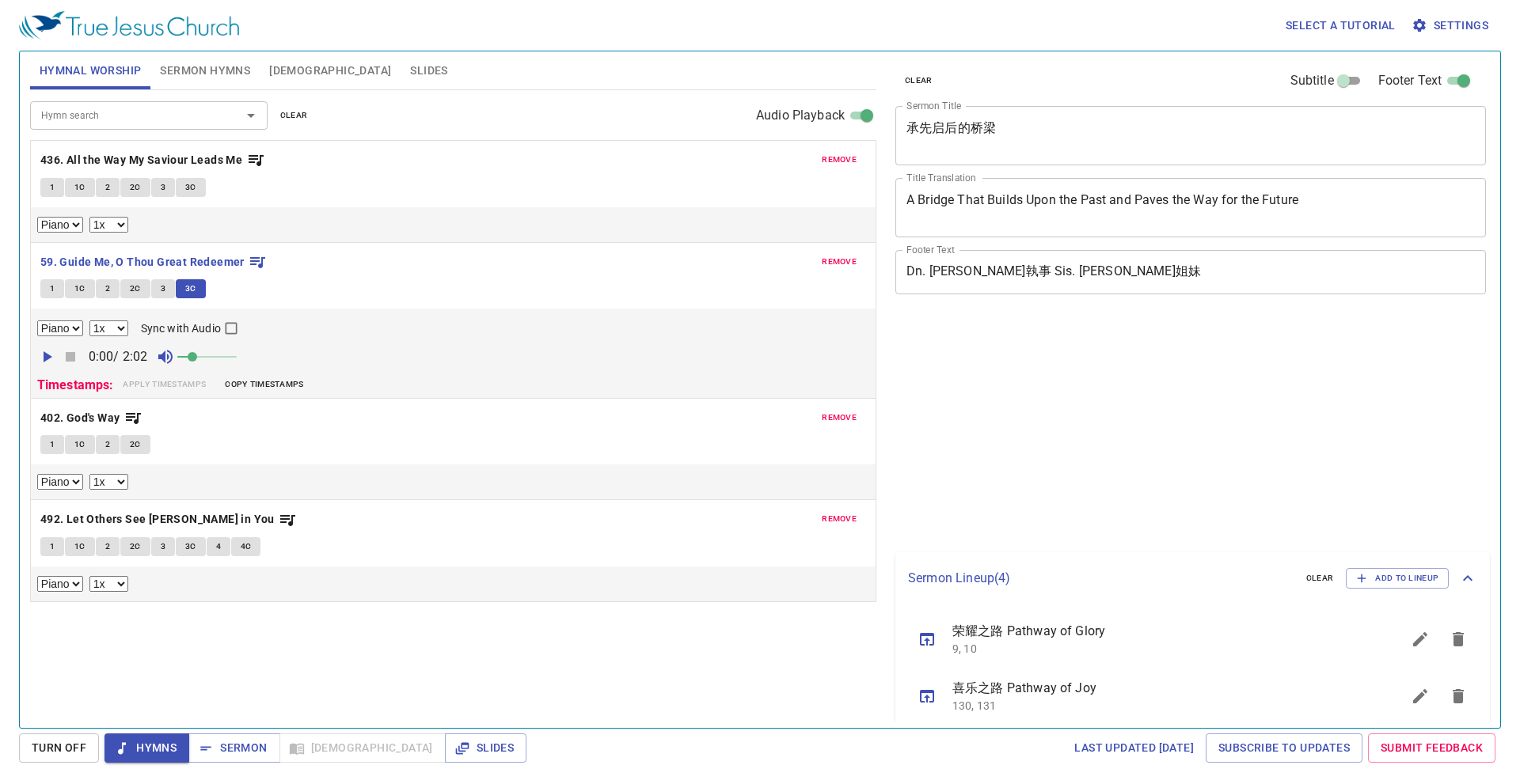
select select "1"
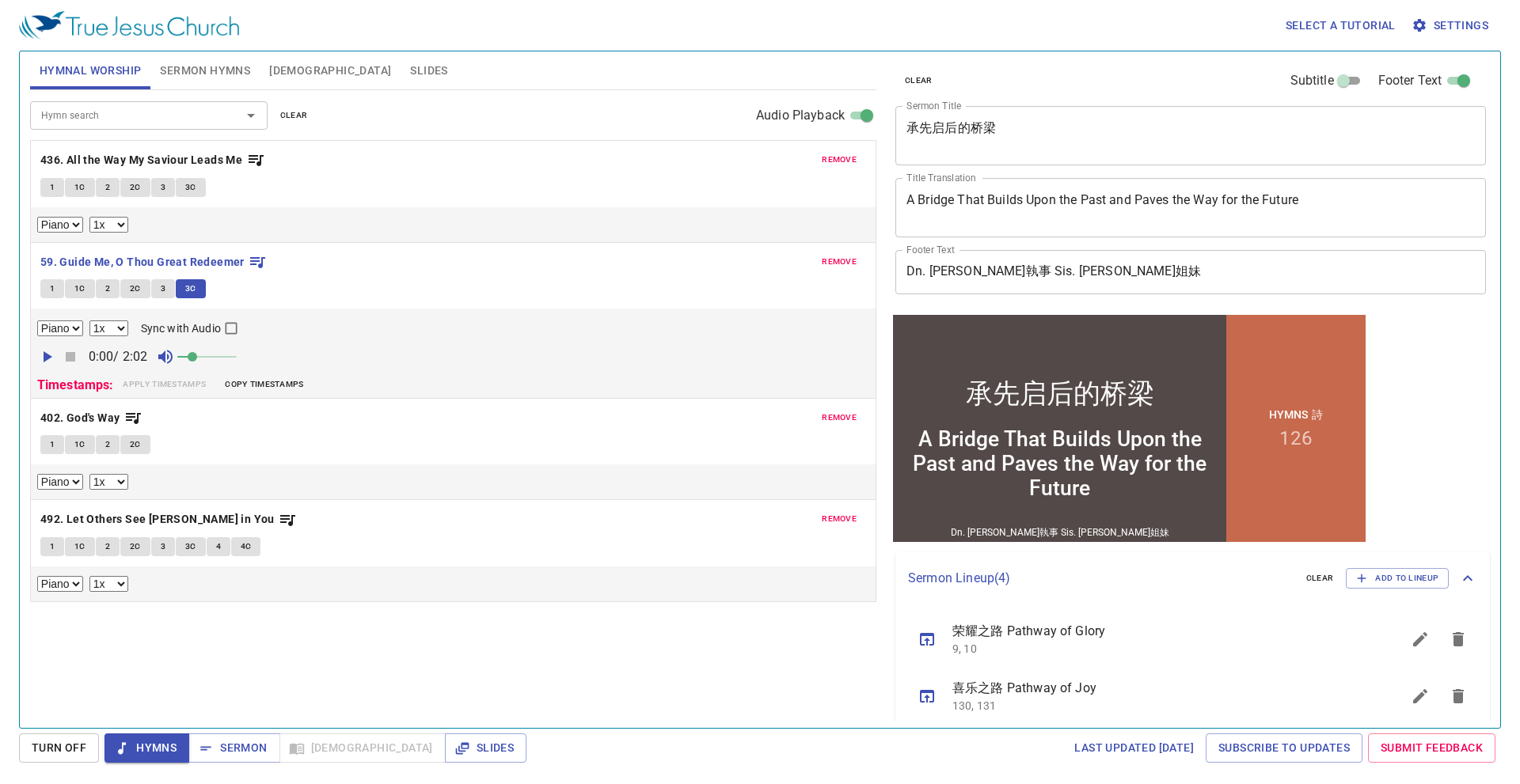
drag, startPoint x: 0, startPoint y: 0, endPoint x: 165, endPoint y: 747, distance: 765.0
click at [165, 747] on span "Hymns" at bounding box center [146, 748] width 59 height 19
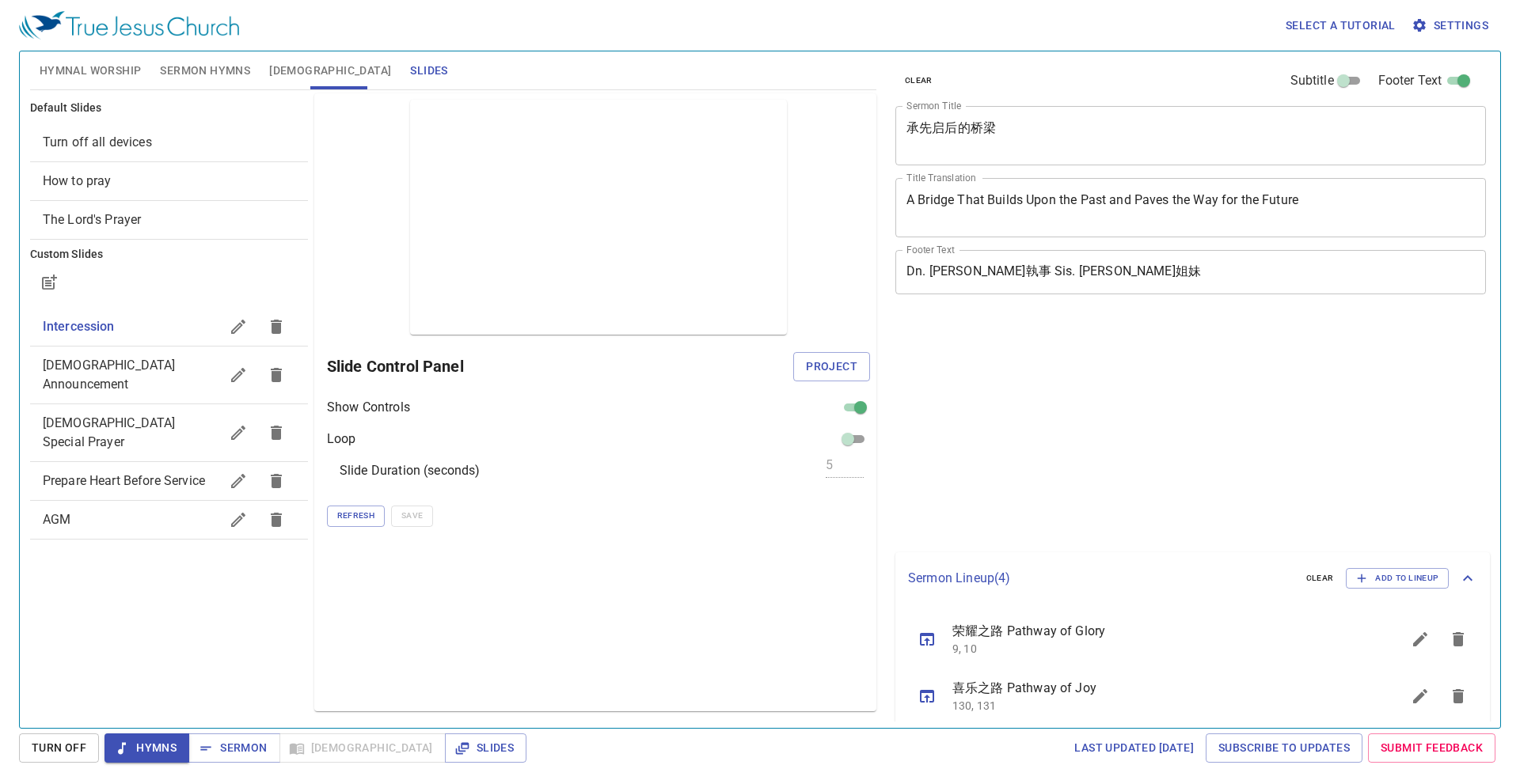
select select "1"
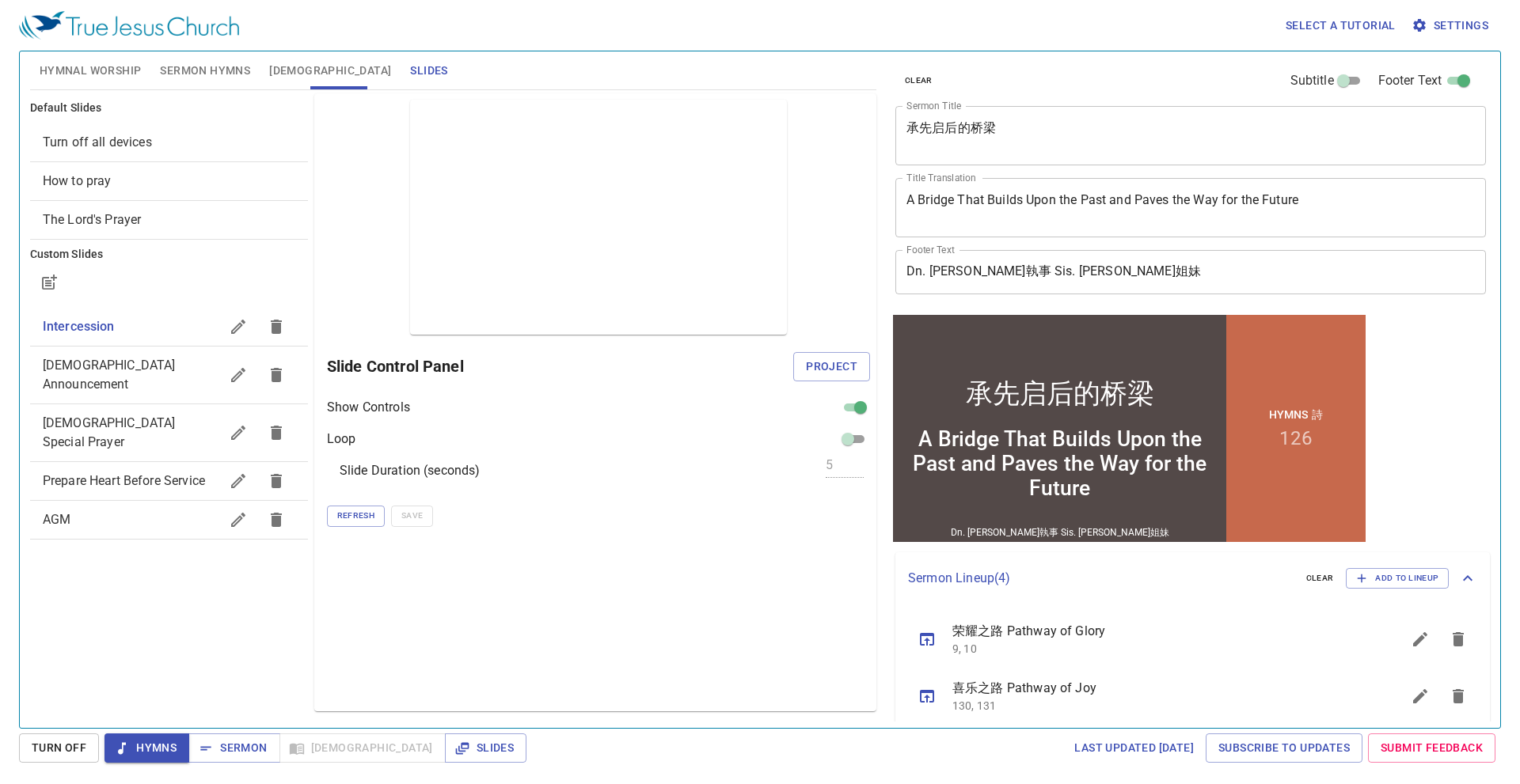
click at [222, 84] on button "Sermon Hymns" at bounding box center [205, 70] width 109 height 38
click at [211, 79] on span "Sermon Hymns" at bounding box center [205, 70] width 90 height 19
click at [210, 76] on span "Sermon Hymns" at bounding box center [205, 70] width 90 height 19
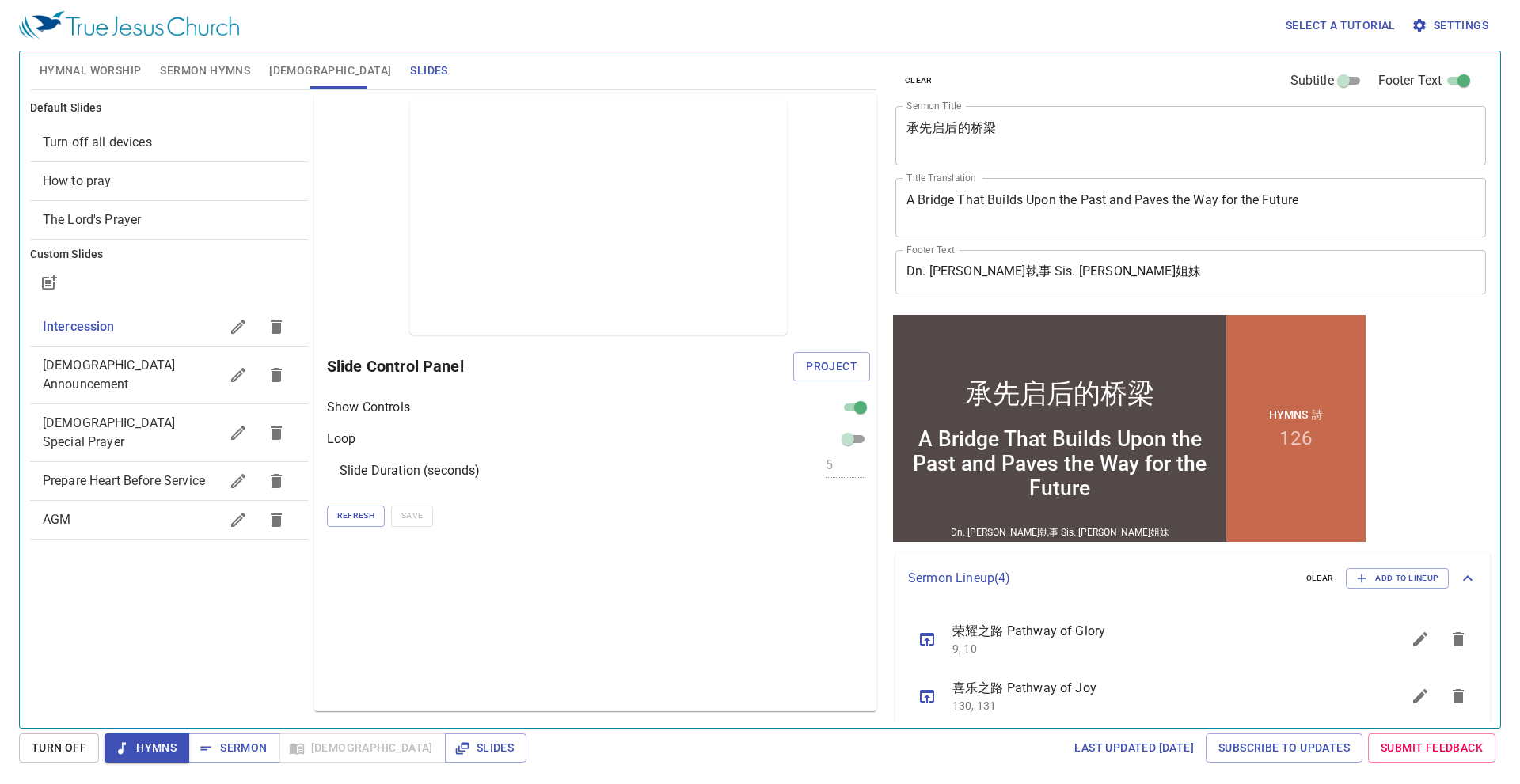
click at [210, 76] on span "Sermon Hymns" at bounding box center [205, 70] width 90 height 19
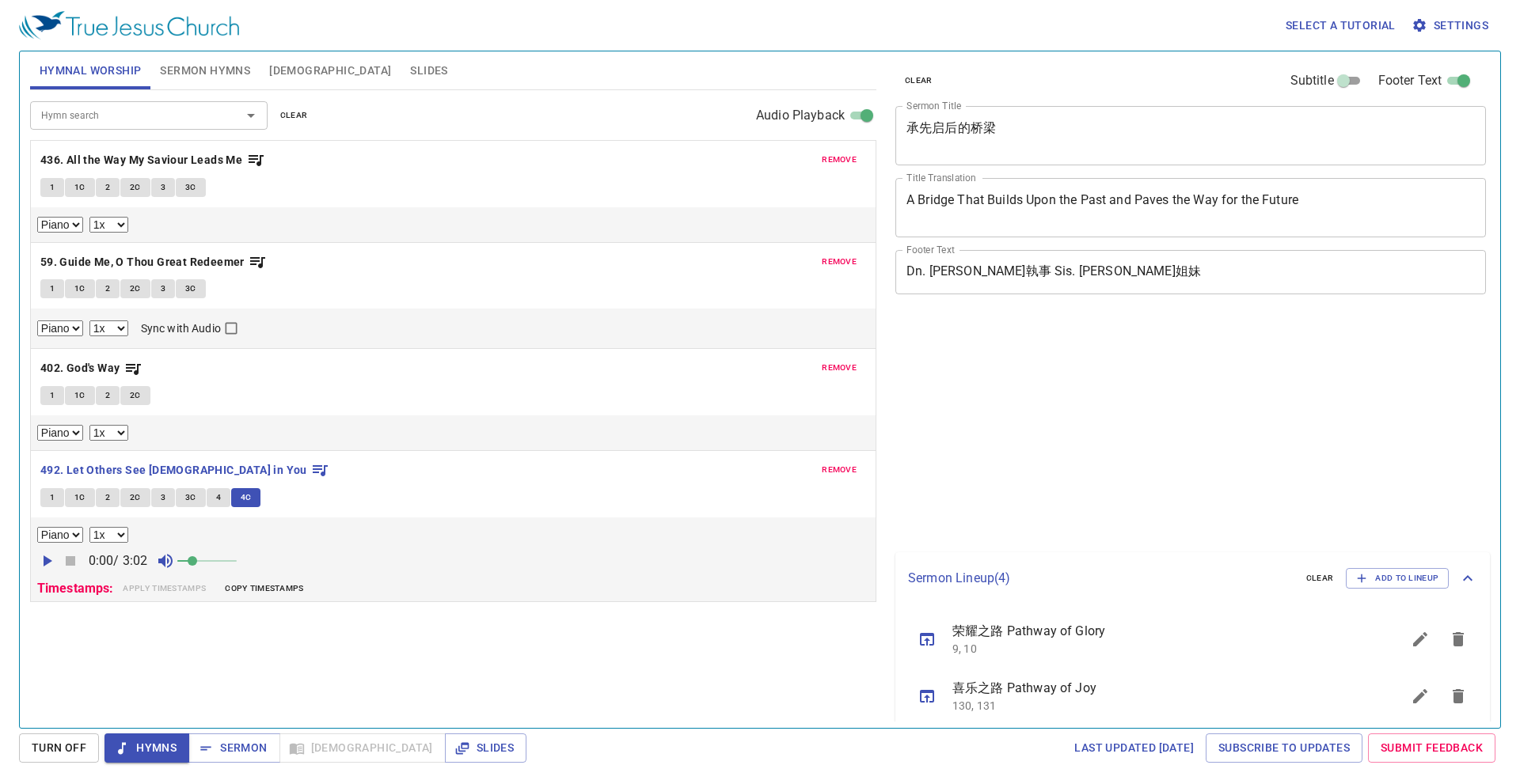
select select "1"
